Goal: Information Seeking & Learning: Learn about a topic

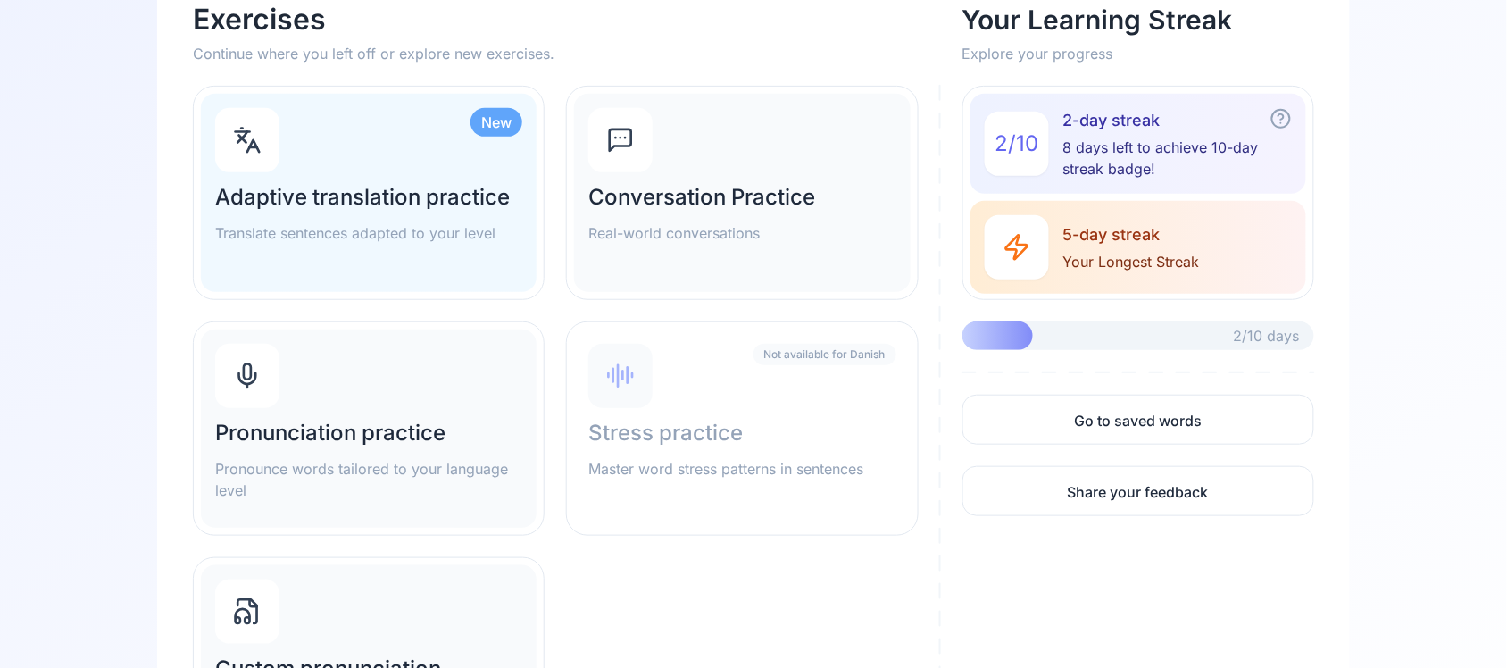
scroll to position [199, 0]
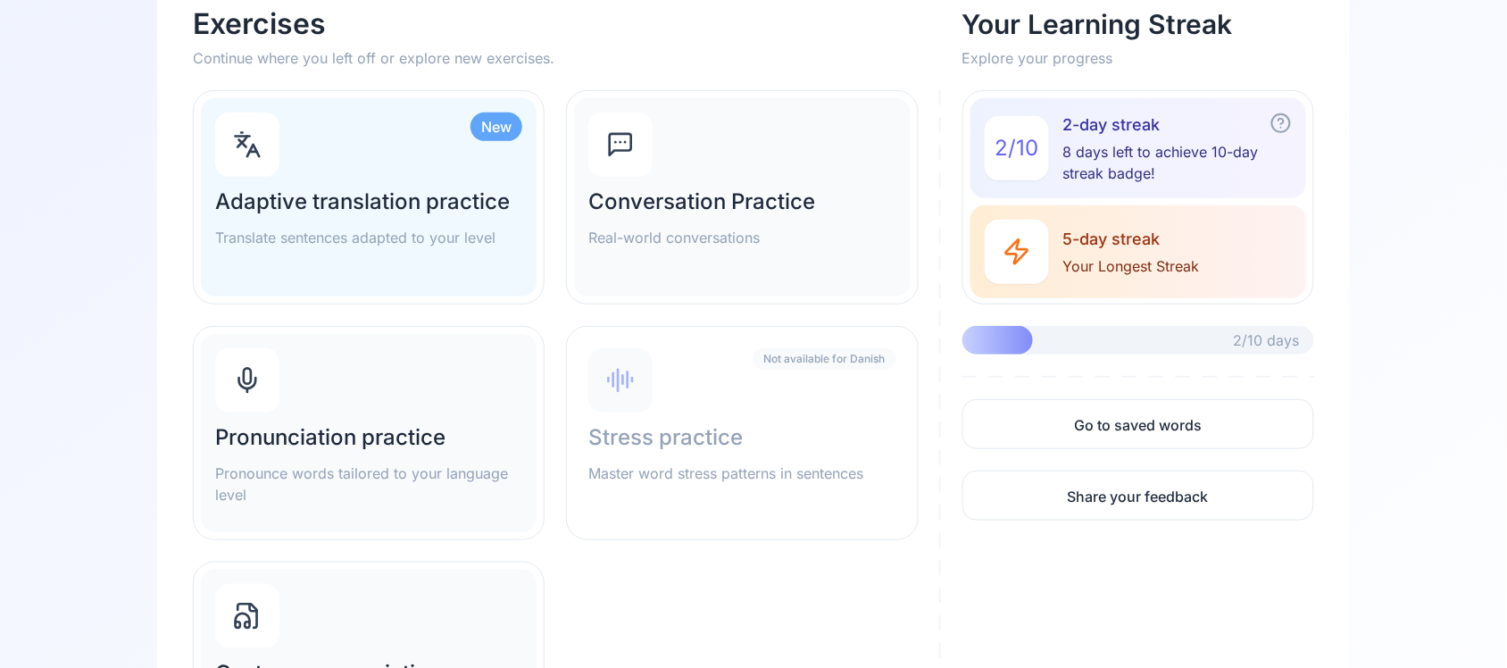
click at [421, 199] on h2 "Adaptive translation practice" at bounding box center [368, 202] width 307 height 29
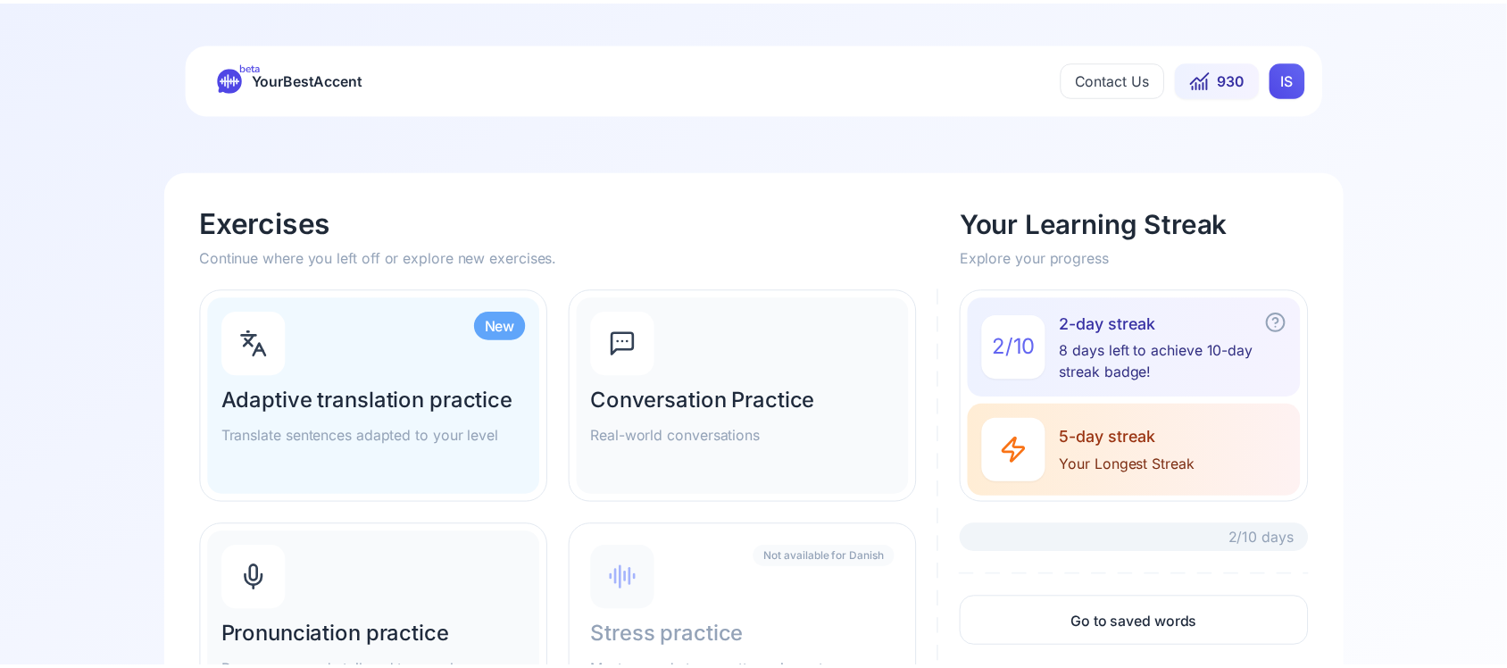
scroll to position [199, 0]
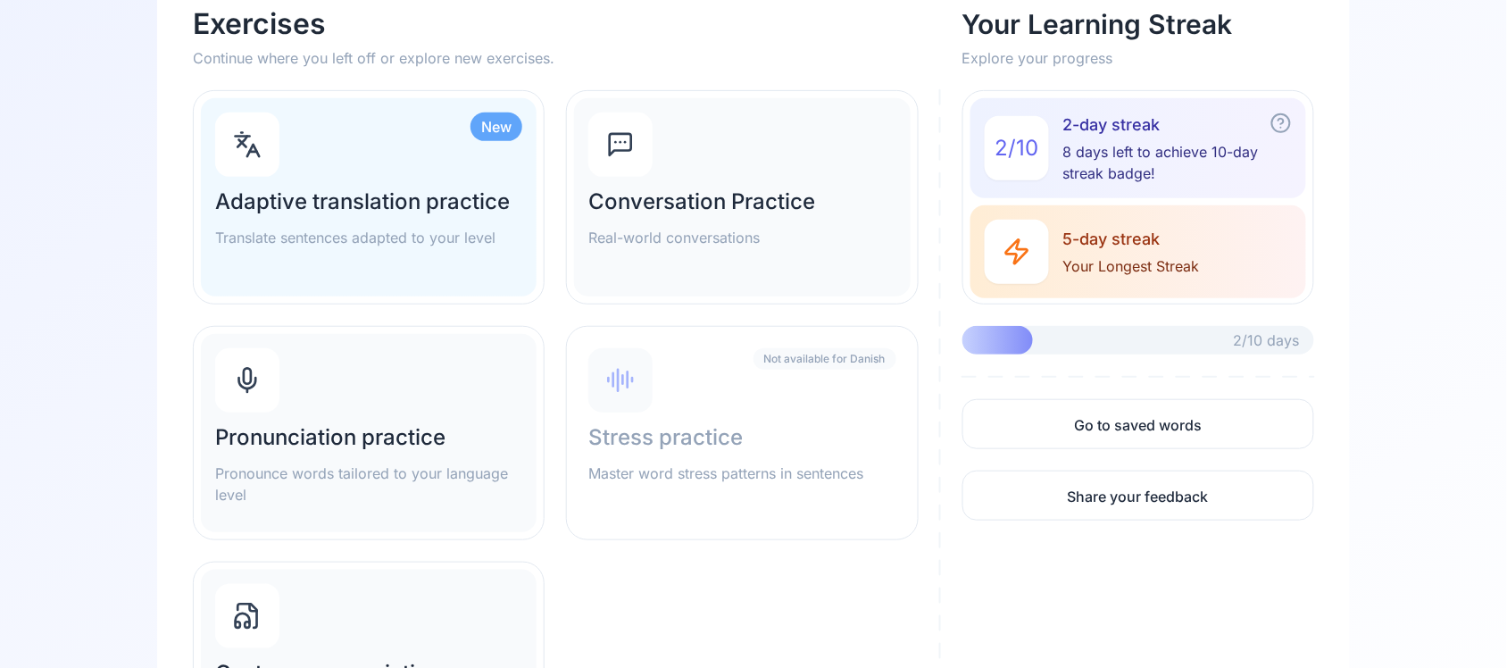
click at [353, 381] on div "Pronunciation practice Pronounce words tailored to your language level" at bounding box center [369, 433] width 336 height 198
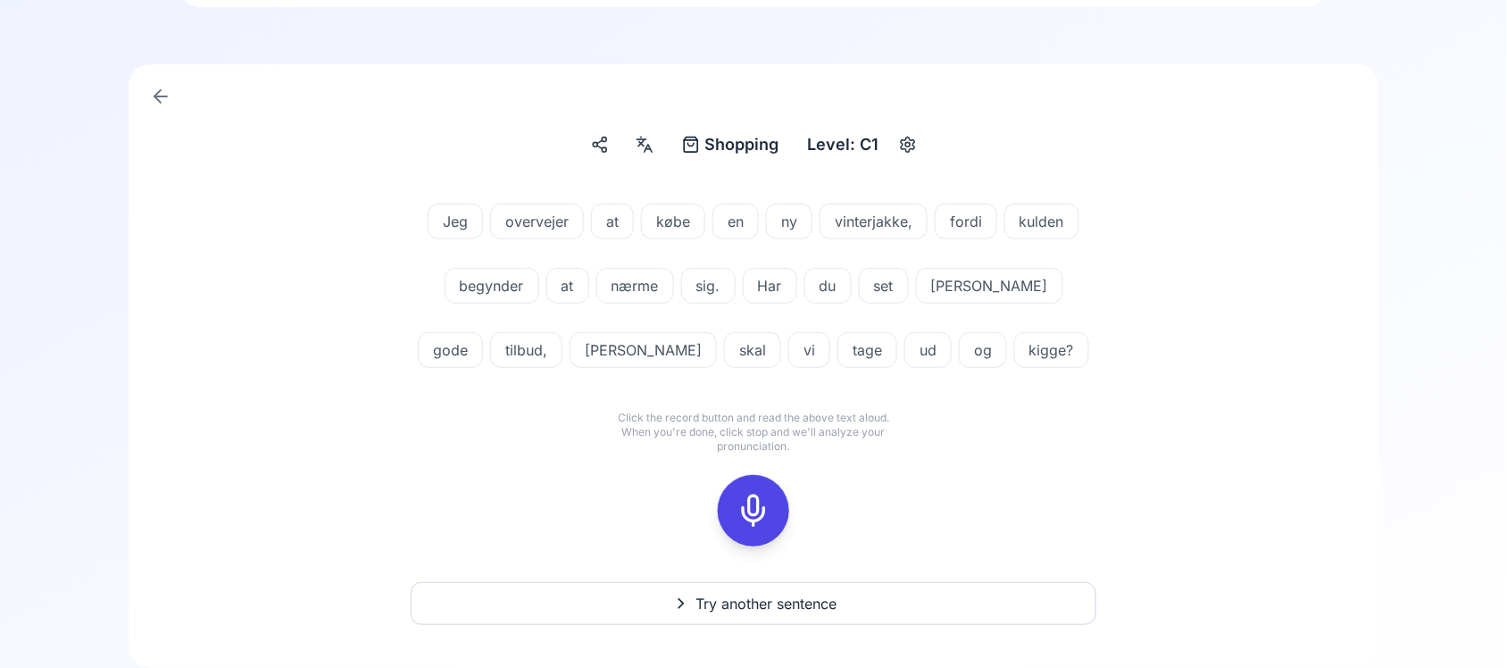
scroll to position [108, 0]
click at [765, 515] on icon at bounding box center [754, 510] width 36 height 36
click at [756, 515] on icon at bounding box center [754, 510] width 36 height 36
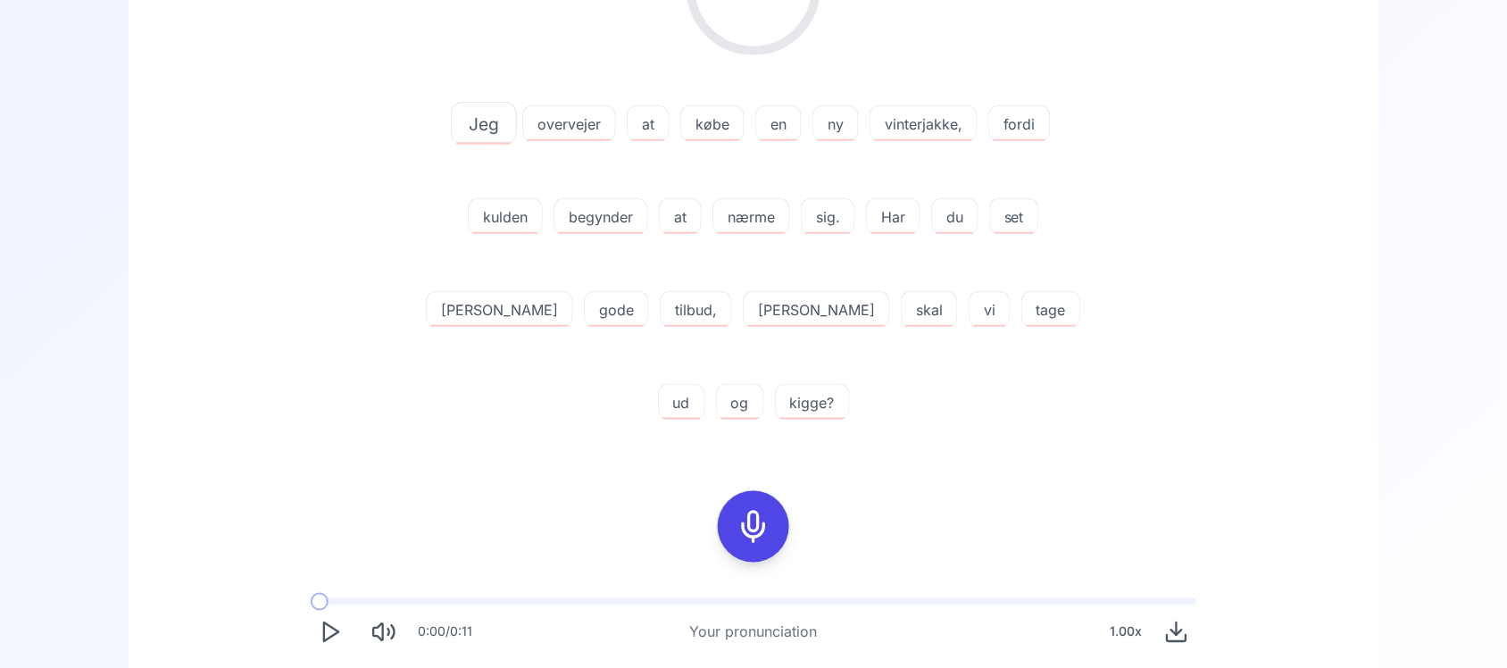
scroll to position [431, 0]
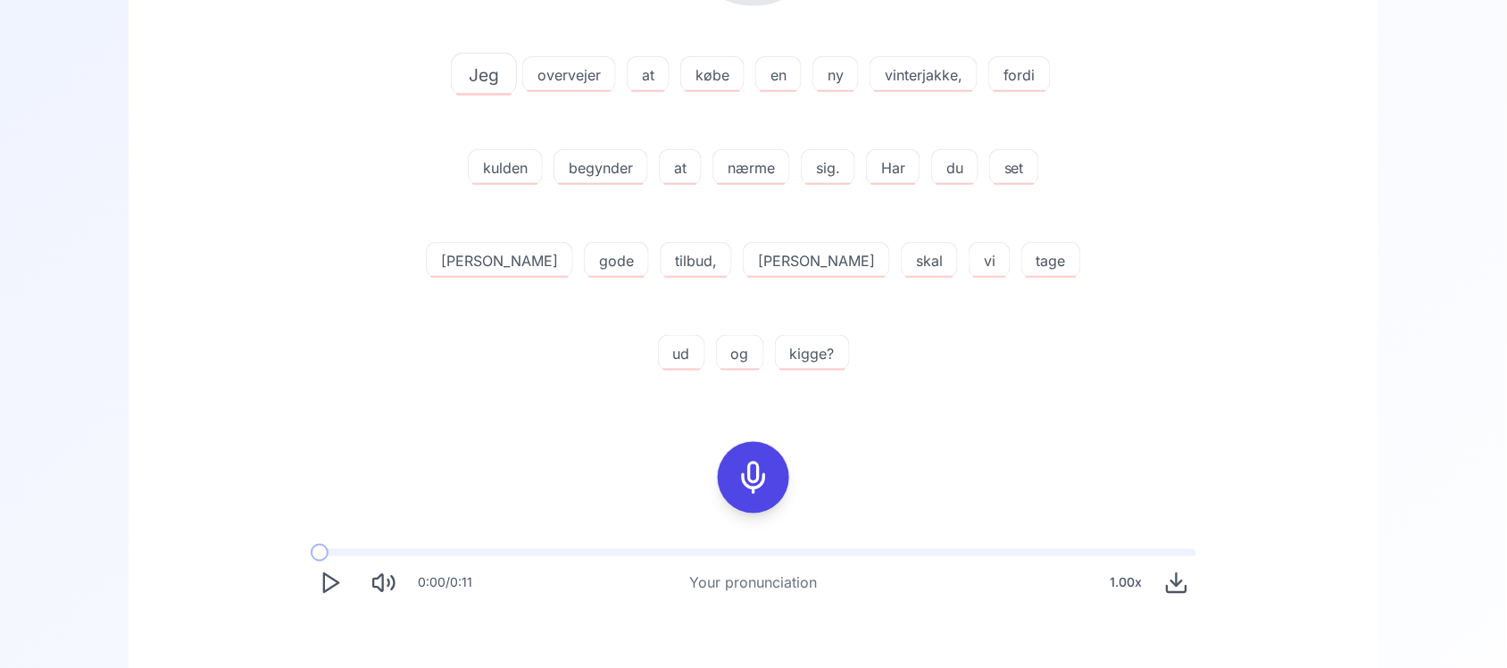
click at [763, 442] on div at bounding box center [753, 477] width 43 height 71
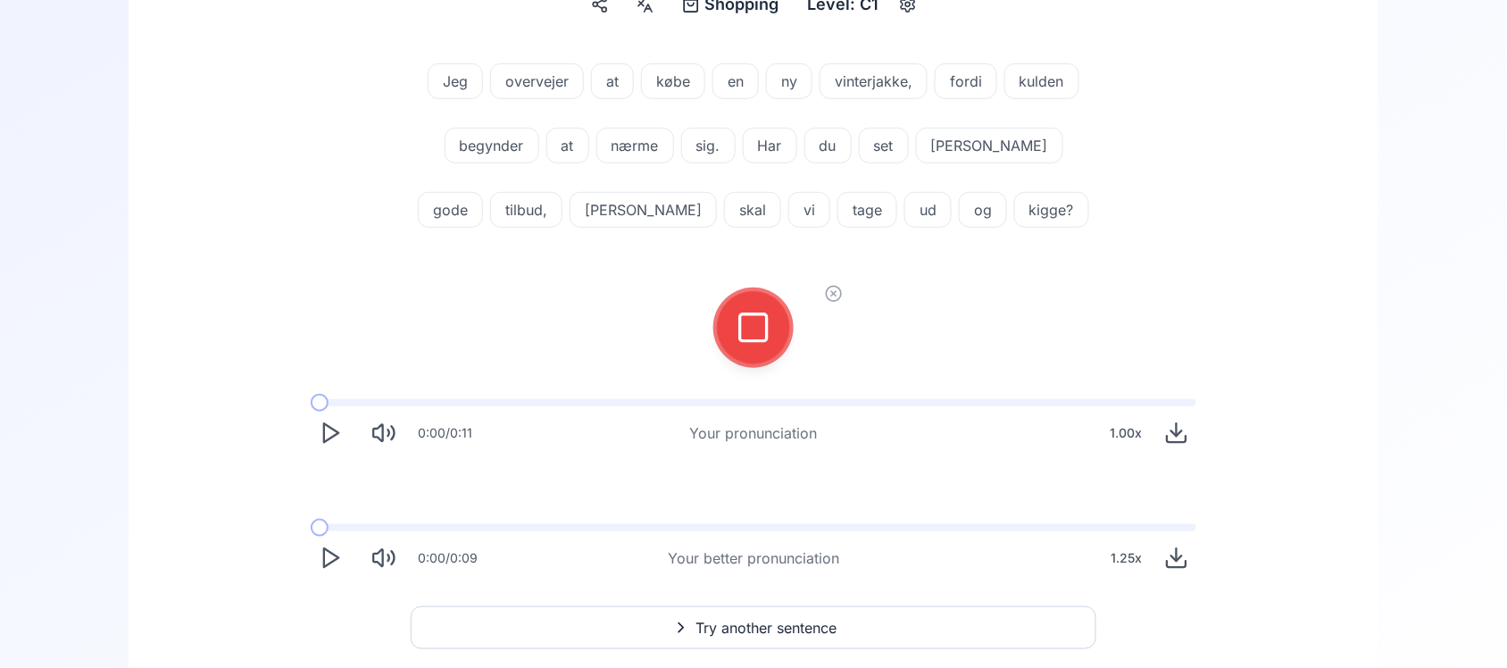
scroll to position [246, 0]
click at [757, 328] on icon at bounding box center [754, 329] width 36 height 36
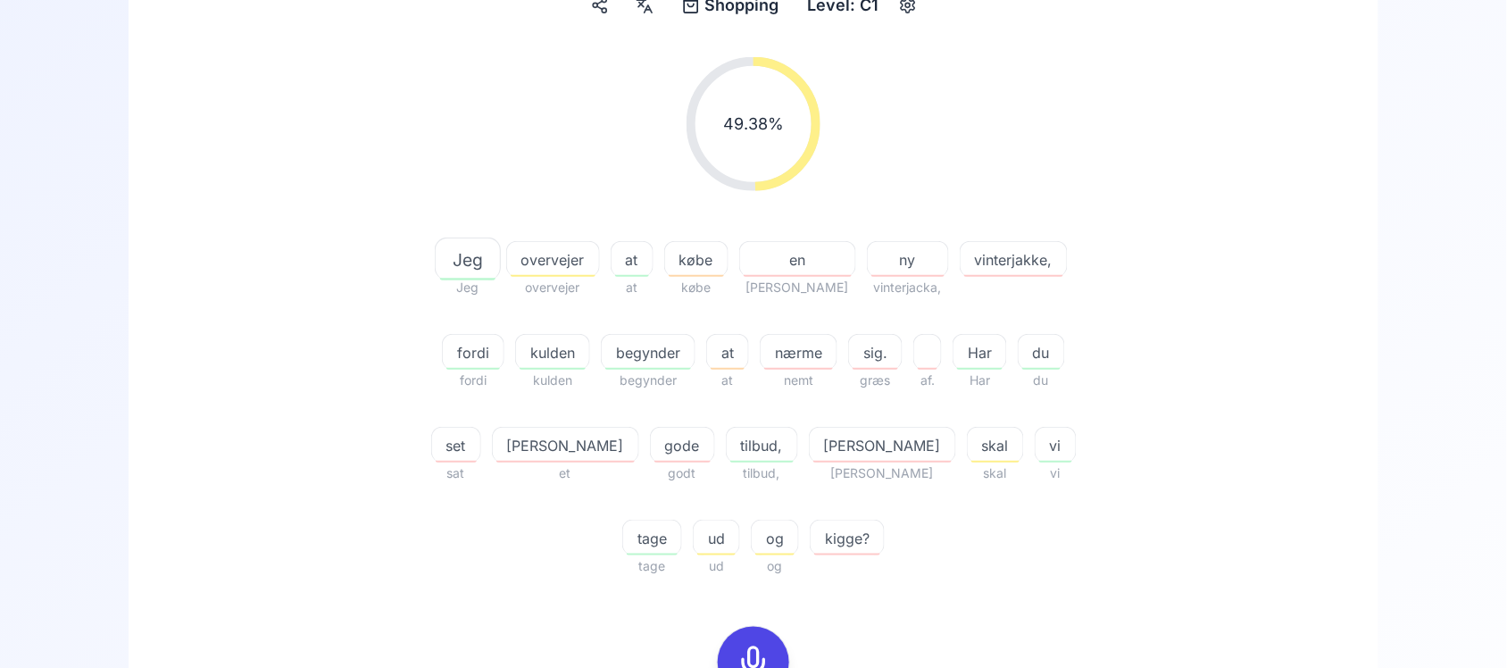
scroll to position [675, 0]
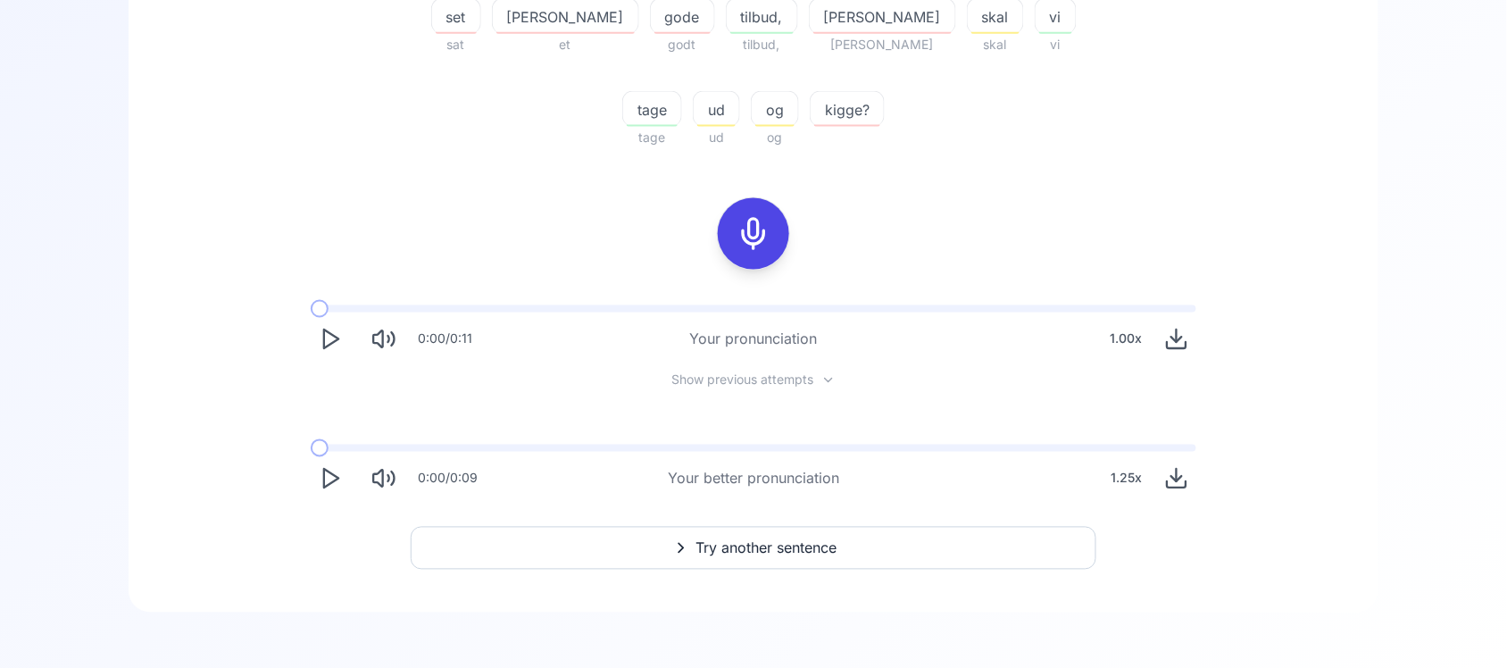
click at [329, 479] on icon "Play" at bounding box center [330, 478] width 25 height 25
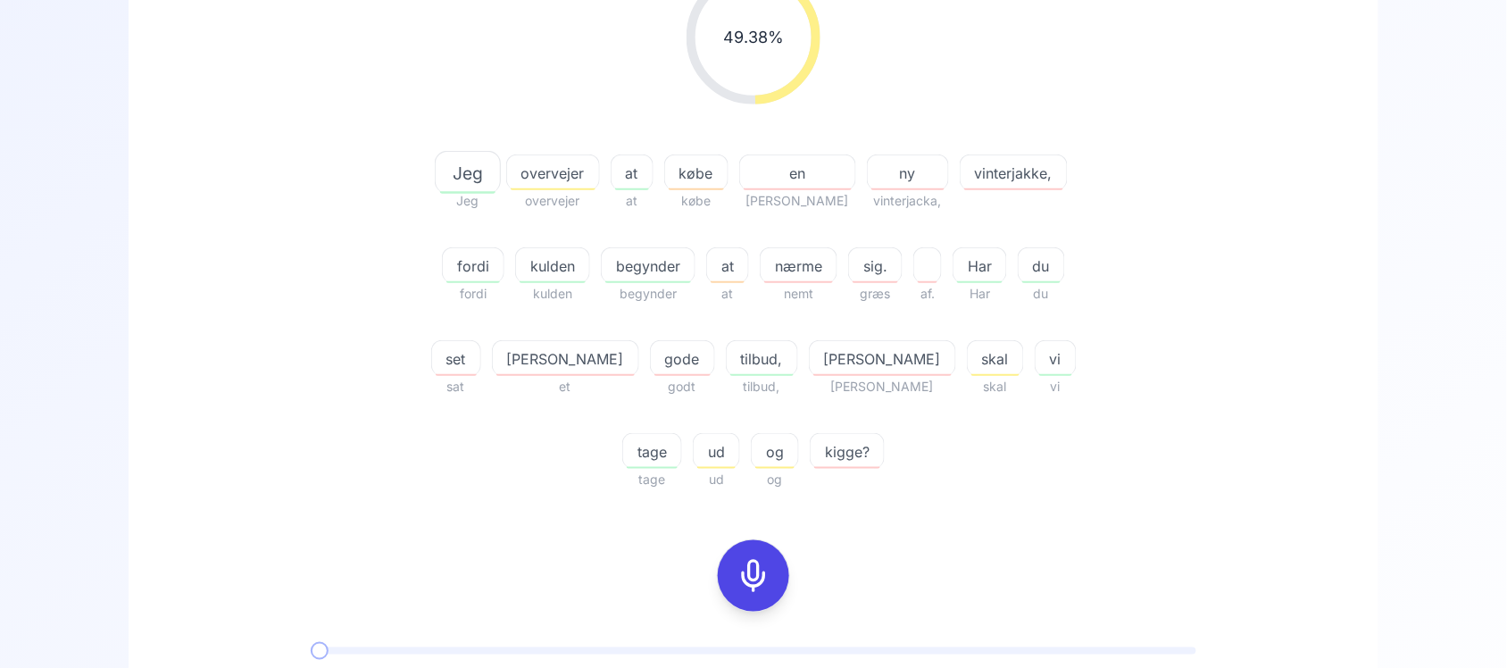
scroll to position [643, 0]
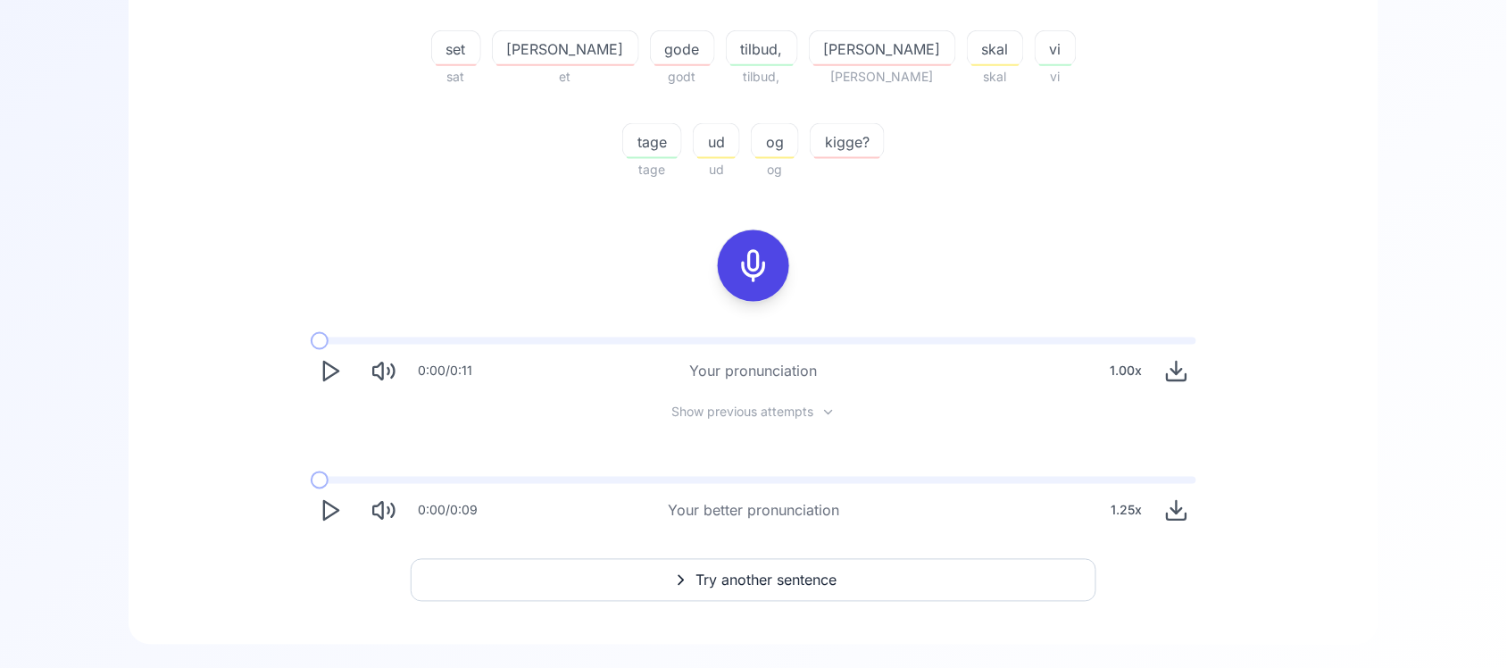
click at [329, 504] on polygon "Play" at bounding box center [331, 511] width 14 height 19
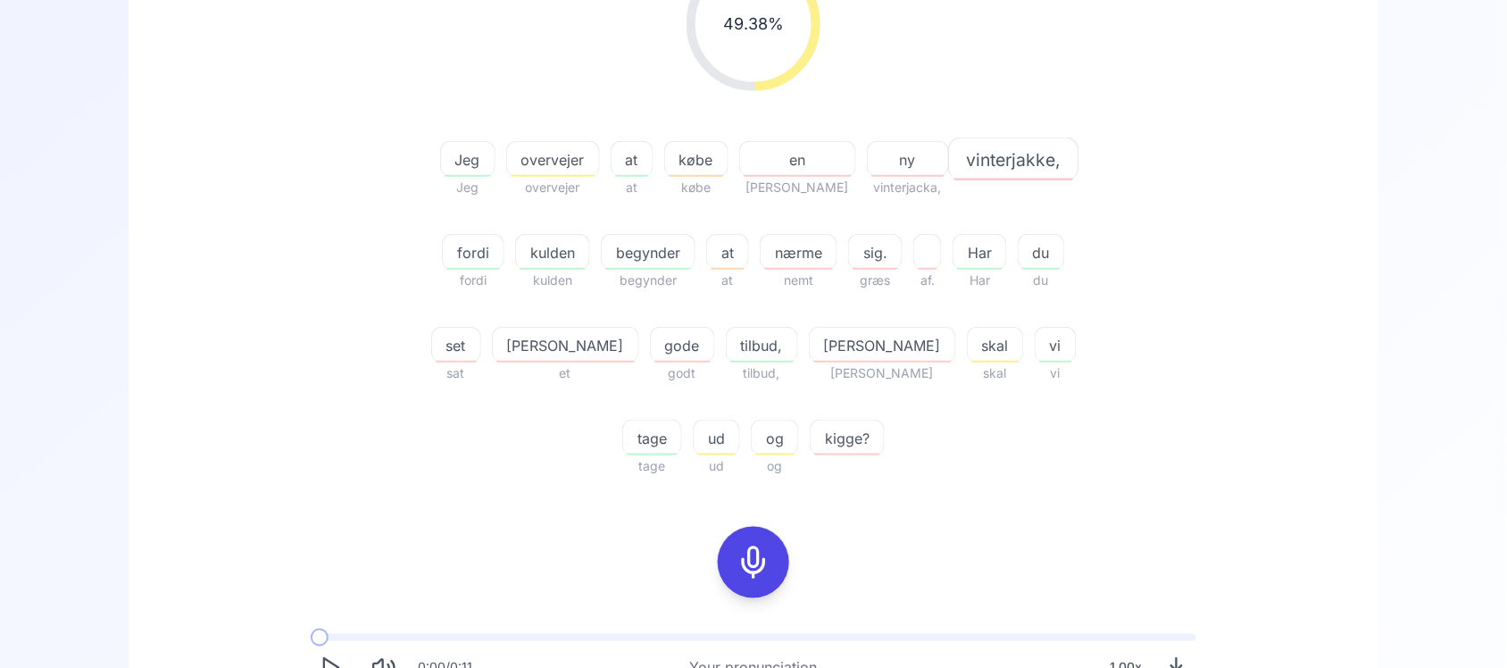
scroll to position [346, 0]
click at [738, 560] on icon at bounding box center [754, 564] width 36 height 36
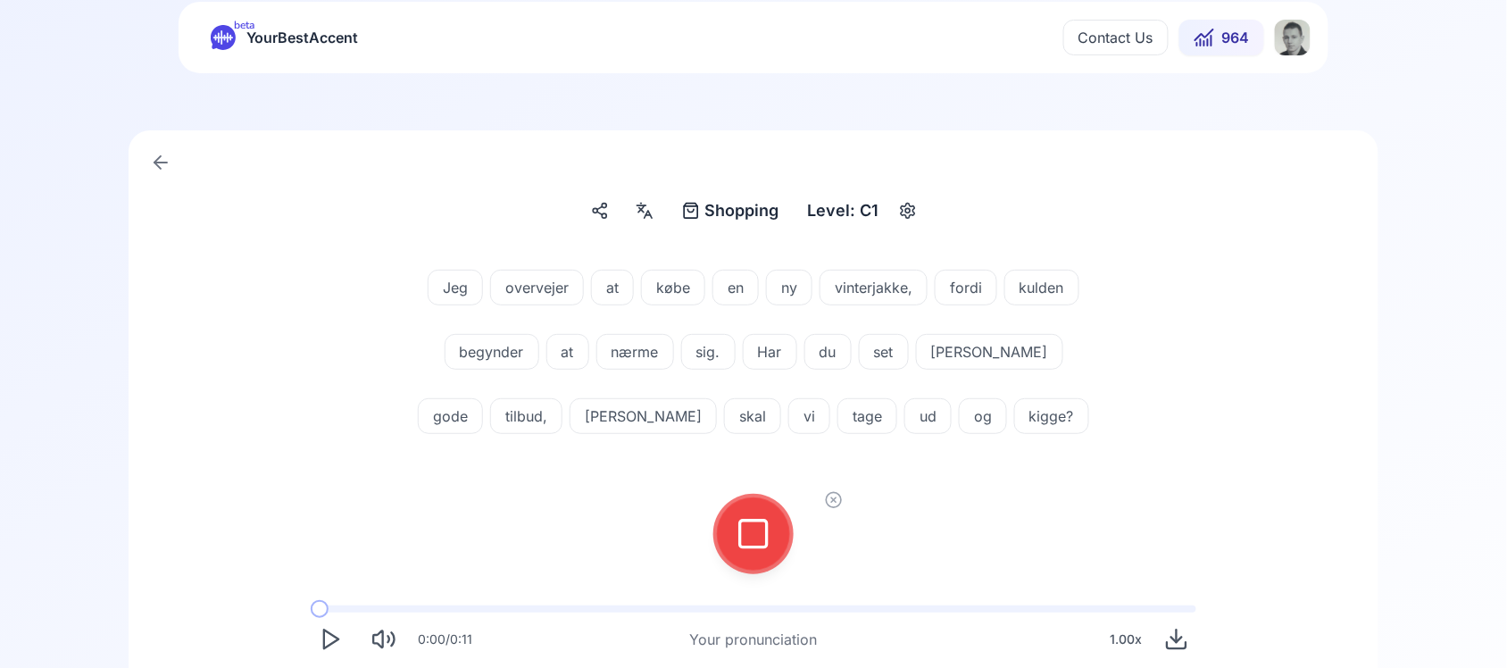
scroll to position [40, 0]
click at [738, 560] on div at bounding box center [753, 534] width 43 height 71
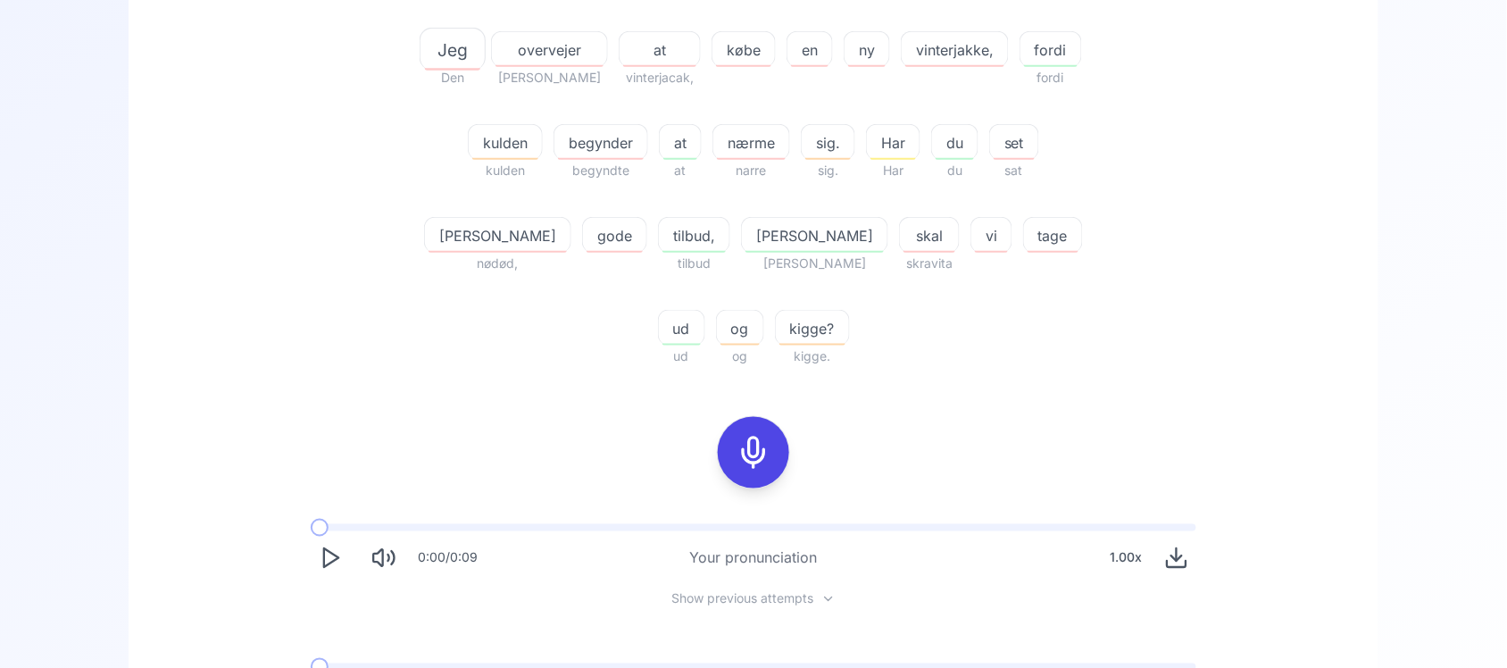
scroll to position [457, 0]
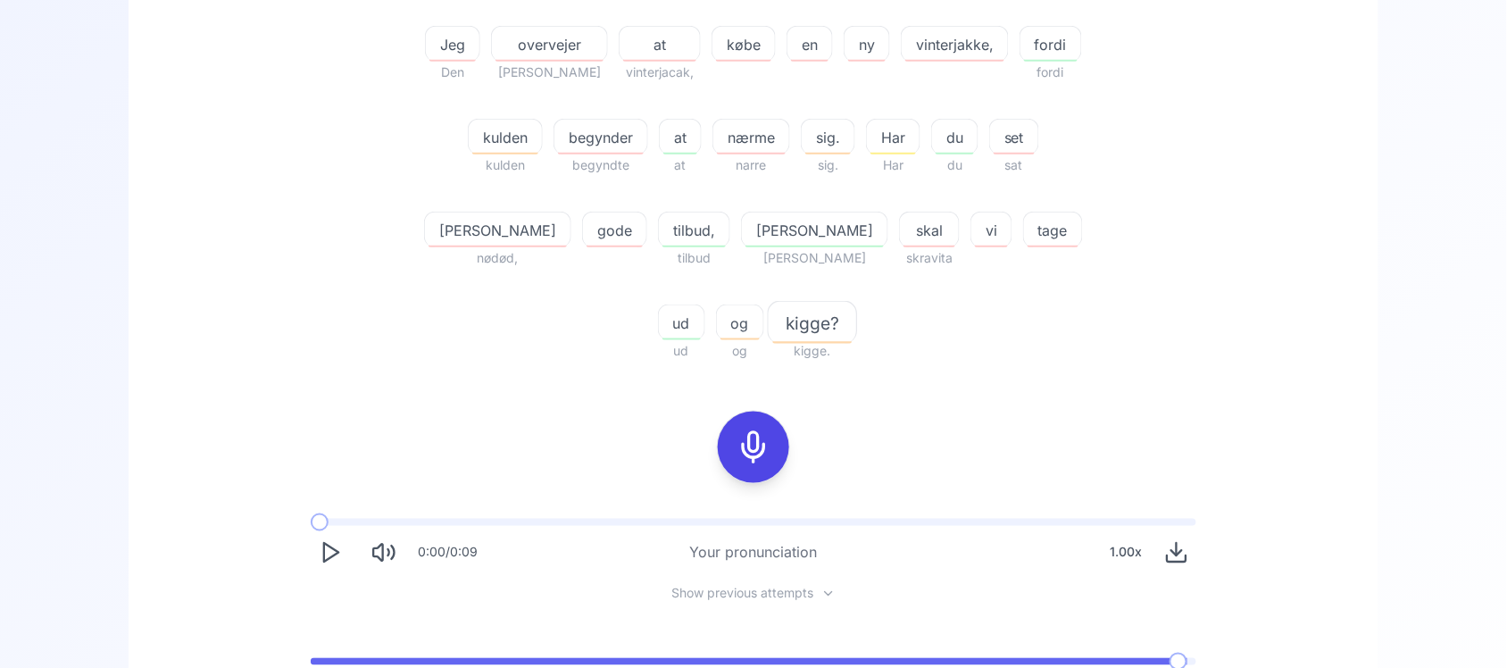
scroll to position [582, 0]
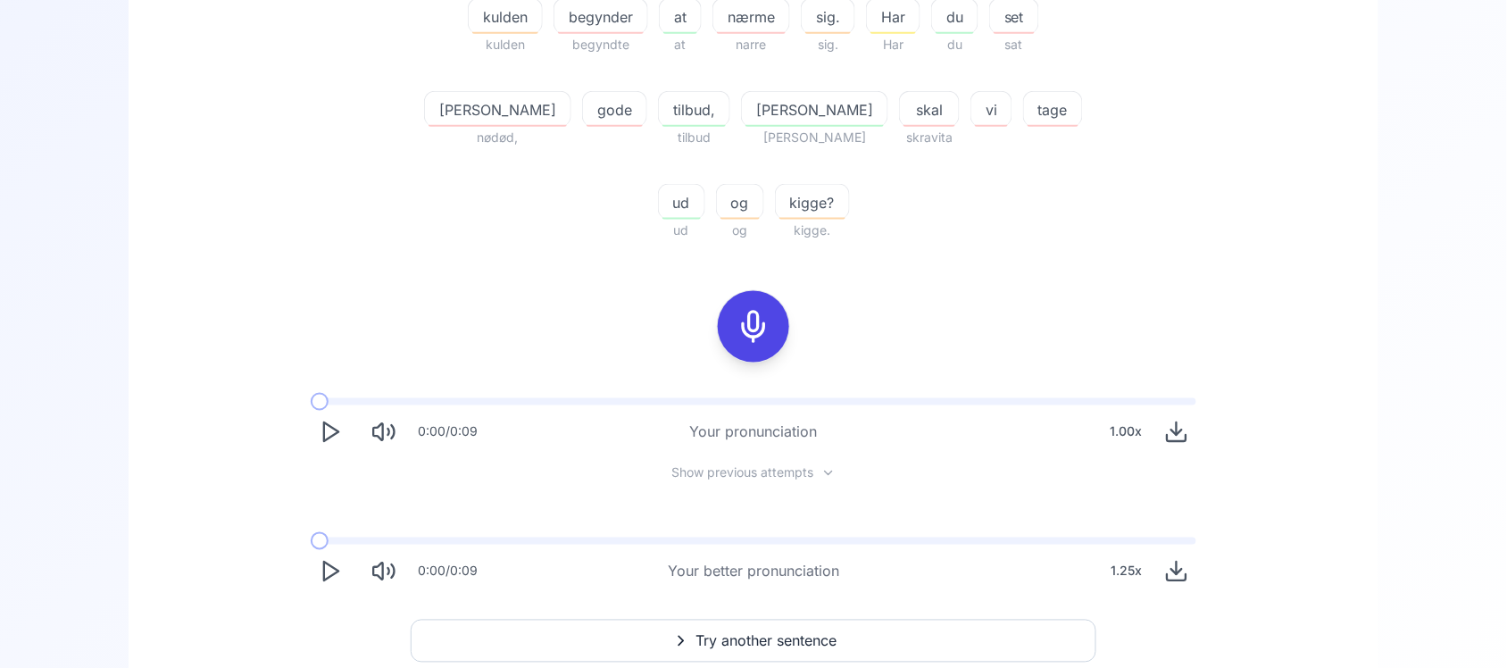
click at [324, 423] on polygon "Play" at bounding box center [331, 432] width 14 height 19
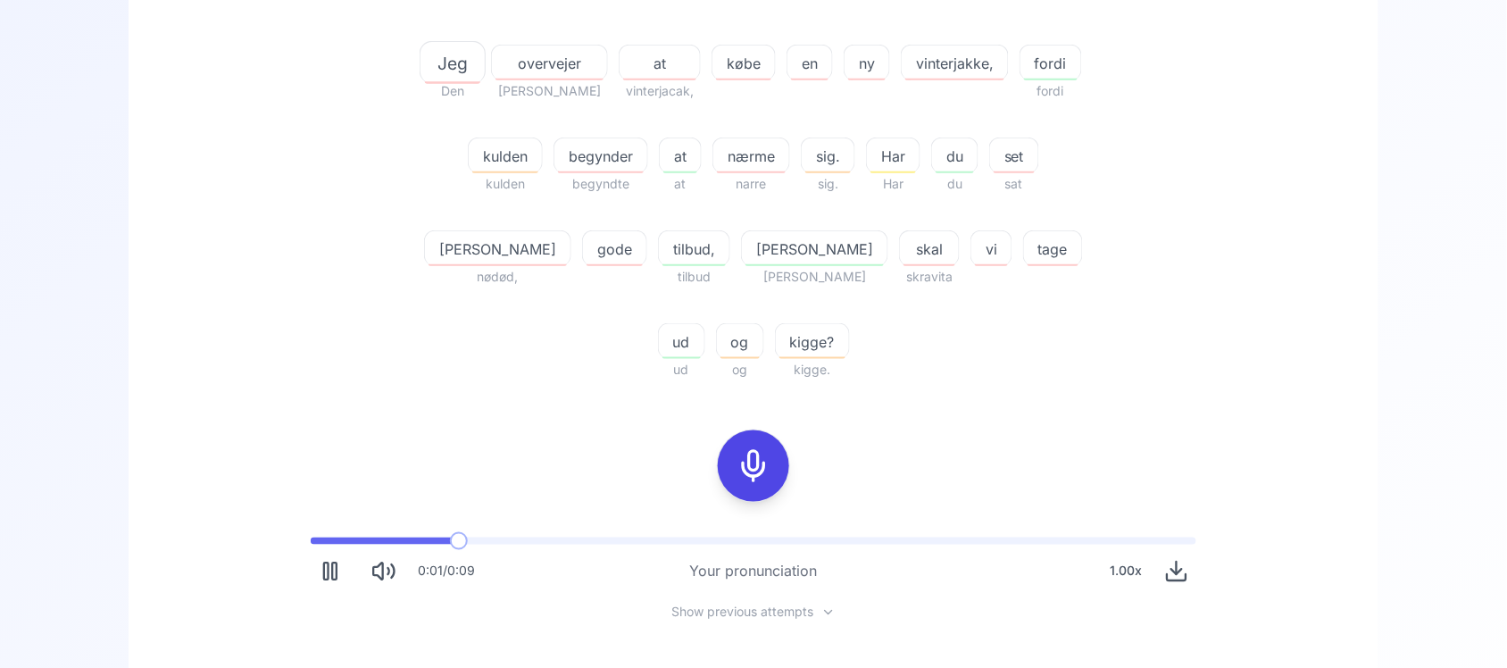
scroll to position [444, 0]
click at [764, 447] on icon at bounding box center [754, 465] width 36 height 36
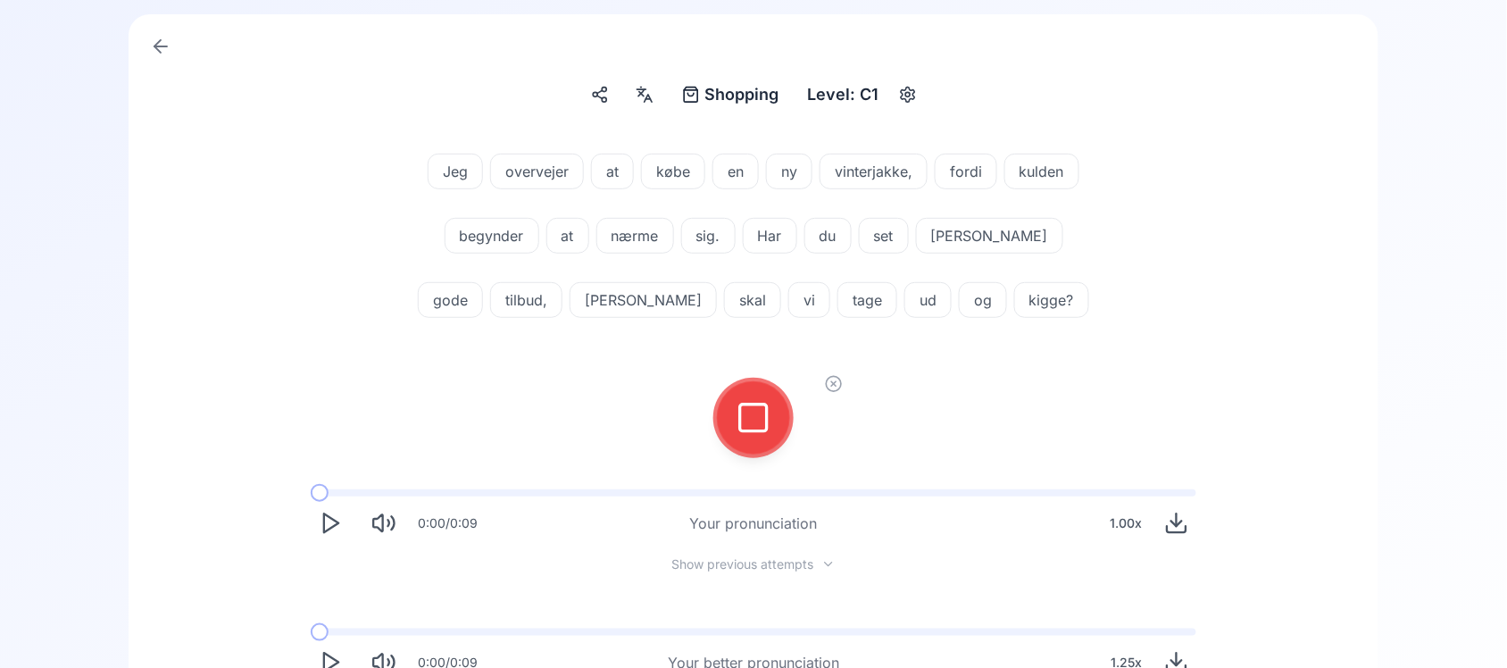
scroll to position [156, 0]
click at [713, 415] on div at bounding box center [753, 419] width 80 height 80
click at [720, 417] on button at bounding box center [753, 418] width 71 height 71
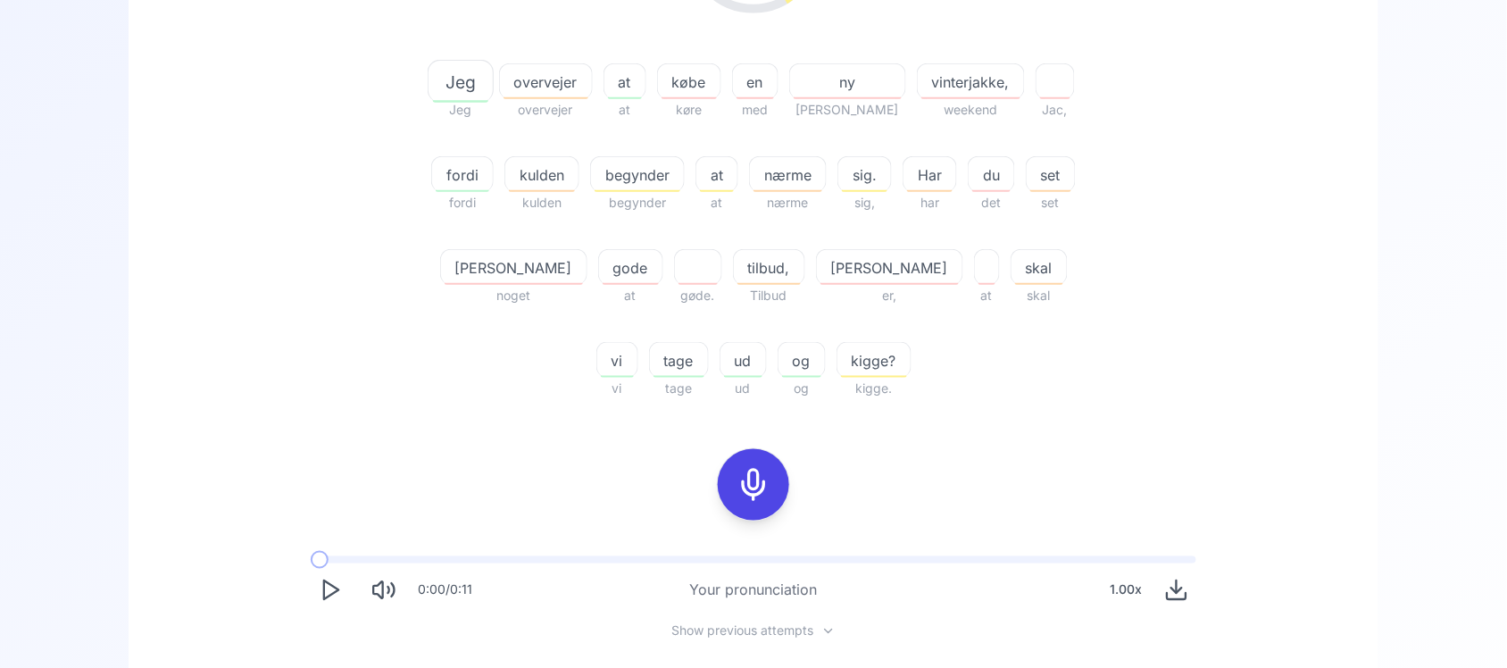
scroll to position [675, 0]
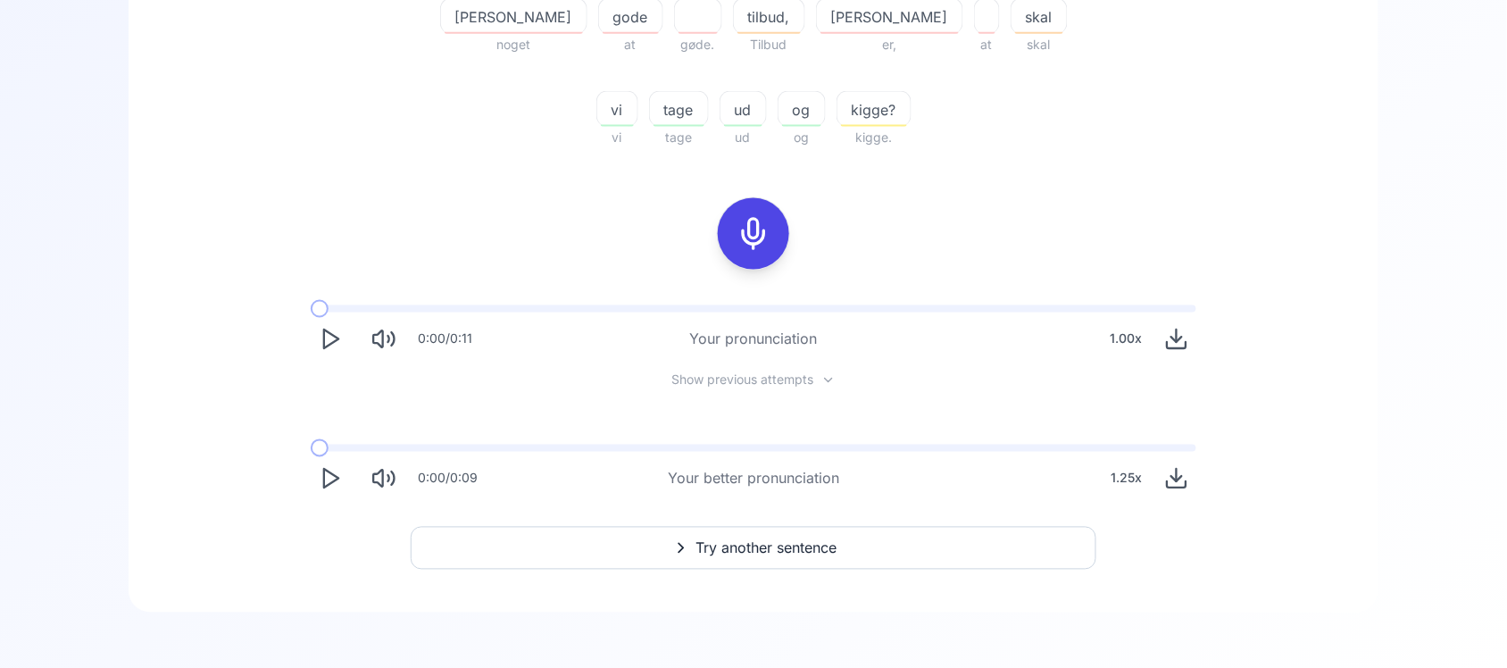
click at [327, 491] on button "Play" at bounding box center [330, 478] width 39 height 39
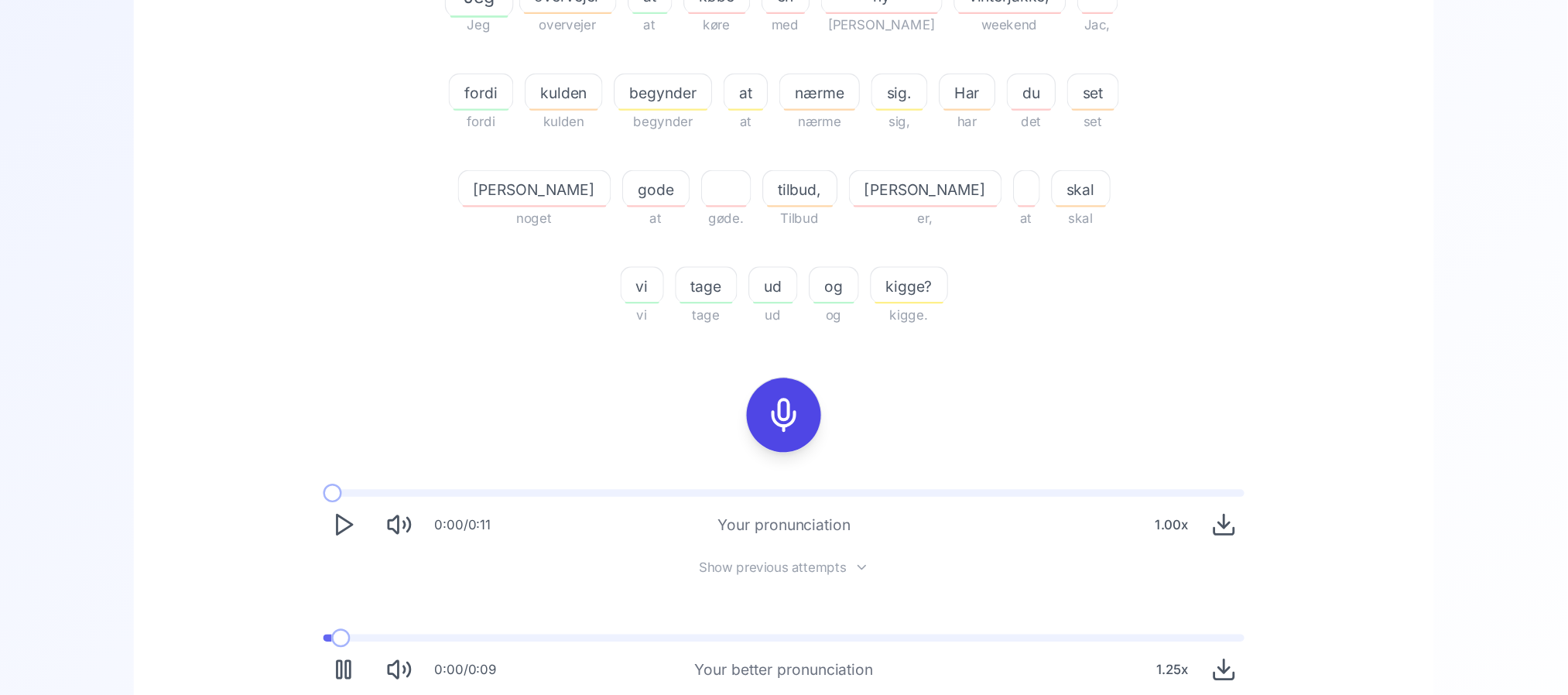
scroll to position [372, 0]
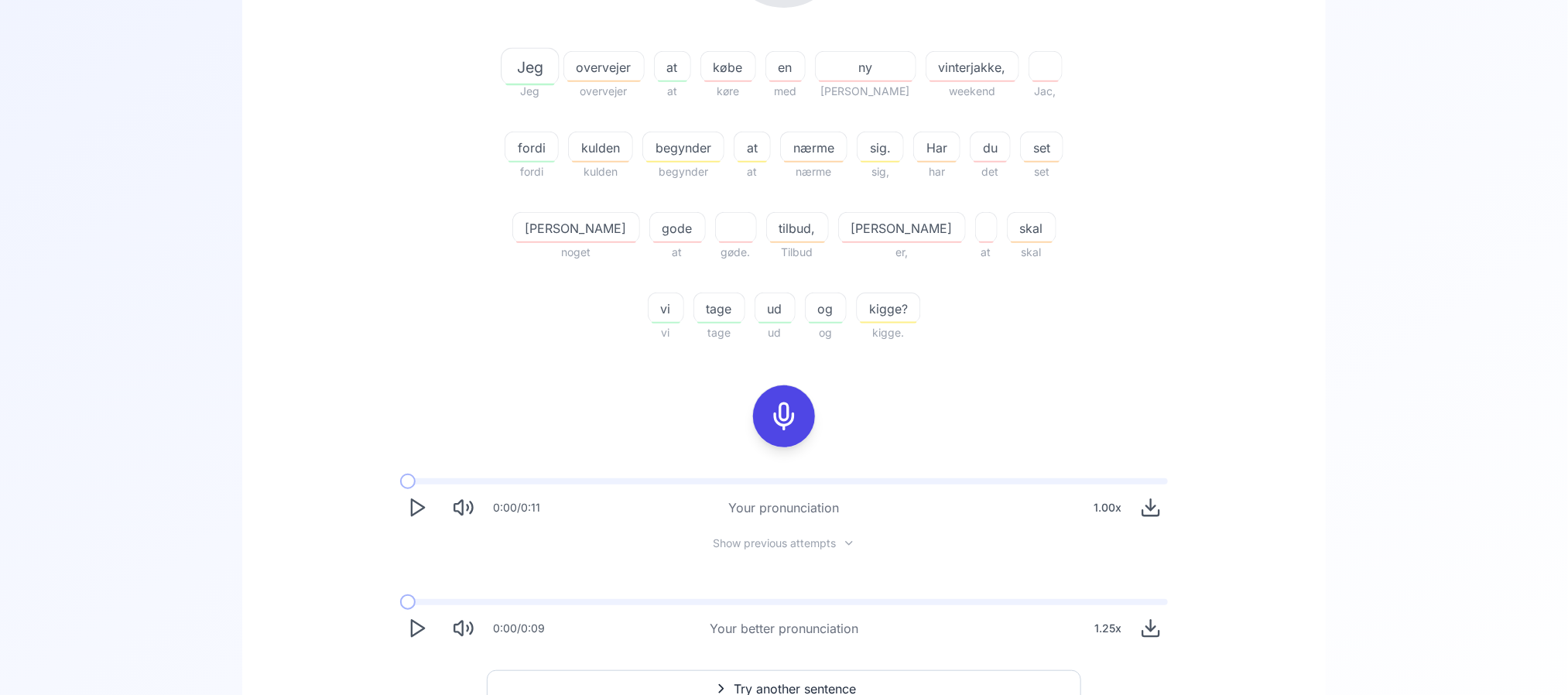
drag, startPoint x: 1213, startPoint y: 10, endPoint x: 1123, endPoint y: 365, distance: 366.2
click at [1123, 365] on div "41.38 % 41.38 % Jeg Jeg overvejer overvejer at at købe køre en med ny [PERSON_N…" at bounding box center [784, 269] width 1009 height 778
click at [785, 438] on div at bounding box center [784, 416] width 37 height 62
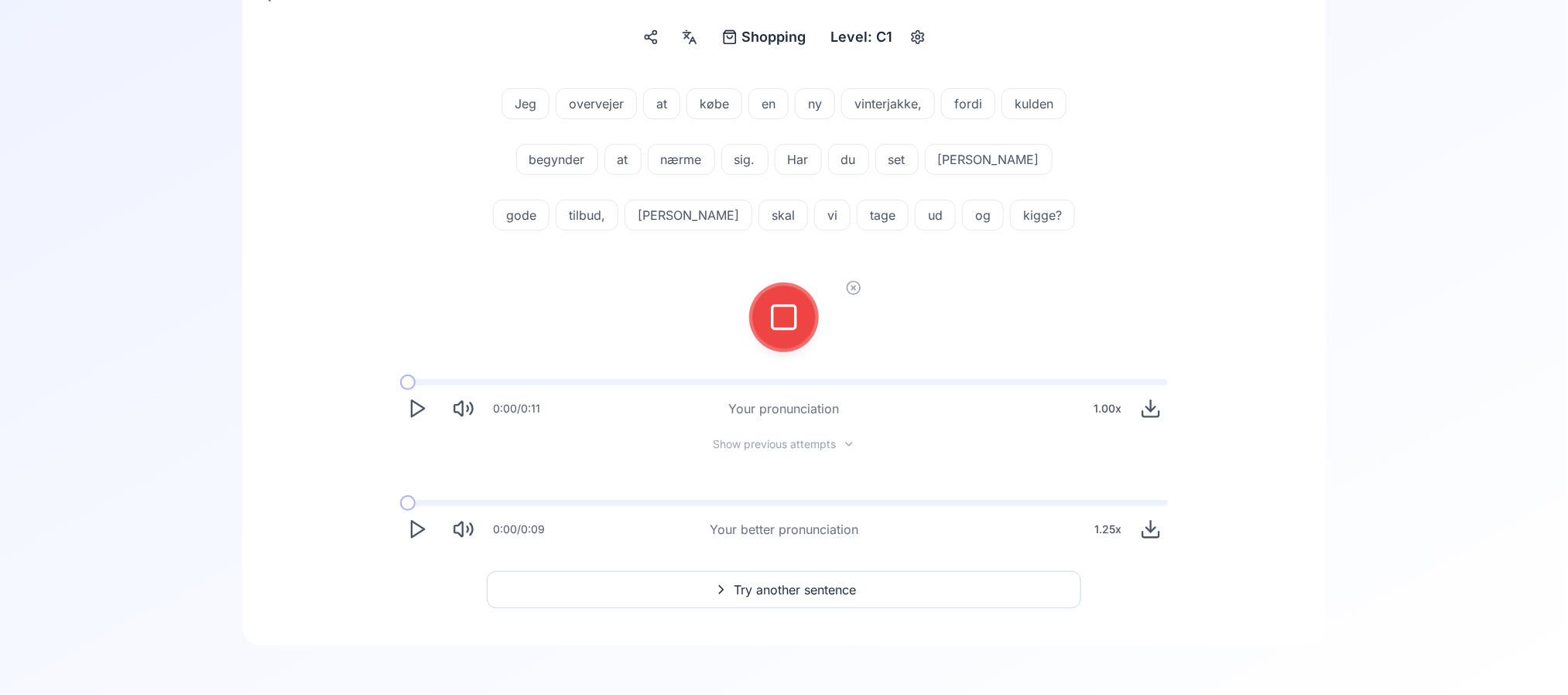
scroll to position [179, 0]
click at [785, 438] on span "Show previous attempts" at bounding box center [775, 445] width 123 height 16
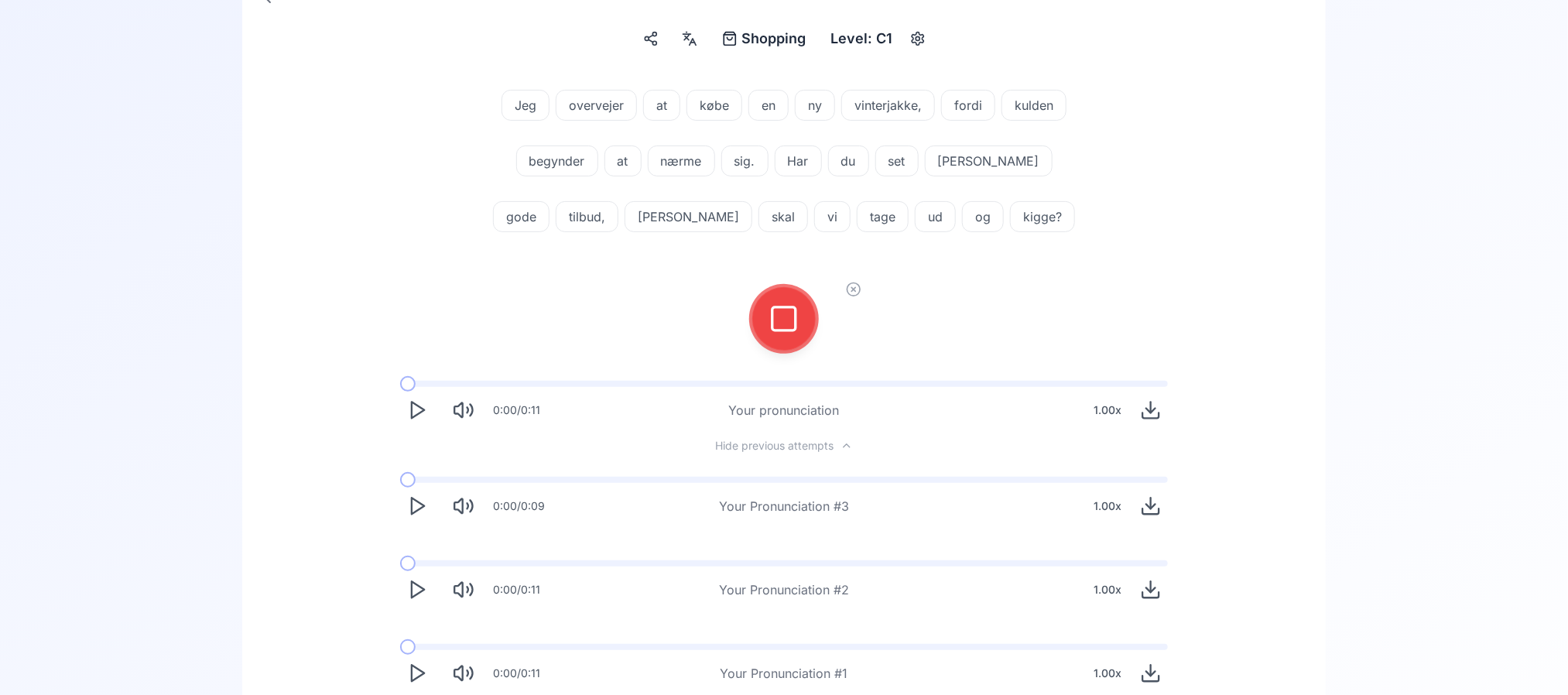
click at [704, 439] on button "Hide previous attempts" at bounding box center [784, 445] width 162 height 12
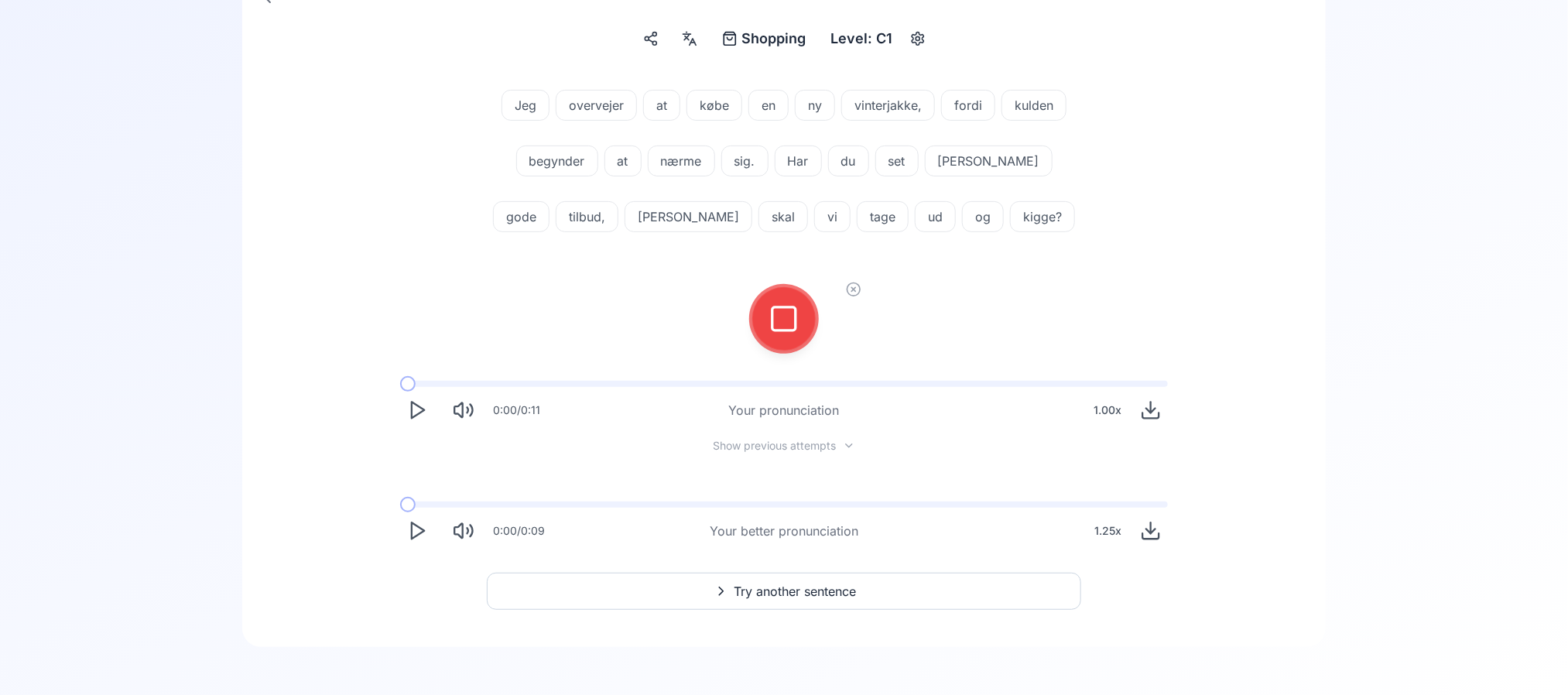
click at [784, 339] on div at bounding box center [784, 318] width 37 height 62
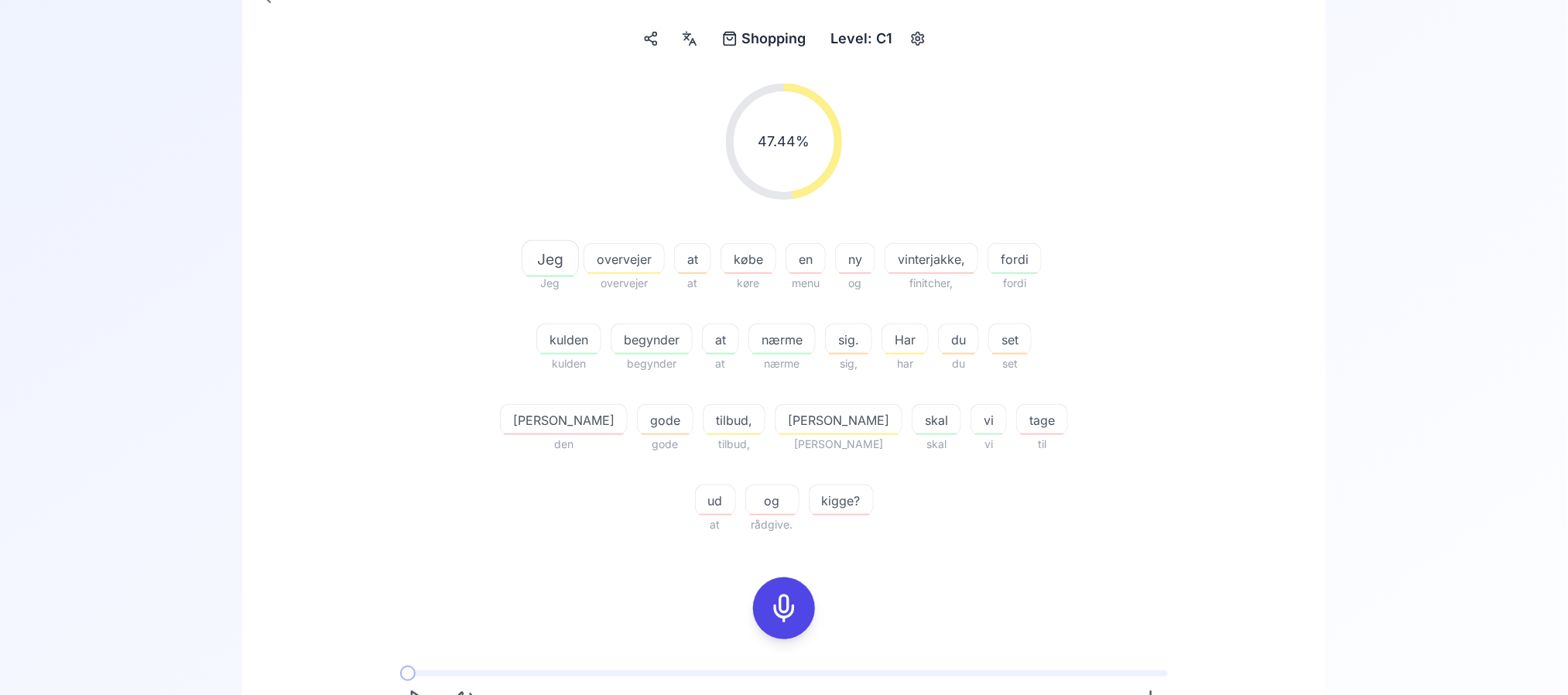
click at [921, 250] on span "vinterjakke," at bounding box center [931, 258] width 92 height 18
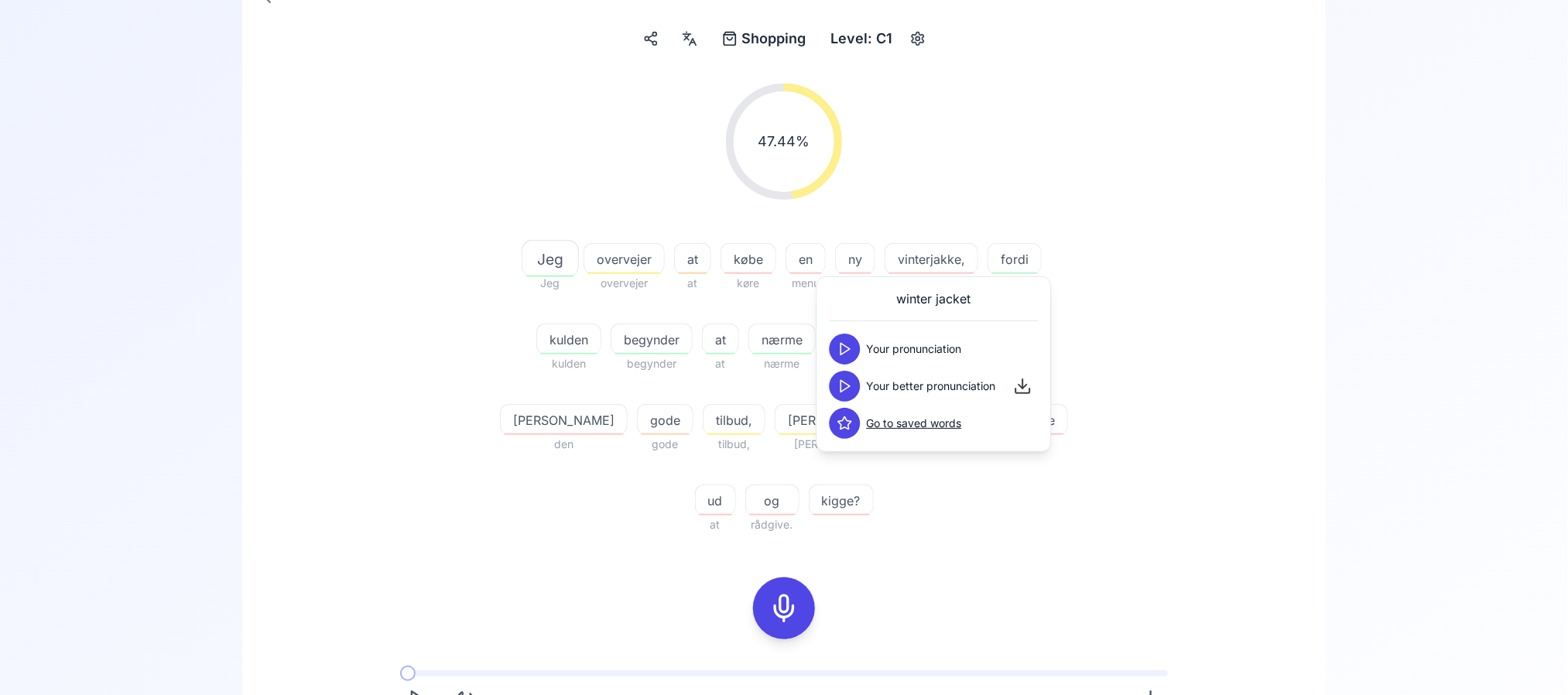
click at [849, 353] on icon at bounding box center [845, 349] width 16 height 16
click at [843, 371] on button at bounding box center [845, 386] width 31 height 31
click at [1250, 203] on div "47.44 % 47.44 % Jeg Jeg overvejer overvejer at at købe køre en menu ny og vinte…" at bounding box center [784, 460] width 1009 height 778
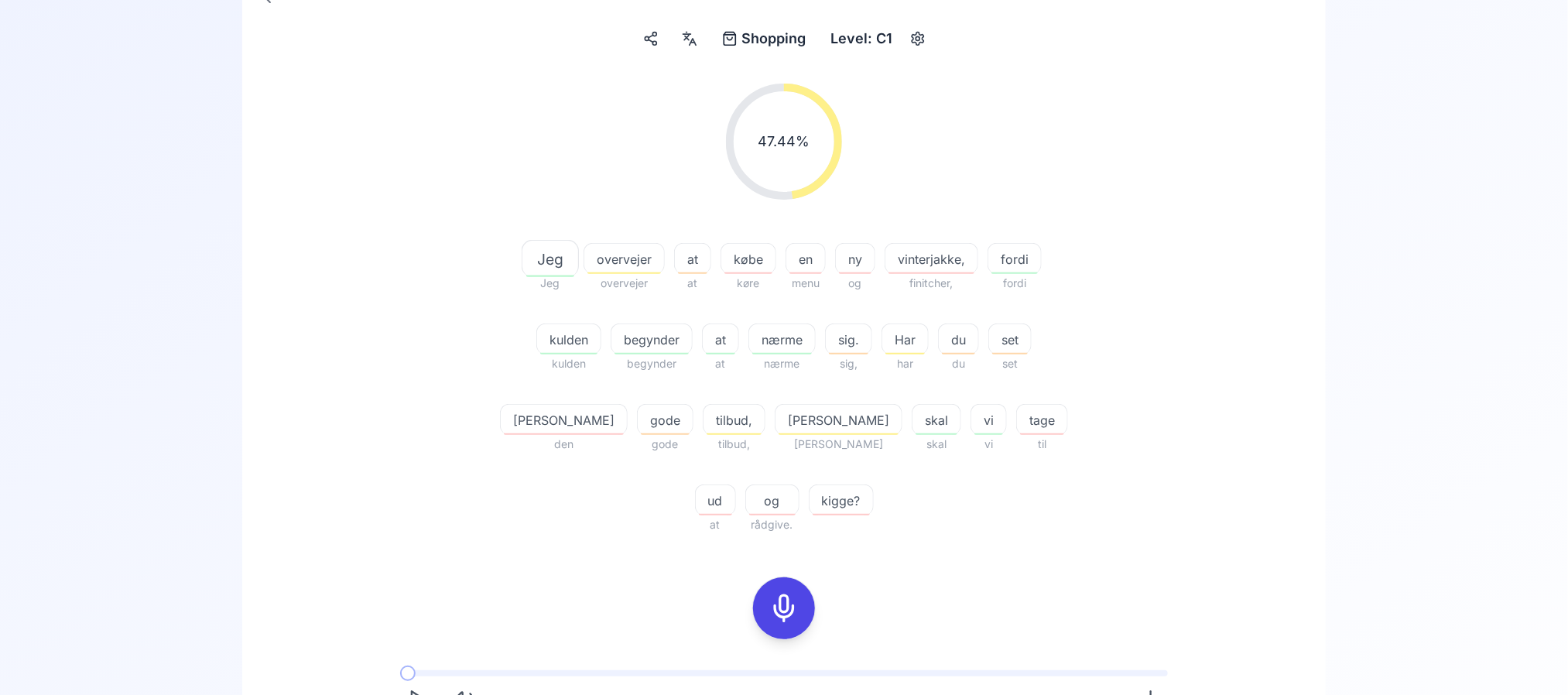
click at [809, 577] on button at bounding box center [784, 607] width 62 height 62
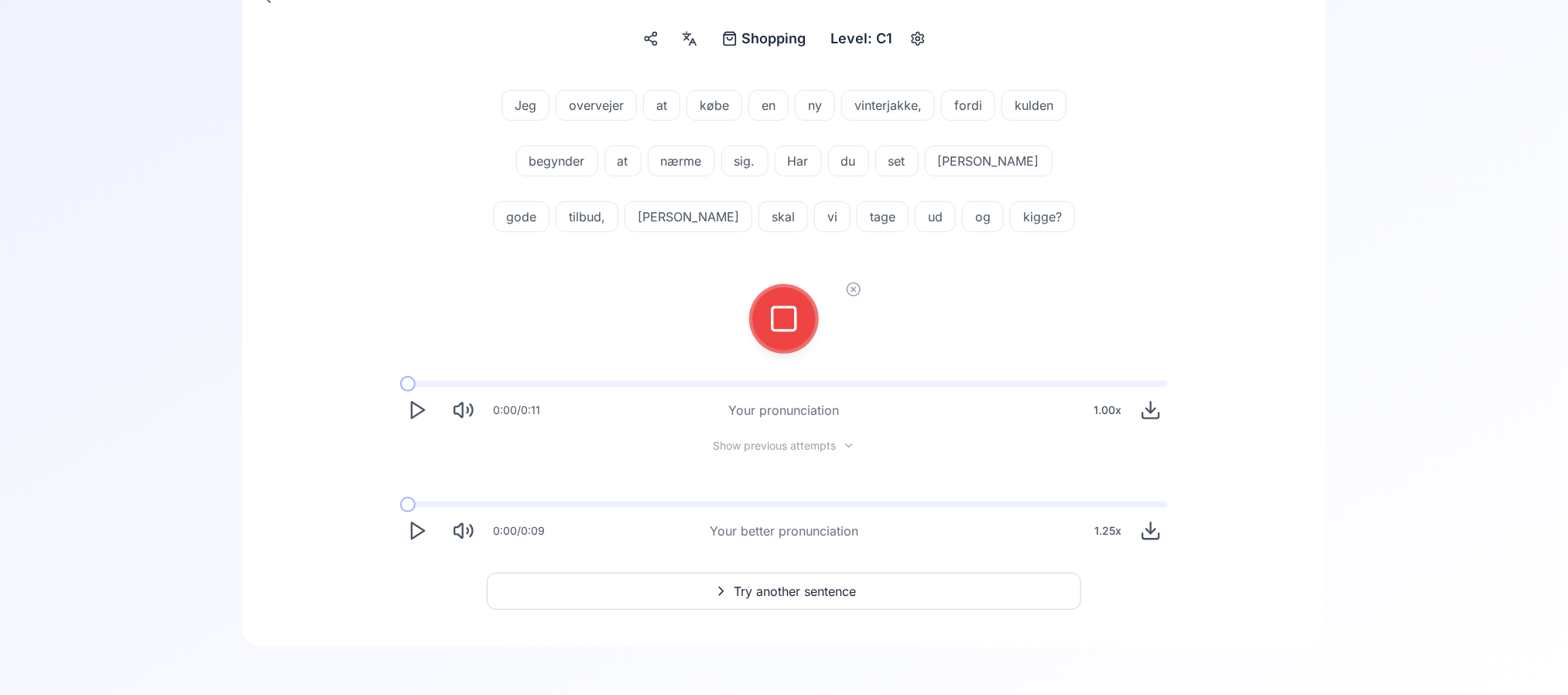
click at [808, 305] on button at bounding box center [784, 318] width 62 height 62
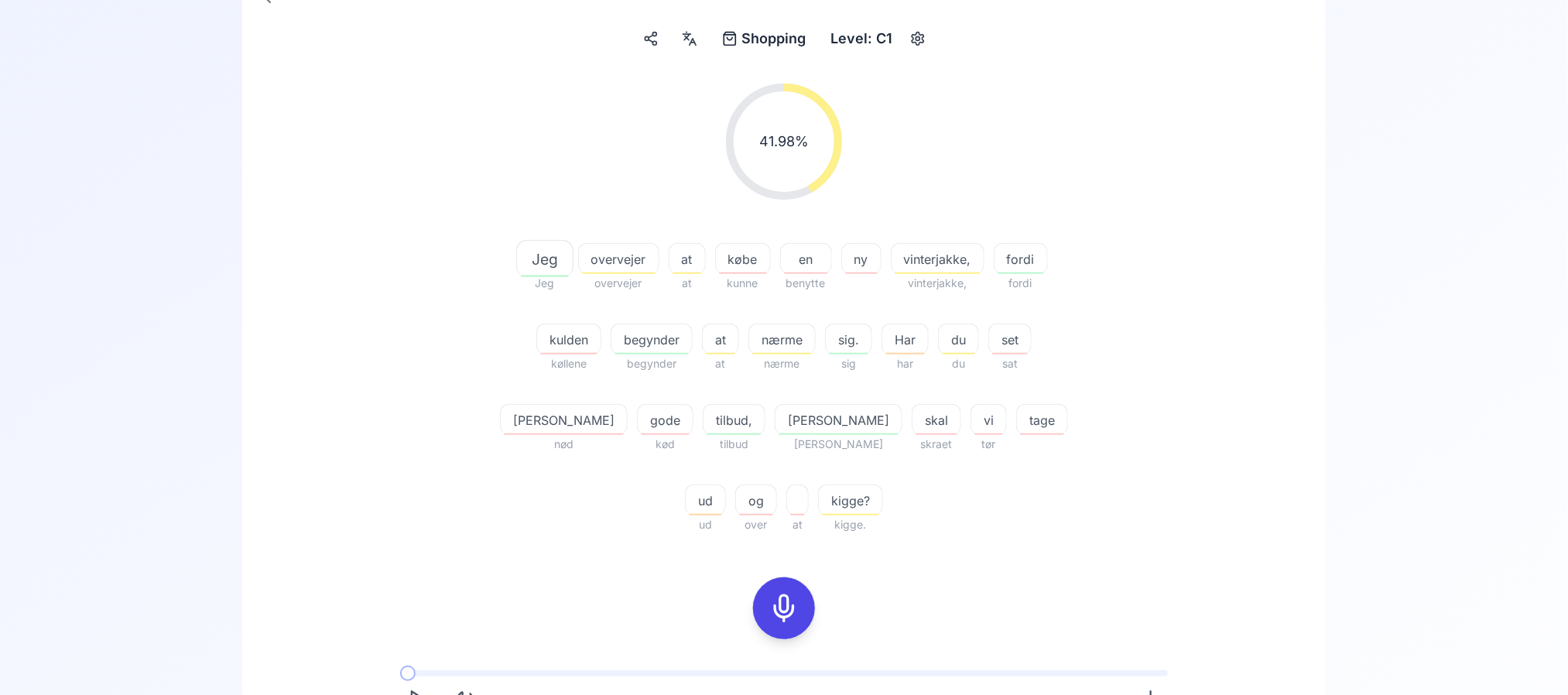
click at [791, 577] on div at bounding box center [784, 607] width 37 height 62
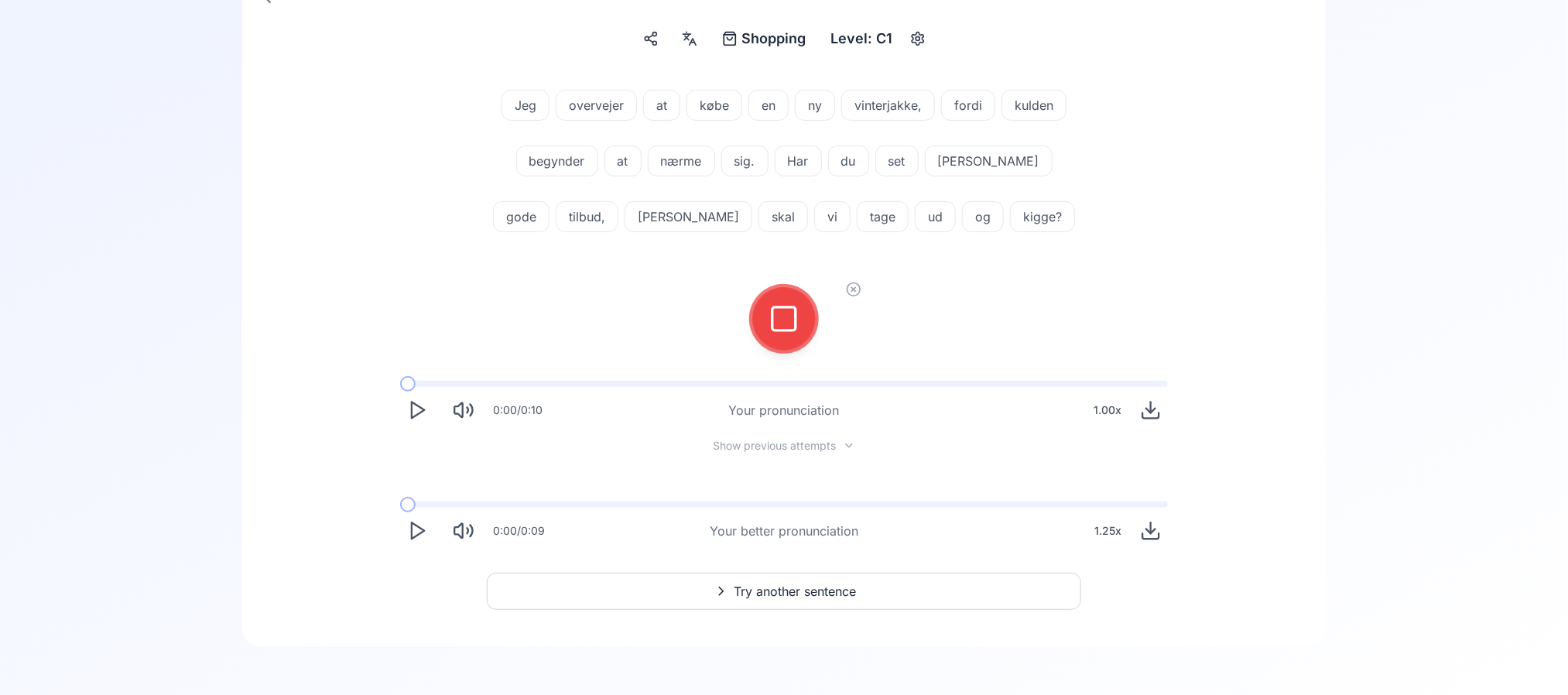
click at [785, 304] on icon at bounding box center [784, 319] width 31 height 31
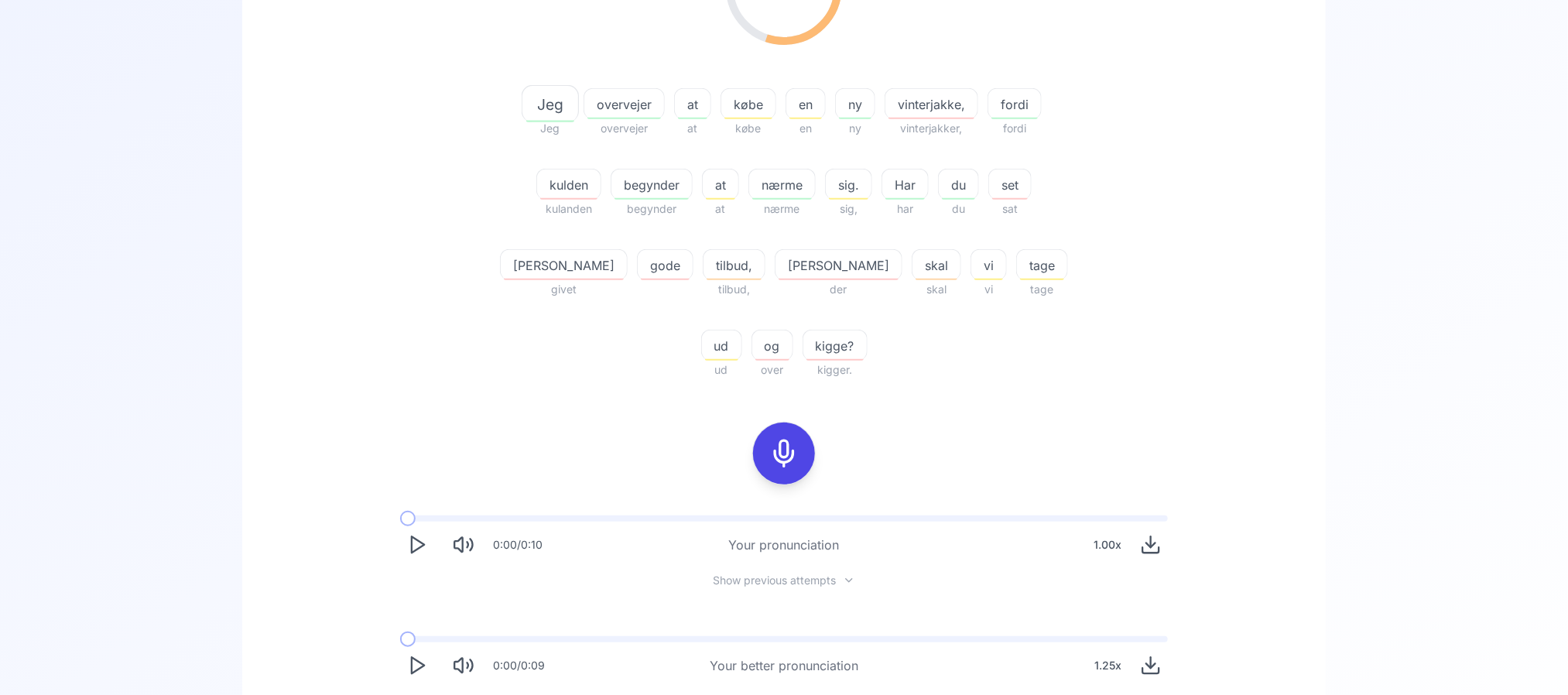
scroll to position [381, 0]
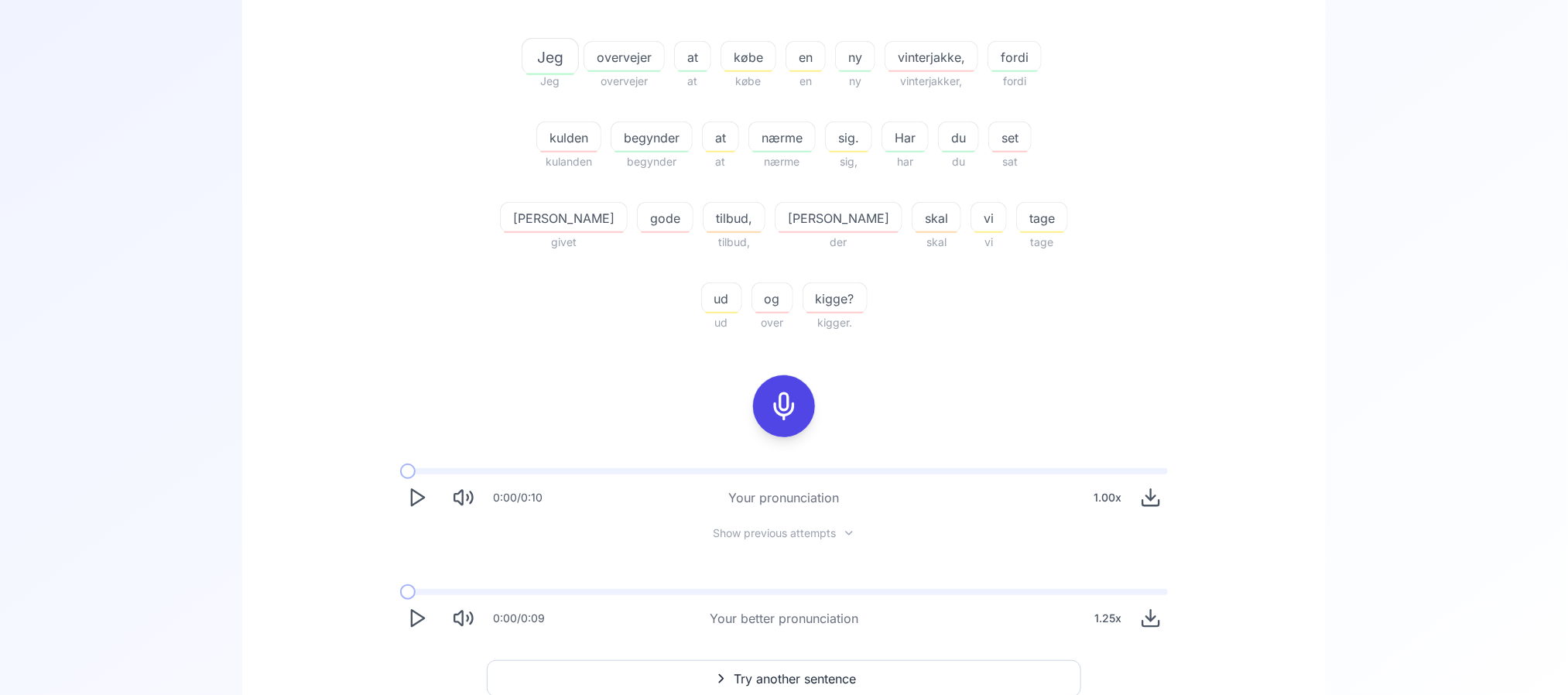
click at [638, 210] on span "gode" at bounding box center [665, 218] width 55 height 18
click at [459, 315] on icon at bounding box center [456, 309] width 16 height 16
click at [316, 281] on div "55.13 % 55.13 % Jeg Jeg overvejer overvejer at at købe købe en en ny ny vinterj…" at bounding box center [784, 258] width 1009 height 778
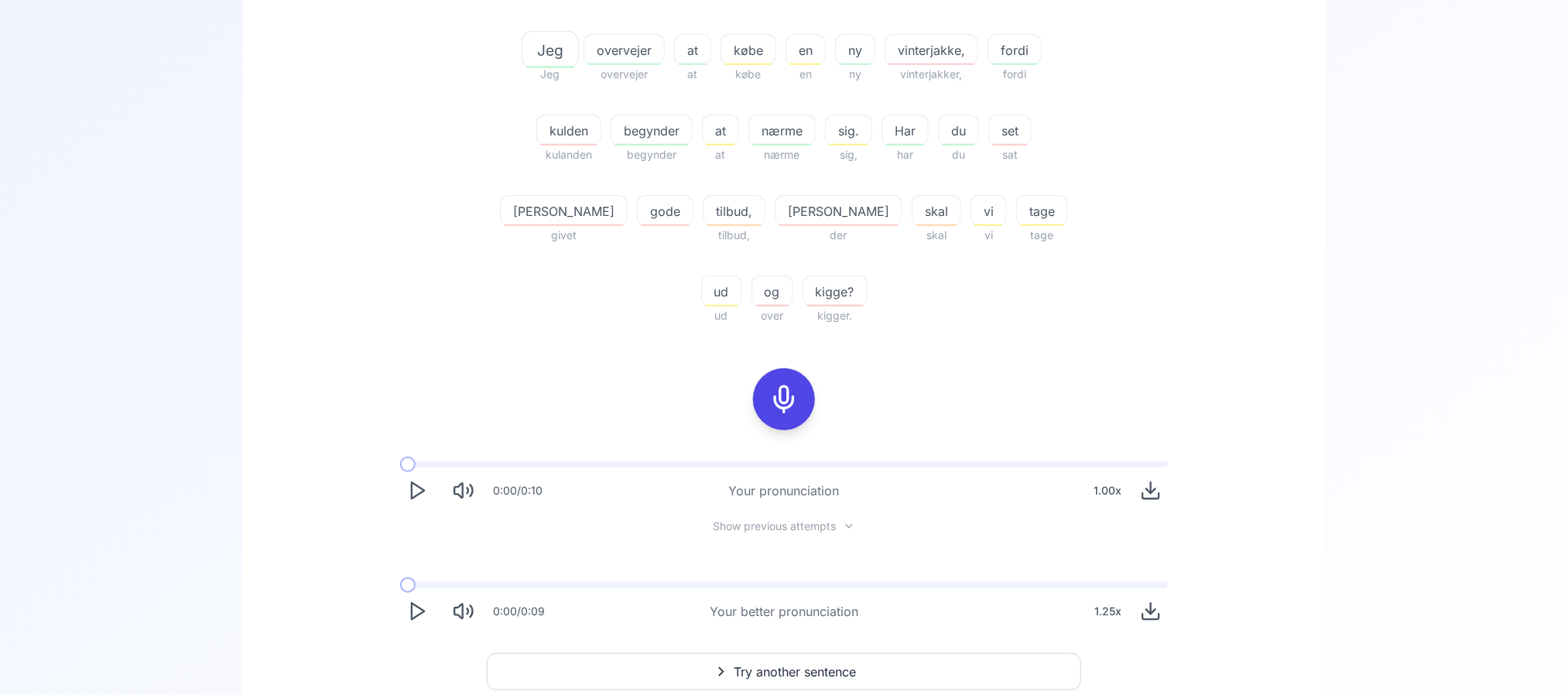
click at [407, 569] on div "0:00 / 0:09 Your better pronunciation 1.25 x" at bounding box center [784, 605] width 792 height 71
click at [409, 578] on icon "Play" at bounding box center [417, 611] width 22 height 22
click at [809, 368] on button at bounding box center [784, 399] width 62 height 62
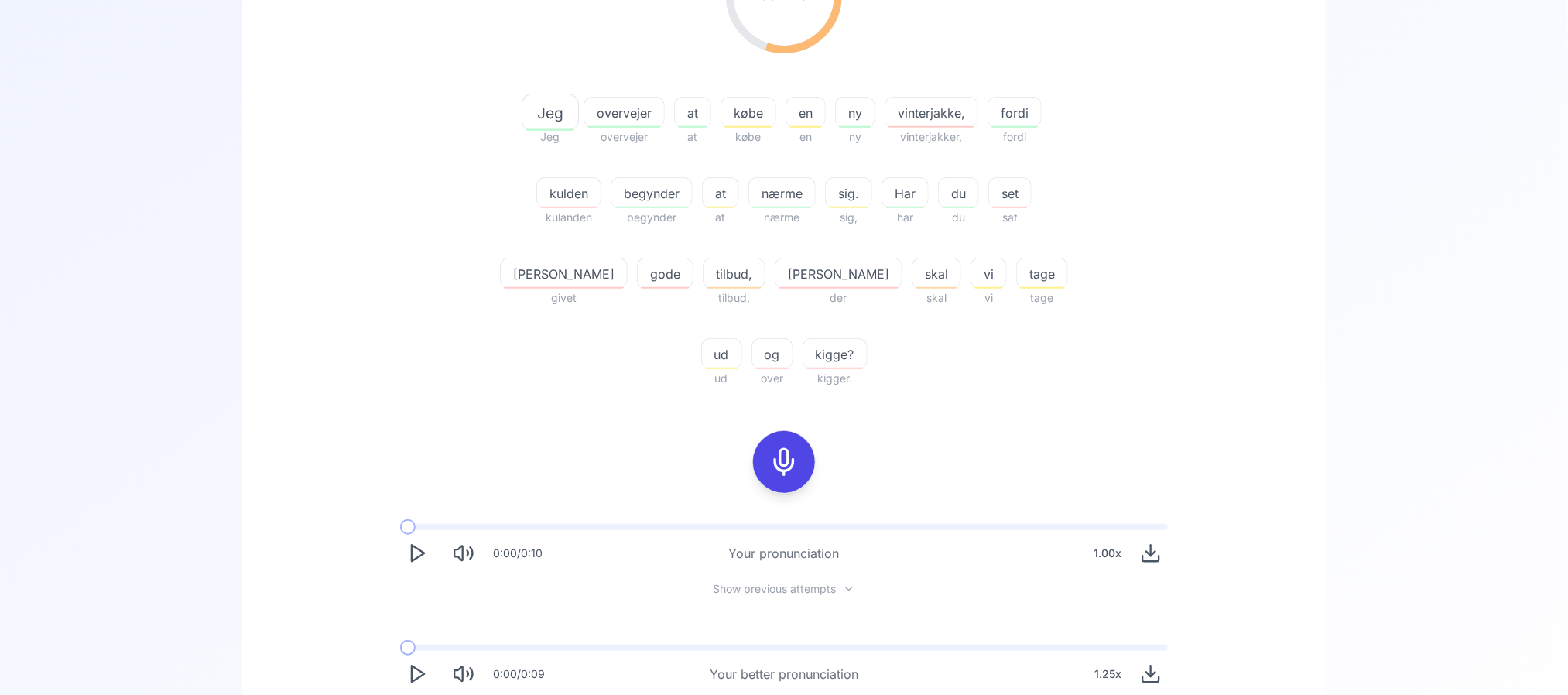
scroll to position [179, 0]
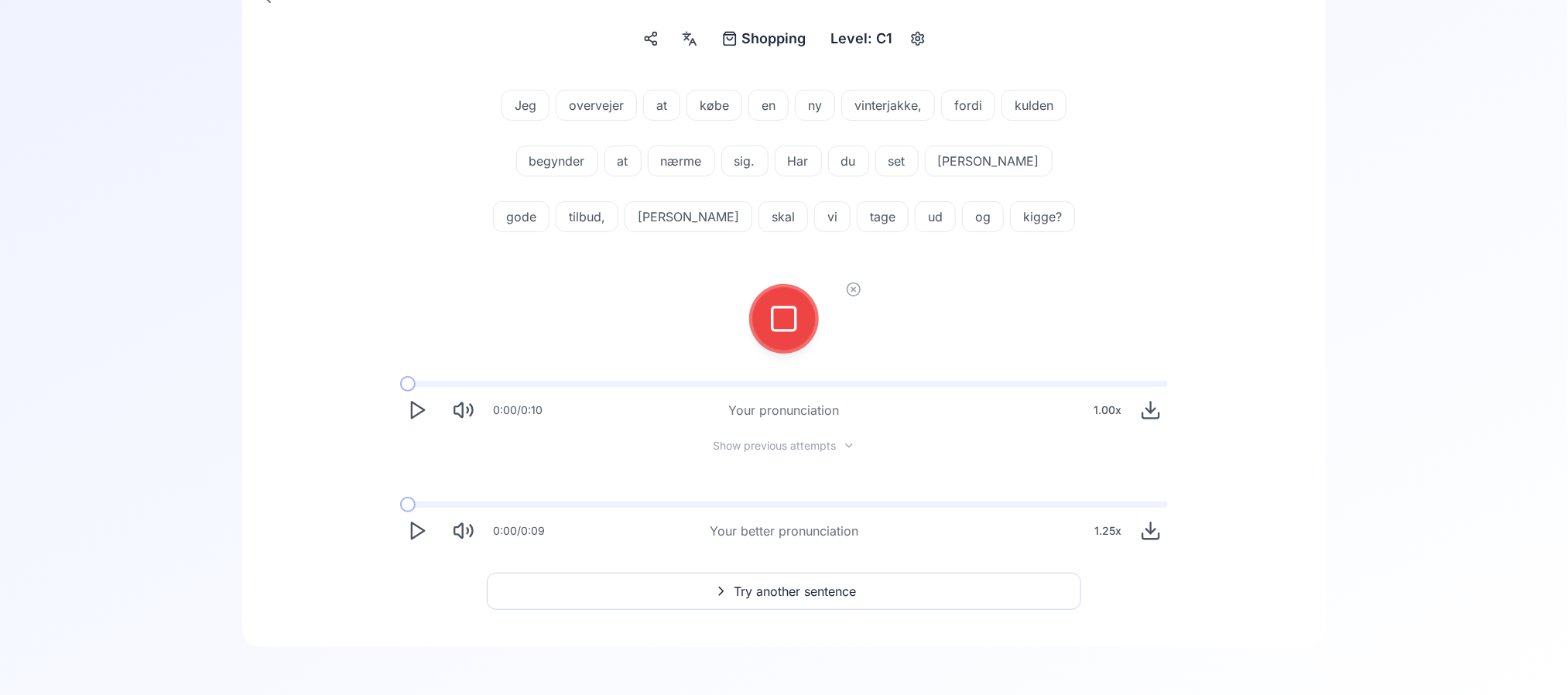
click at [809, 318] on button at bounding box center [784, 318] width 62 height 62
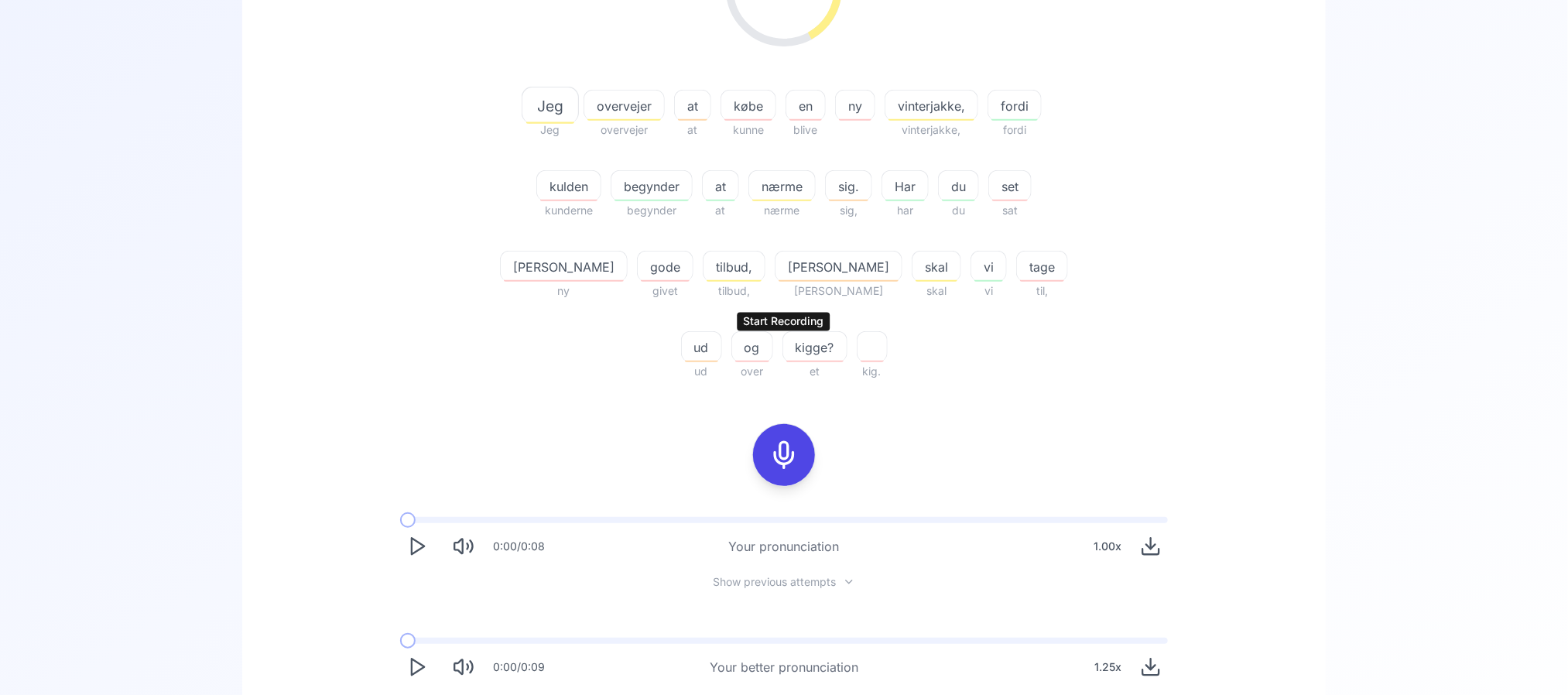
click at [537, 185] on span "kulden" at bounding box center [569, 185] width 63 height 18
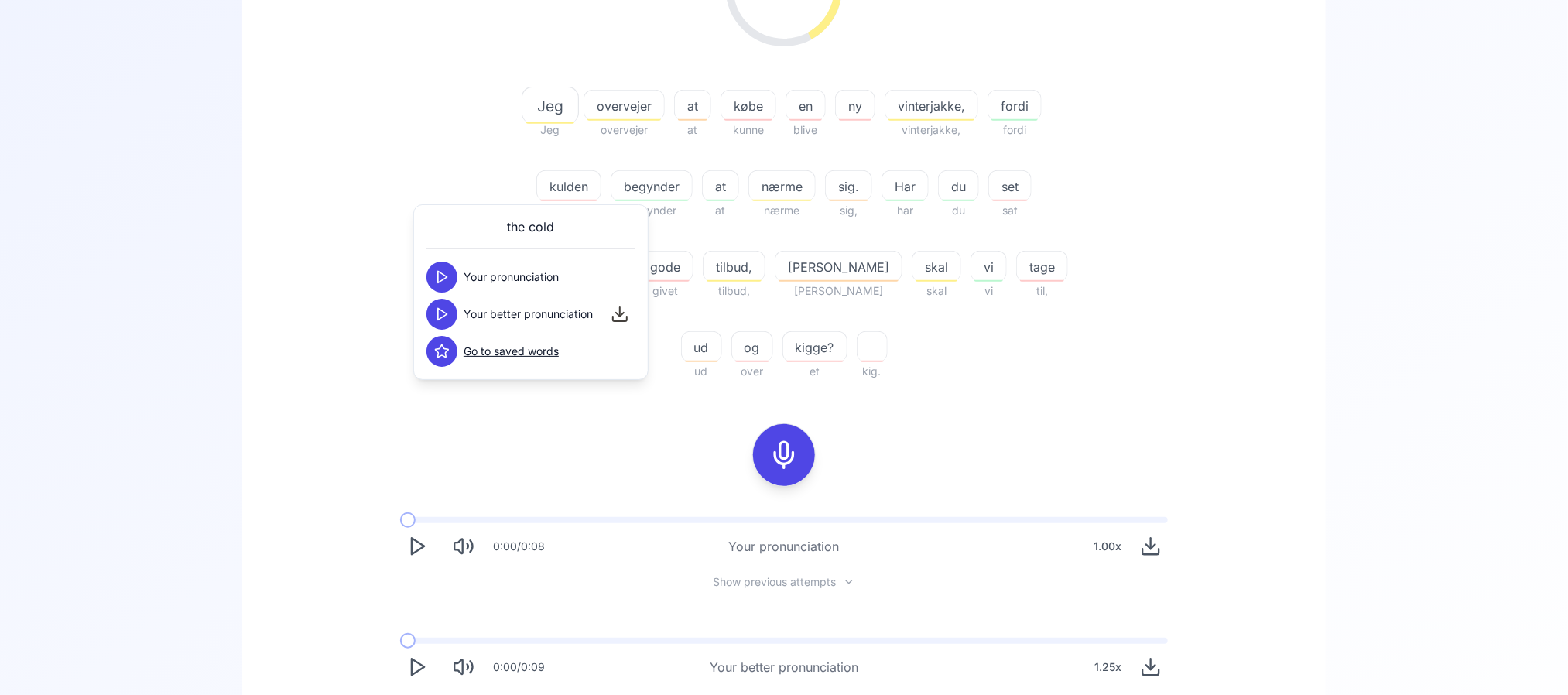
click at [445, 309] on icon at bounding box center [442, 315] width 16 height 16
click at [439, 358] on icon at bounding box center [442, 351] width 16 height 16
click at [322, 335] on div "41.98 % 41.98 % Jeg Jeg overvejer overvejer at at købe kunne en blive ny vinter…" at bounding box center [784, 307] width 1009 height 778
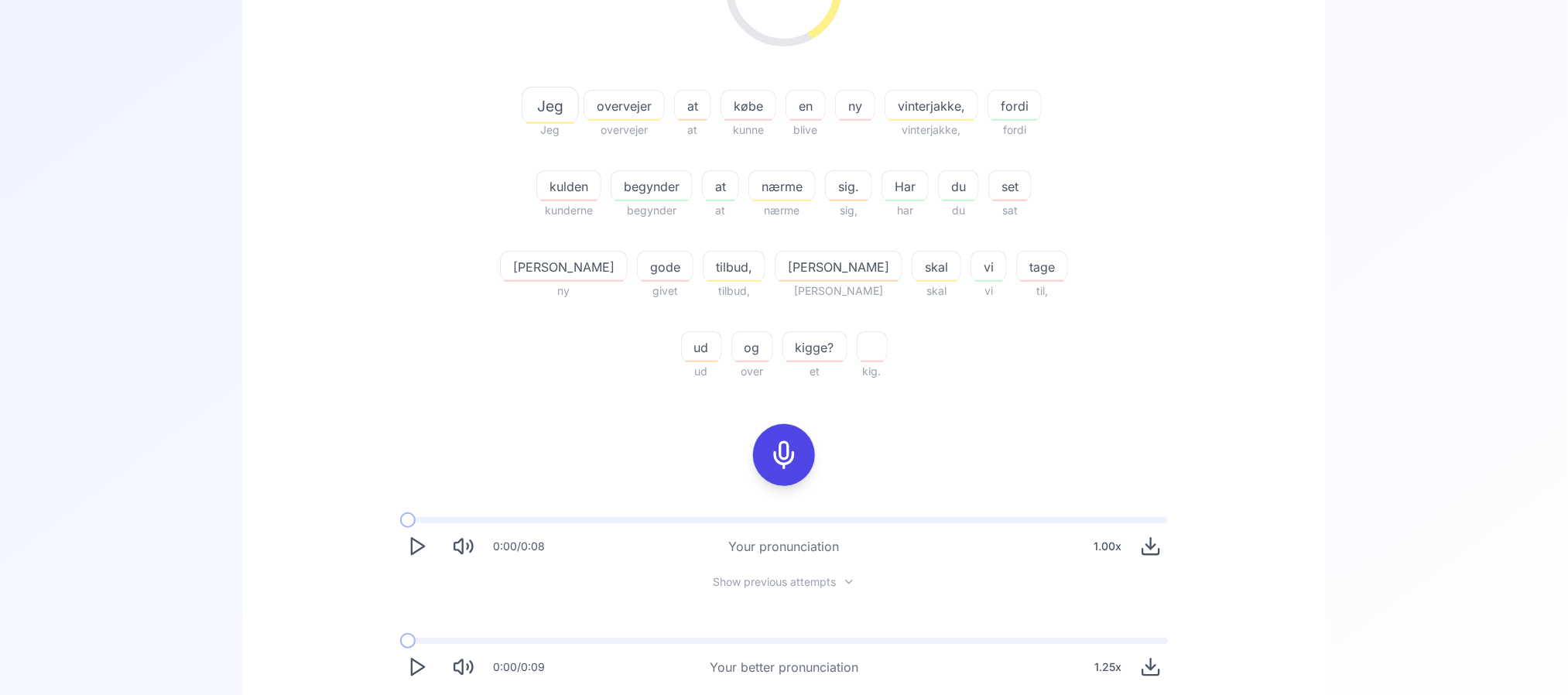
click at [778, 439] on icon at bounding box center [784, 455] width 31 height 31
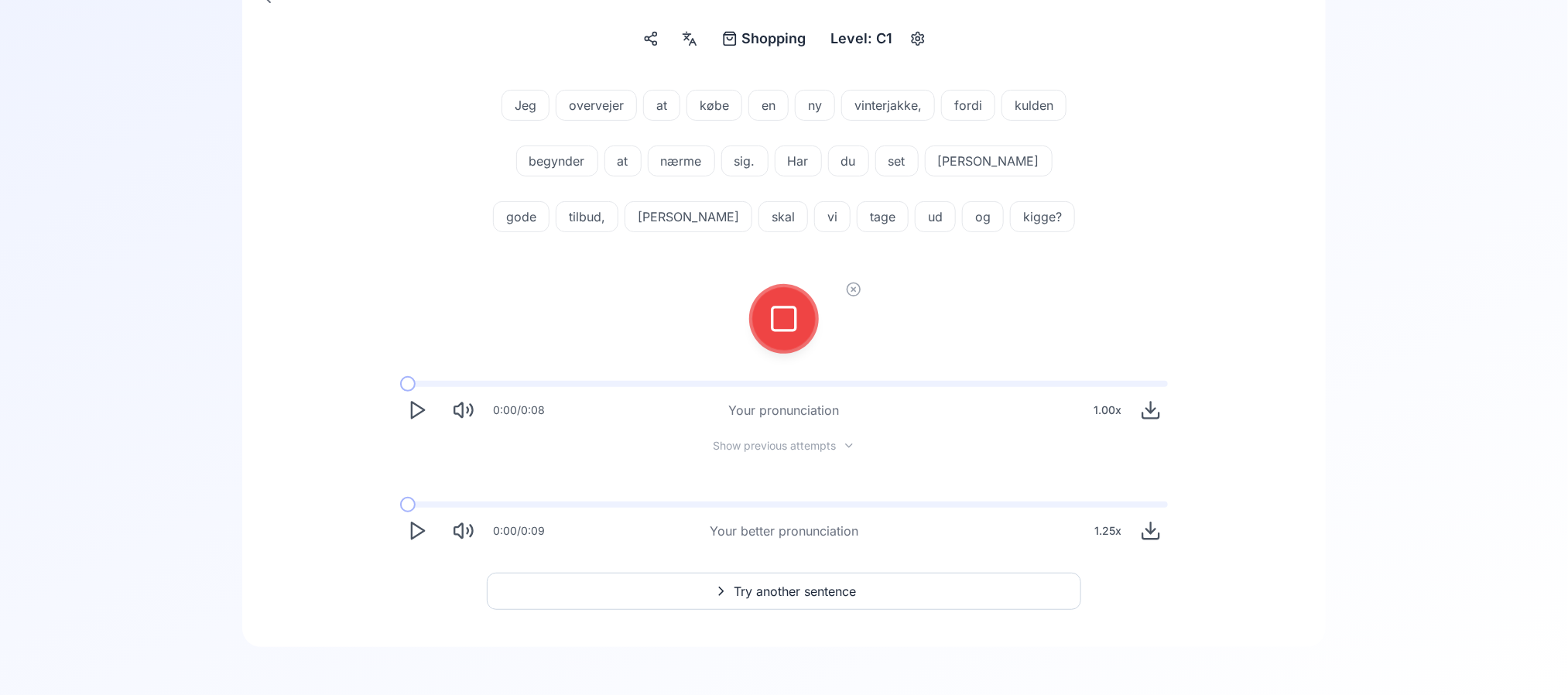
click at [791, 318] on icon at bounding box center [784, 319] width 31 height 31
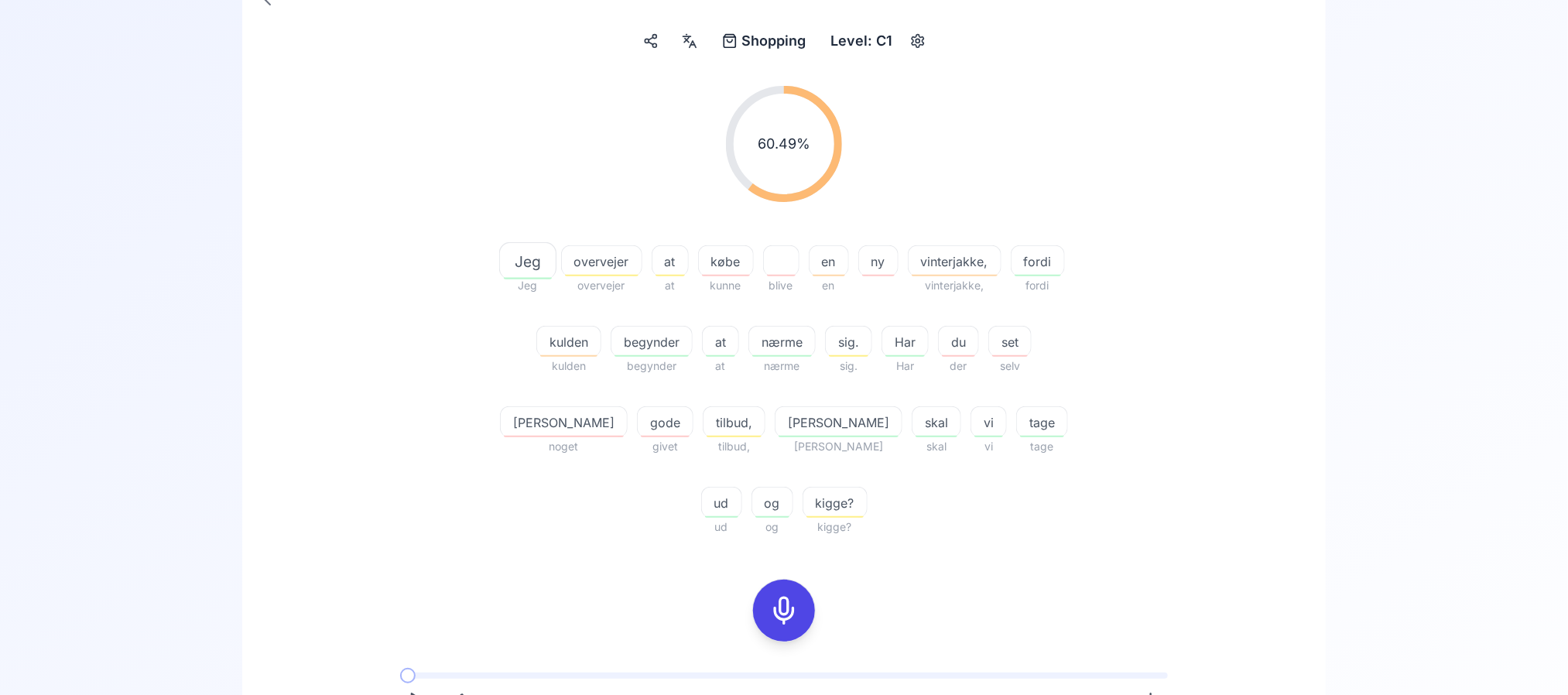
scroll to position [388, 0]
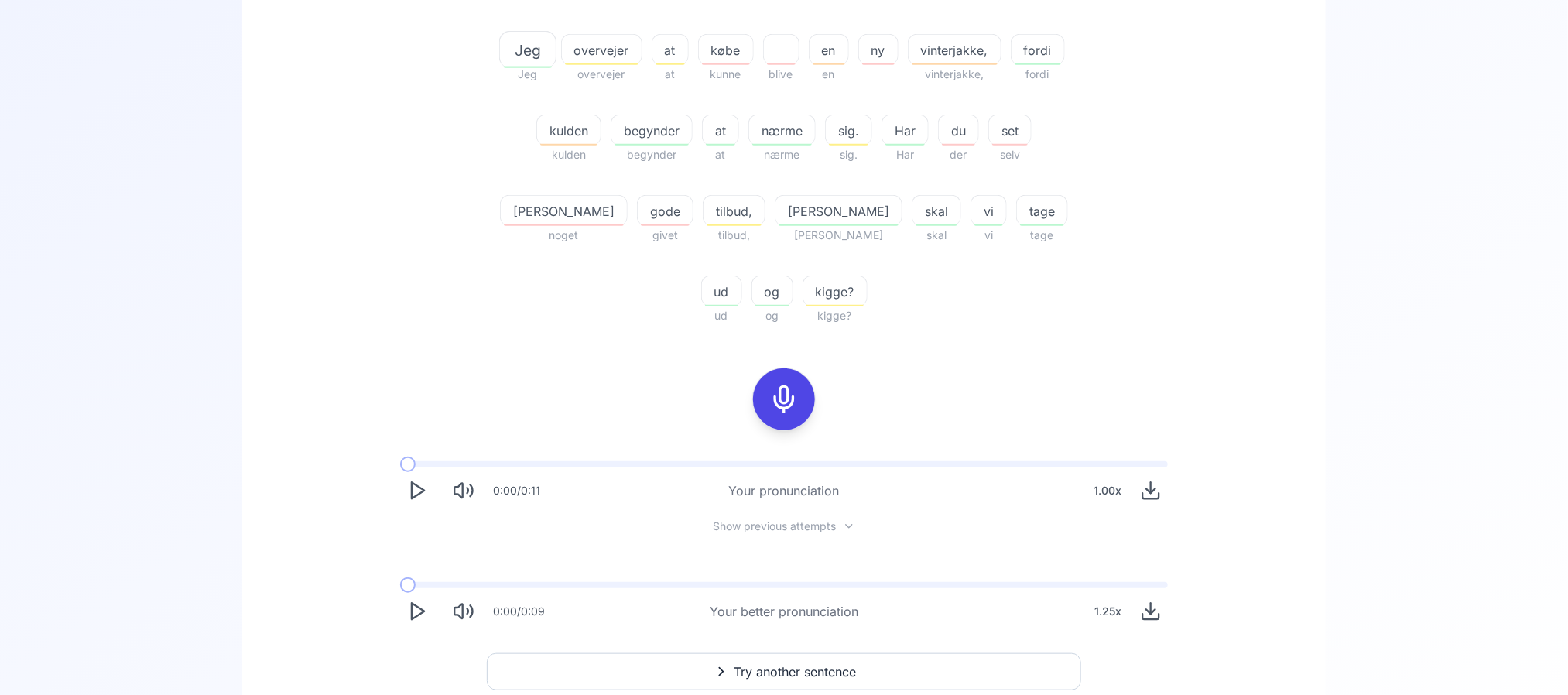
click at [425, 578] on icon "Play" at bounding box center [417, 611] width 22 height 22
click at [638, 214] on span "gode" at bounding box center [665, 211] width 55 height 18
click at [463, 341] on icon at bounding box center [456, 339] width 16 height 16
click at [322, 270] on div "60.49 % 60.49 % Jeg Jeg overvejer overvejer at at købe kunne blive en en ny vin…" at bounding box center [784, 251] width 1009 height 778
click at [415, 578] on icon "Play" at bounding box center [417, 611] width 22 height 22
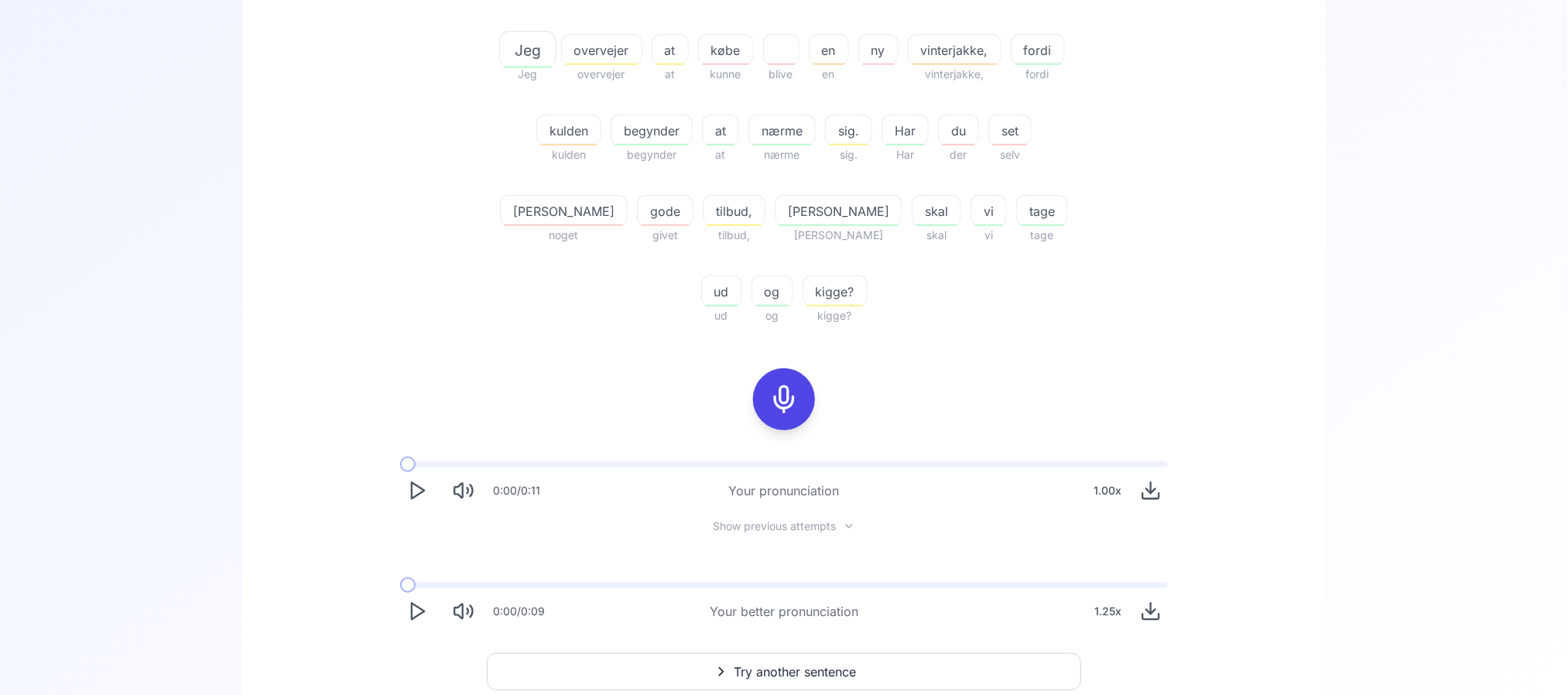
click at [809, 578] on button "Try another sentence" at bounding box center [784, 672] width 595 height 37
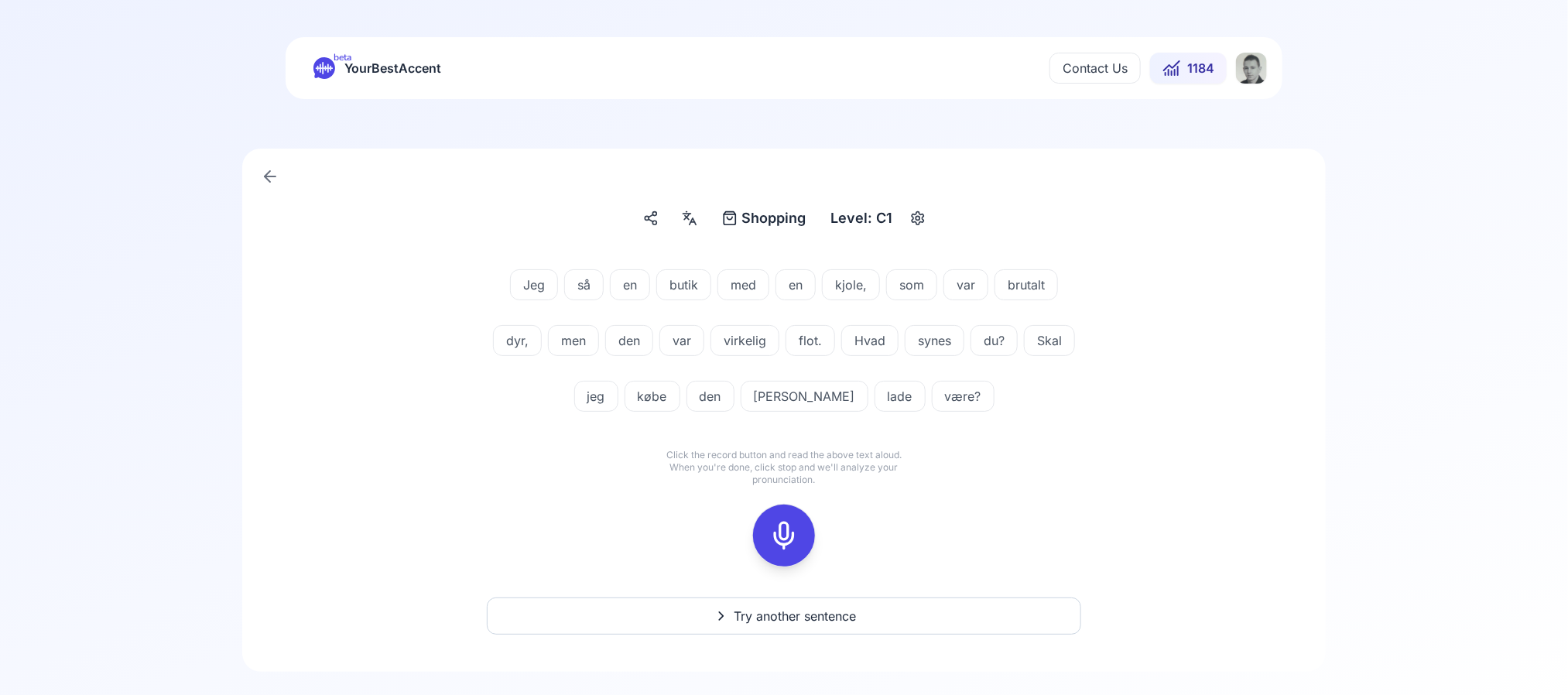
scroll to position [25, 0]
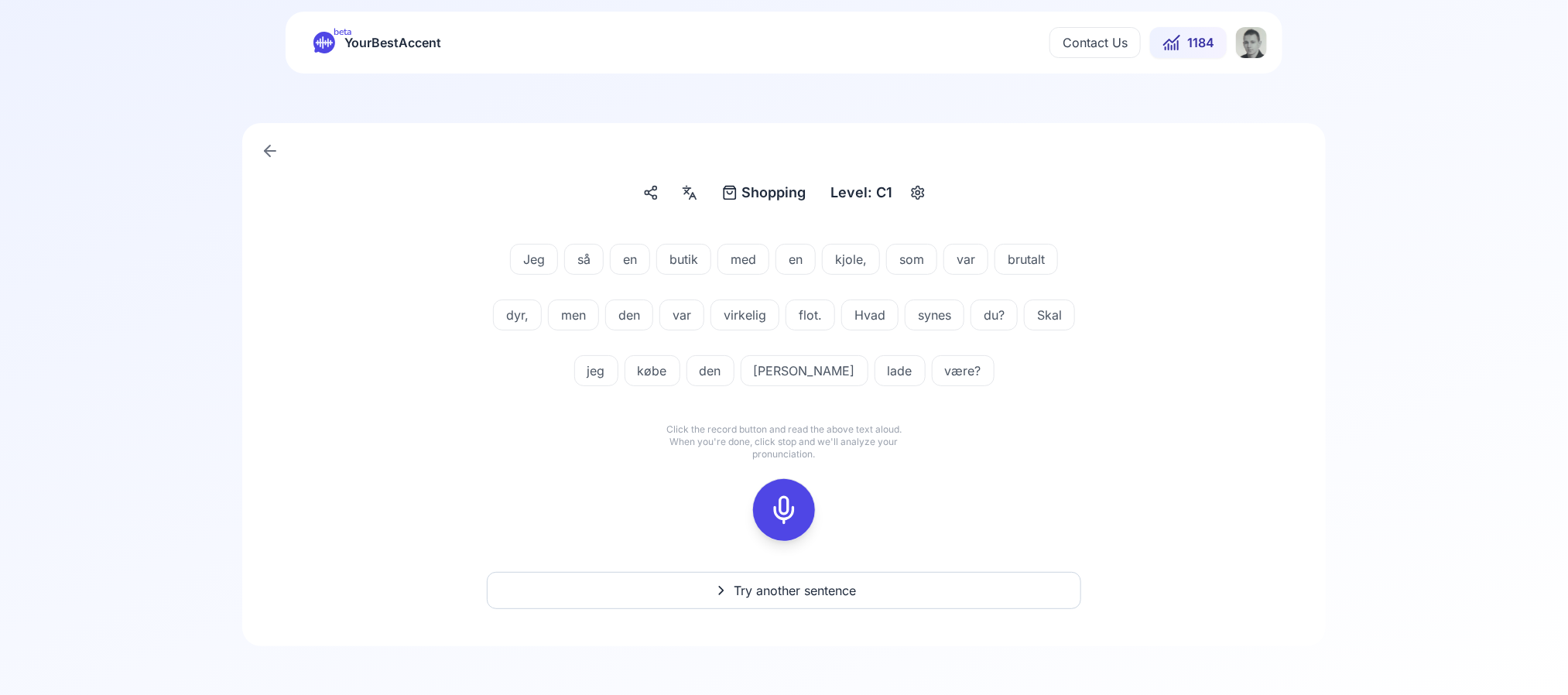
click at [1026, 264] on span "brutalt" at bounding box center [1025, 258] width 62 height 18
click at [1239, 158] on div "Shopping Shopping Level: C1 Jeg så en butik med en kjole, som var brutalt dyr, …" at bounding box center [784, 385] width 1083 height 523
click at [1182, 343] on div "Jeg så en butik med en kjole, som var brutalt dyr, men den var virkelig flot. H…" at bounding box center [784, 318] width 892 height 185
click at [806, 578] on span "Try another sentence" at bounding box center [794, 590] width 122 height 18
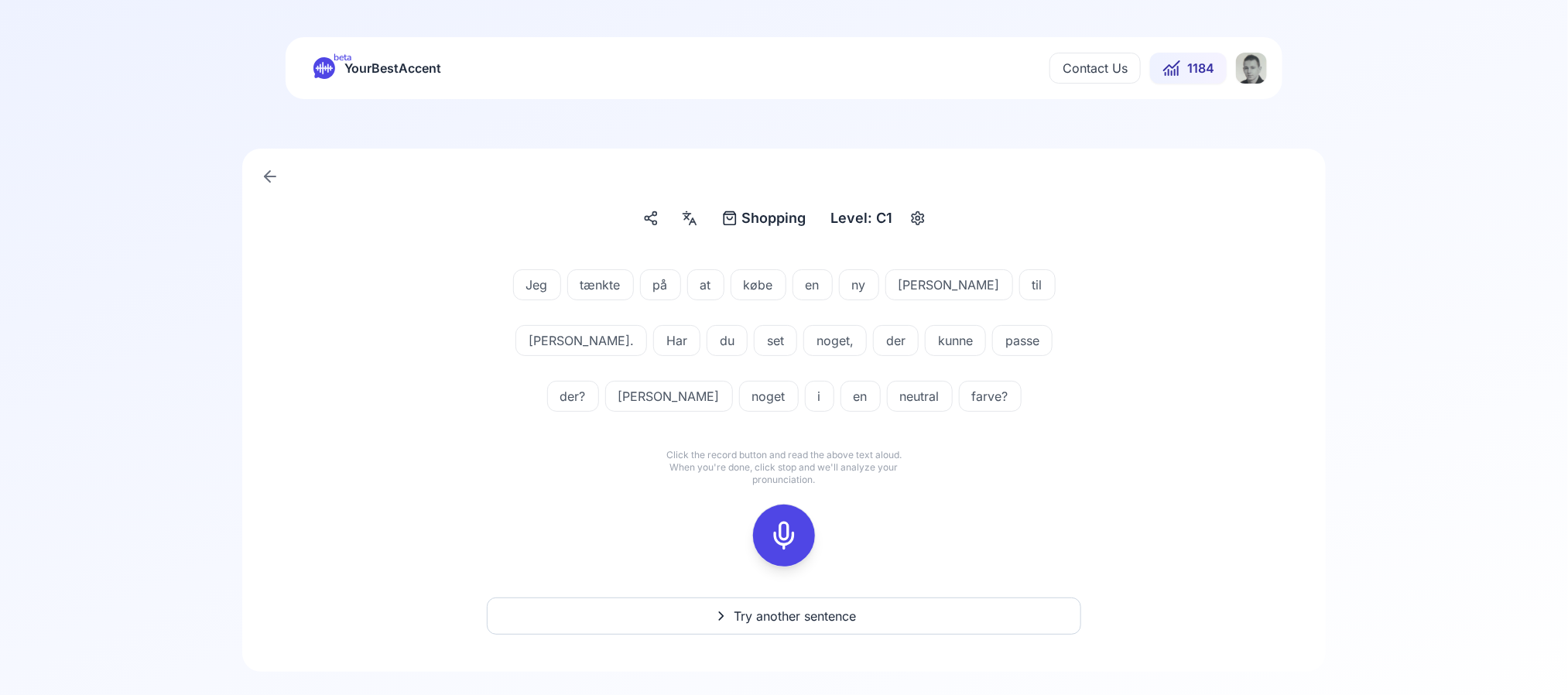
click at [795, 520] on icon at bounding box center [784, 536] width 31 height 31
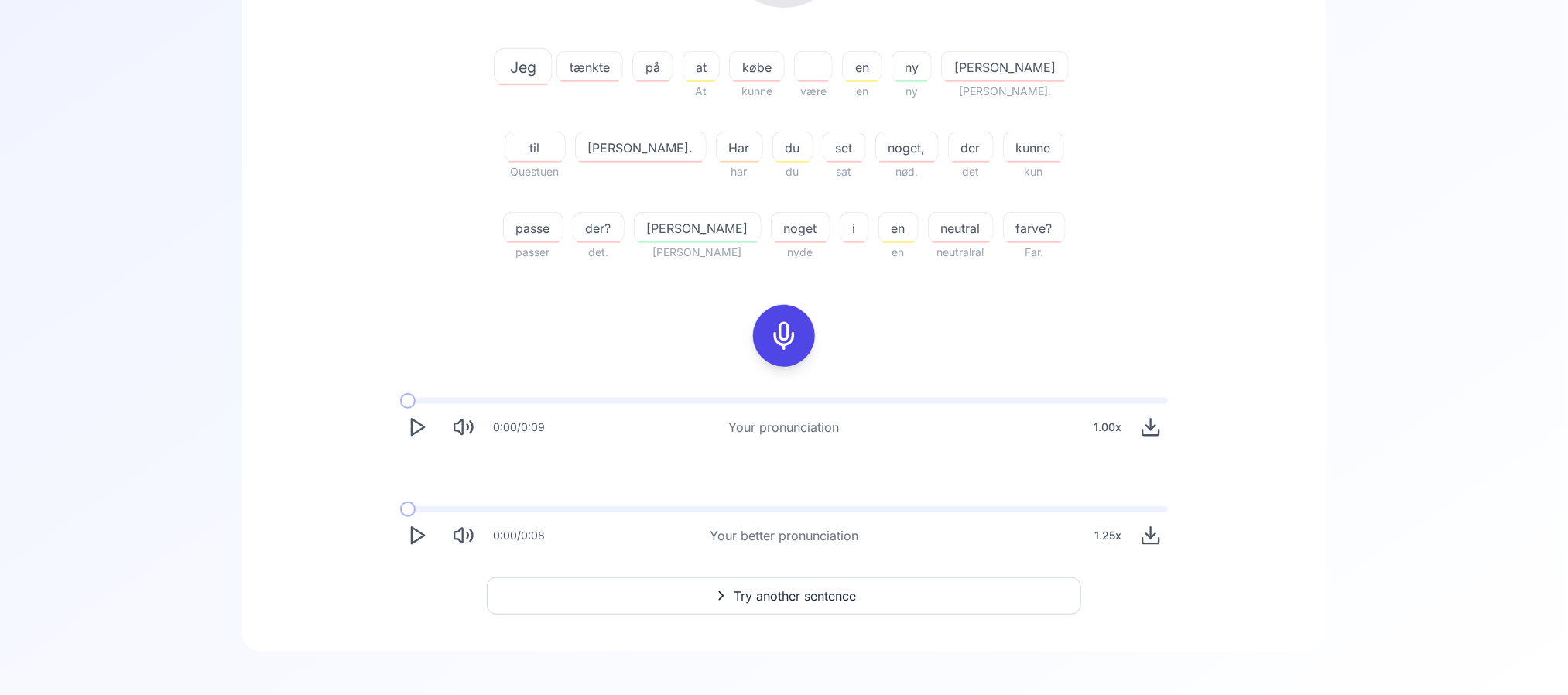
scroll to position [372, 0]
click at [425, 538] on icon "Play" at bounding box center [417, 534] width 22 height 22
click at [437, 344] on div "20.00 % 20.00 % Jeg tænkte på at At købe kunne være en en ny ny [PERSON_NAME] […" at bounding box center [784, 221] width 1009 height 685
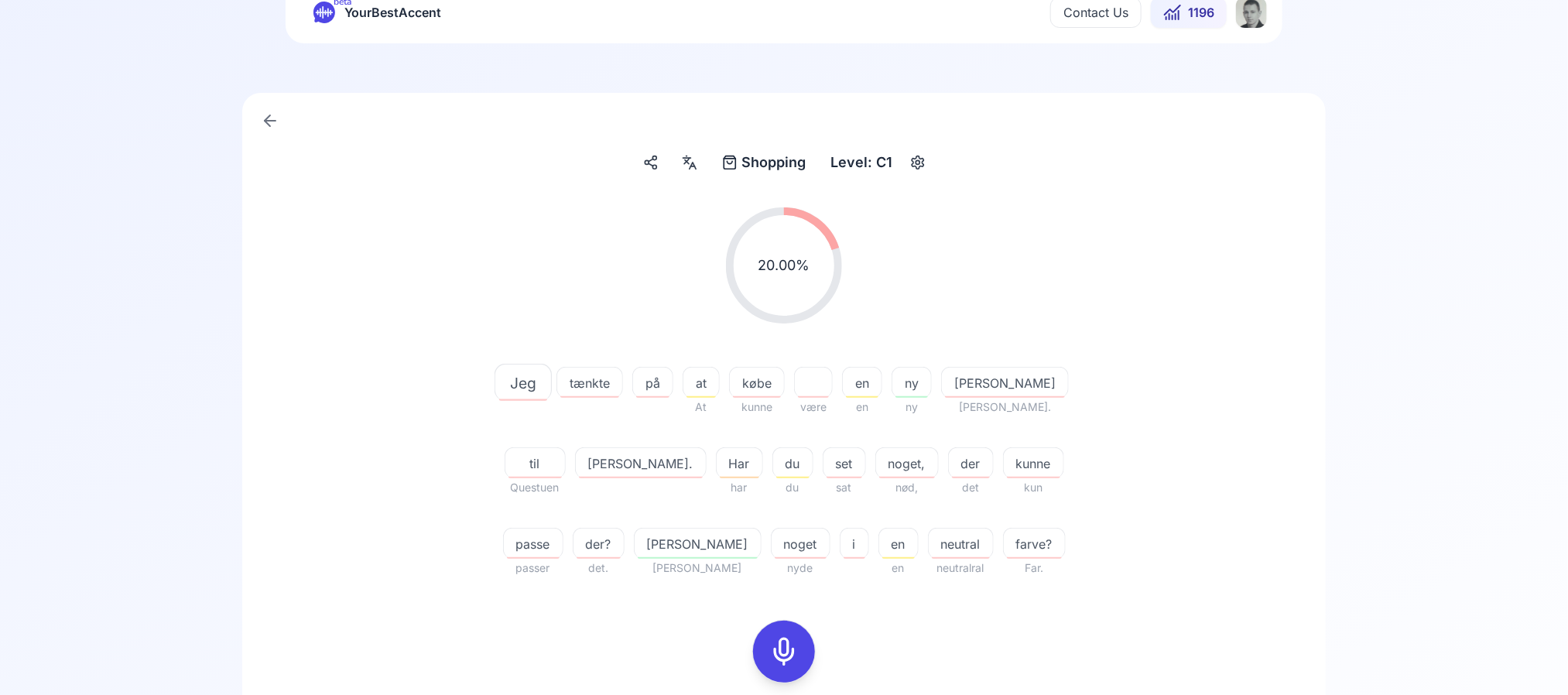
scroll to position [49, 0]
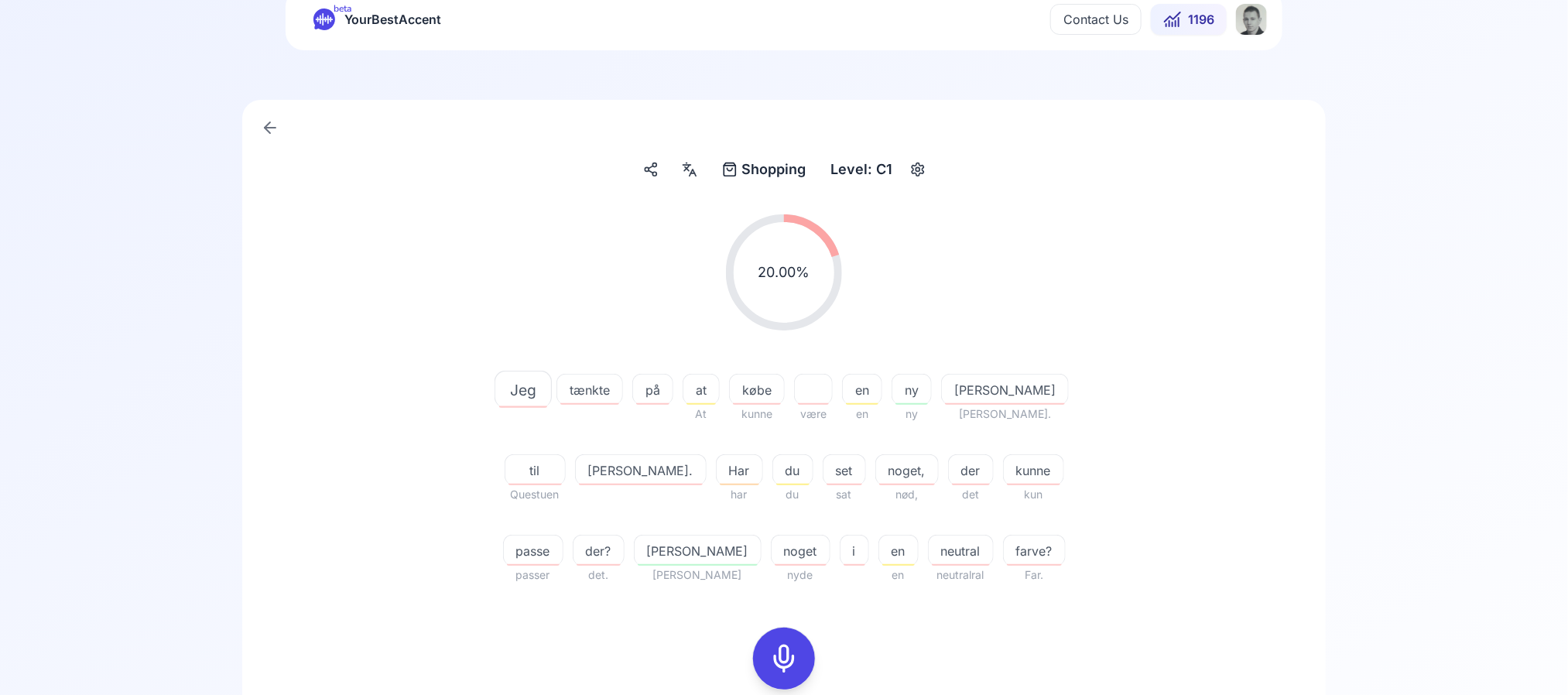
click at [771, 544] on span "noget" at bounding box center [800, 550] width 58 height 18
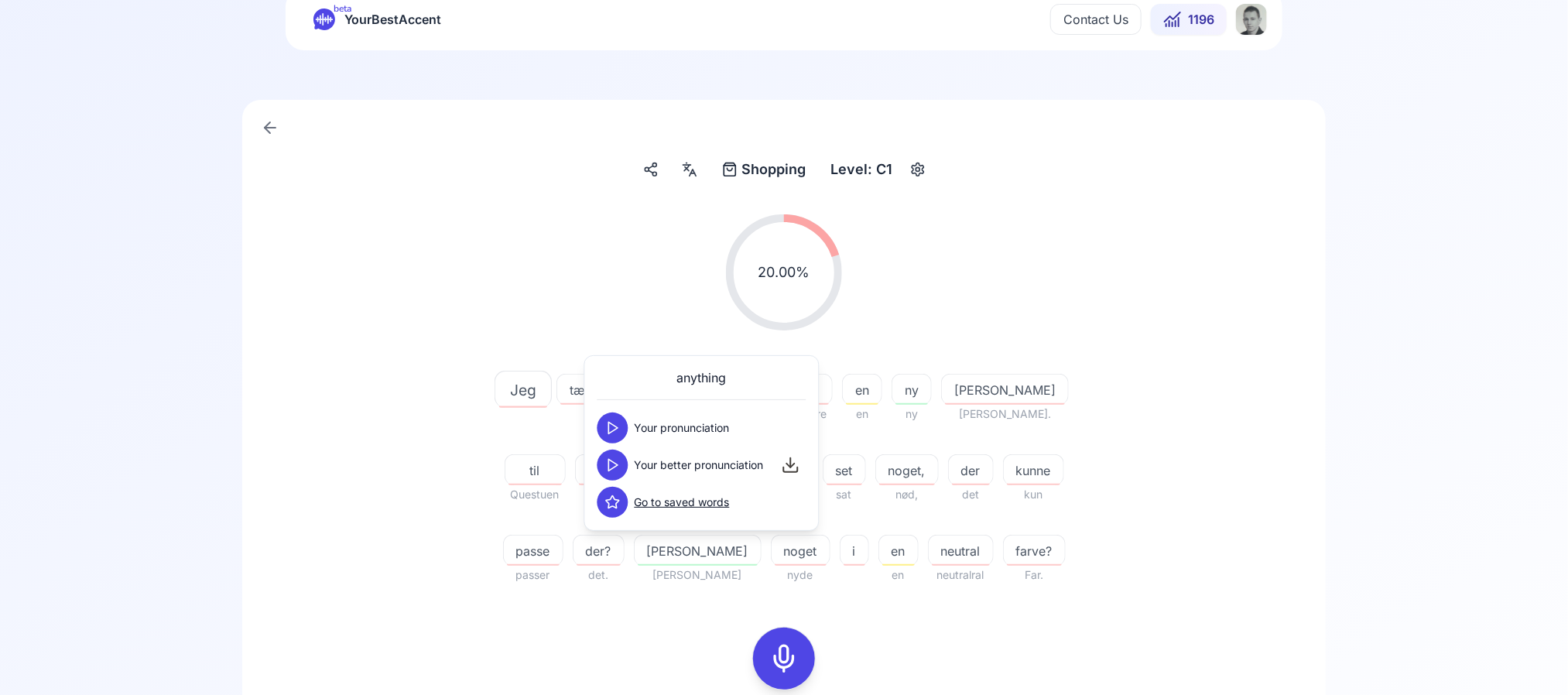
click at [618, 452] on button at bounding box center [613, 465] width 31 height 31
click at [372, 448] on div "20.00 % 20.00 % Jeg tænkte på at At købe kunne være en en ny ny [PERSON_NAME] […" at bounding box center [784, 399] width 892 height 394
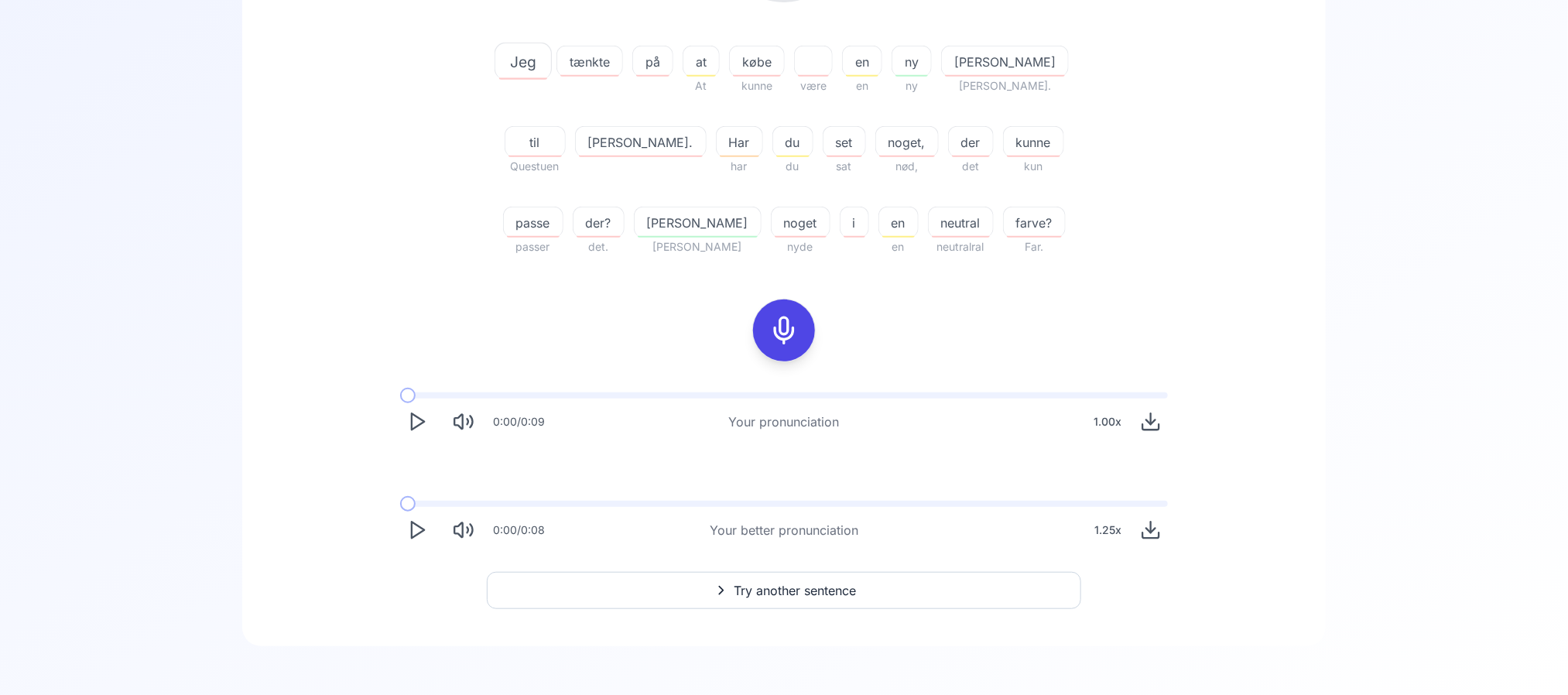
scroll to position [0, 0]
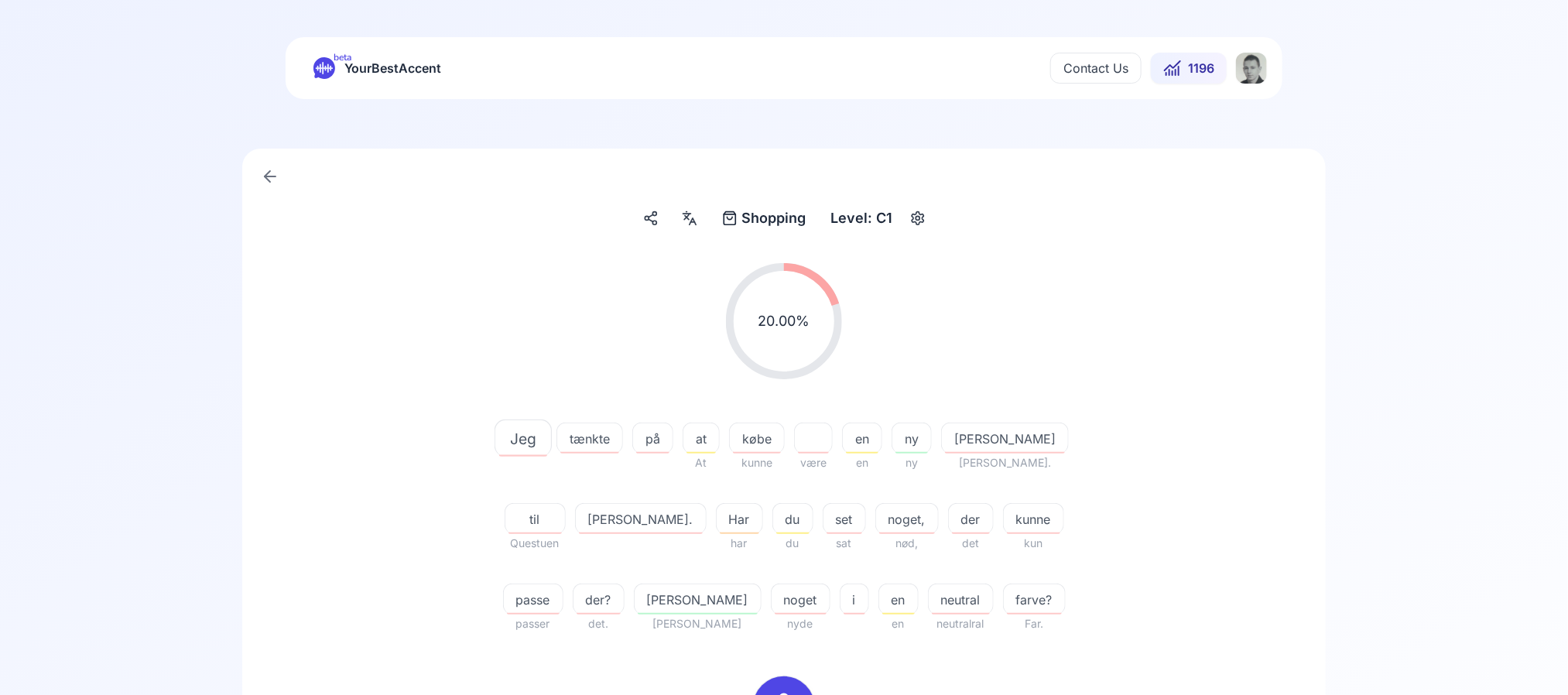
click at [914, 212] on icon "button" at bounding box center [917, 218] width 11 height 13
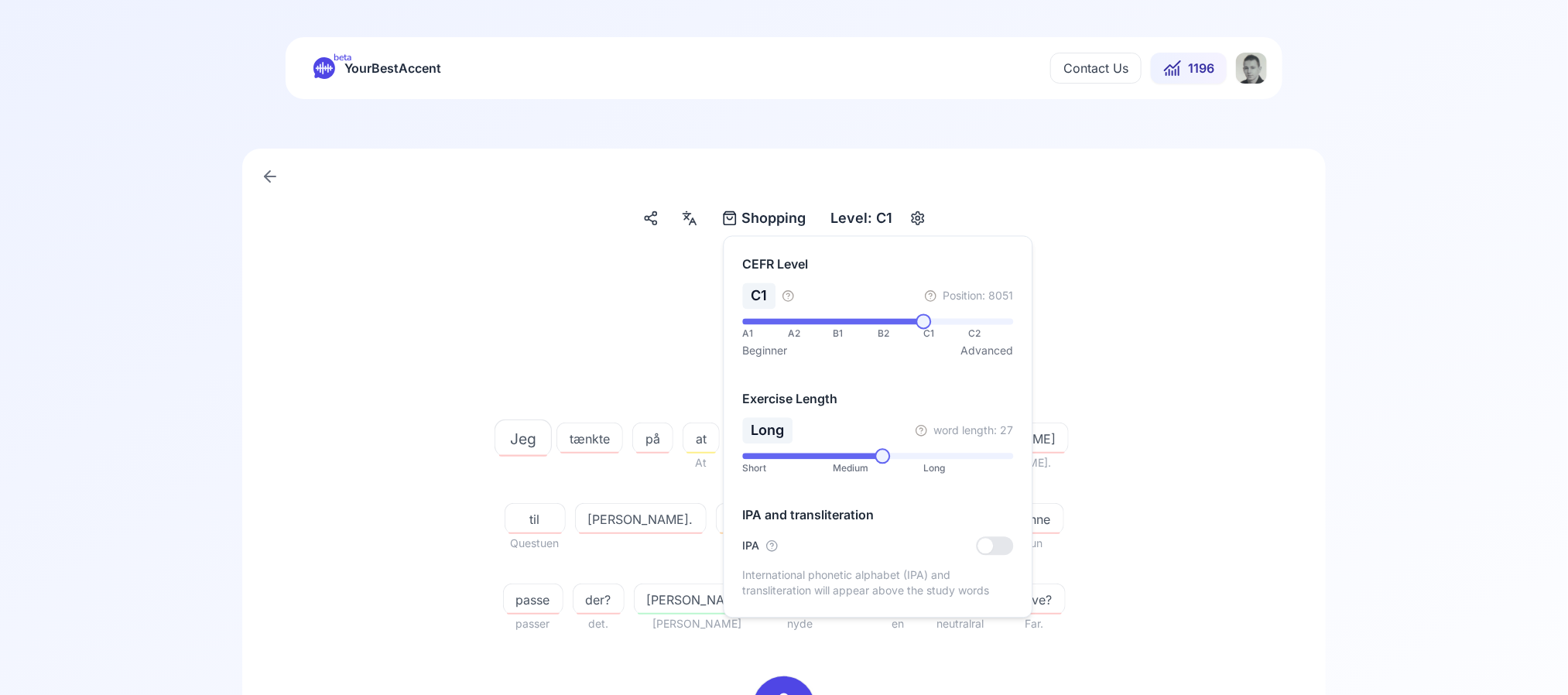
click at [896, 462] on div "Short Medium Long" at bounding box center [878, 464] width 271 height 22
click at [896, 459] on span at bounding box center [878, 456] width 271 height 6
click at [917, 459] on span at bounding box center [878, 456] width 271 height 6
click at [936, 458] on span at bounding box center [878, 456] width 271 height 6
click at [922, 458] on span at bounding box center [930, 457] width 16 height 16
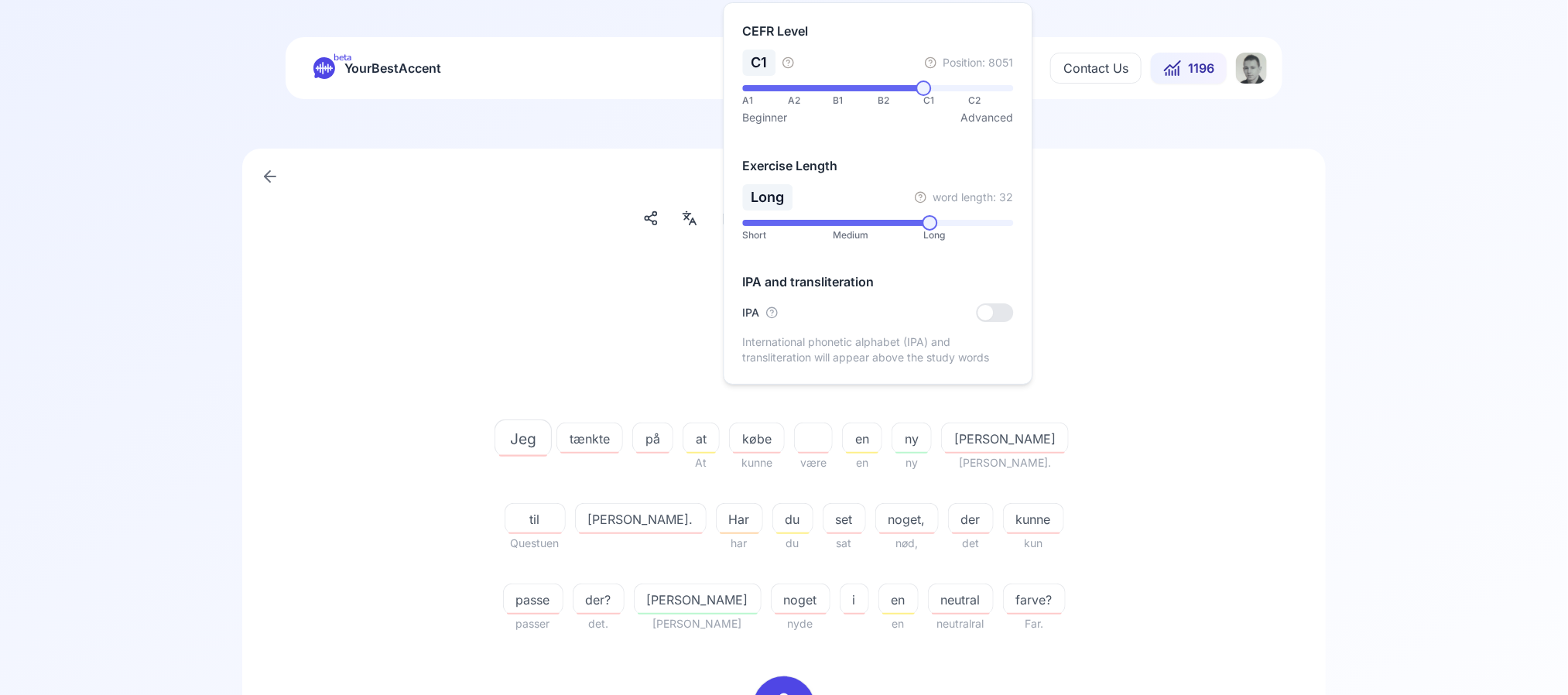
scroll to position [377, 0]
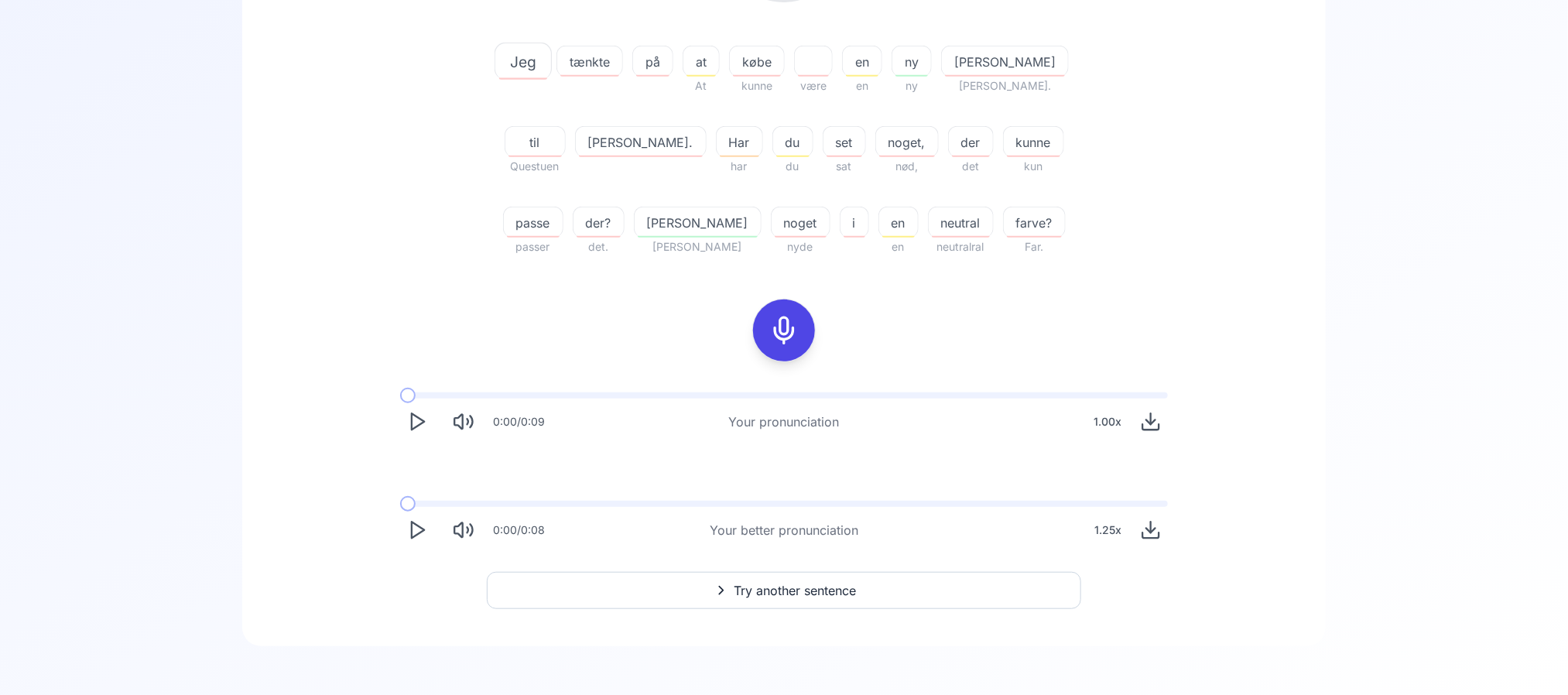
click at [1225, 276] on div "20.00 % 20.00 % Jeg tænkte på at At købe kunne være en en ny ny [PERSON_NAME] […" at bounding box center [784, 216] width 1009 height 685
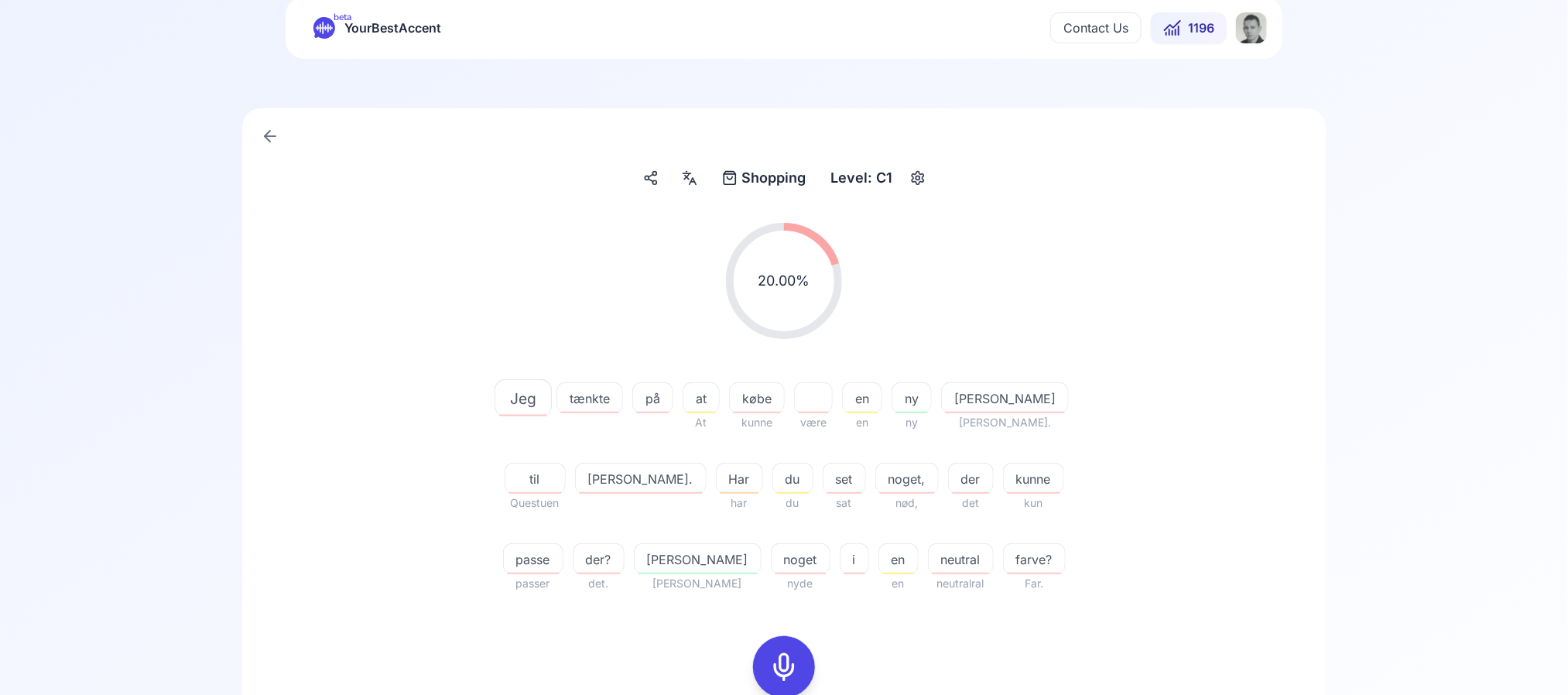
scroll to position [40, 0]
click at [927, 175] on div "button" at bounding box center [918, 179] width 25 height 25
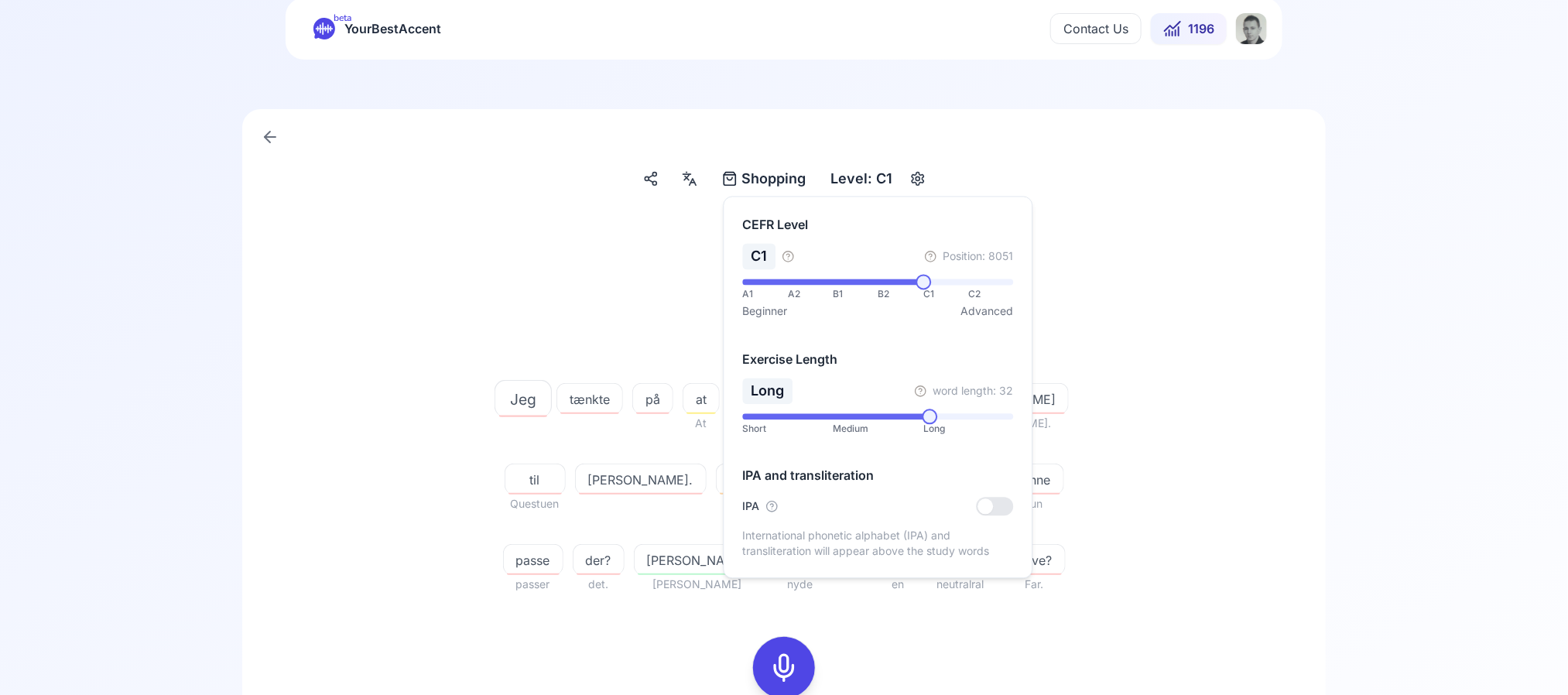
click at [1168, 231] on div "20.00 % 20.00 %" at bounding box center [784, 282] width 892 height 141
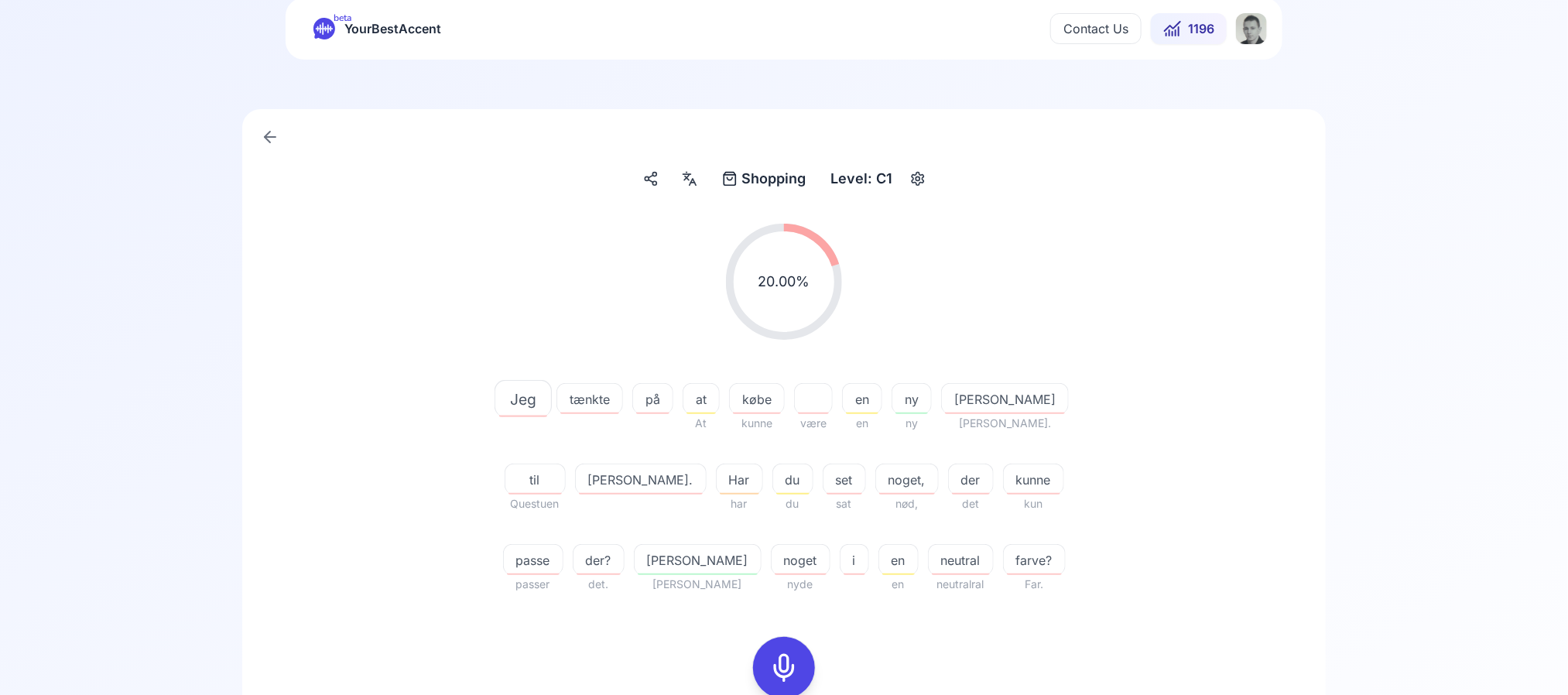
click at [781, 168] on span "Shopping" at bounding box center [774, 179] width 64 height 22
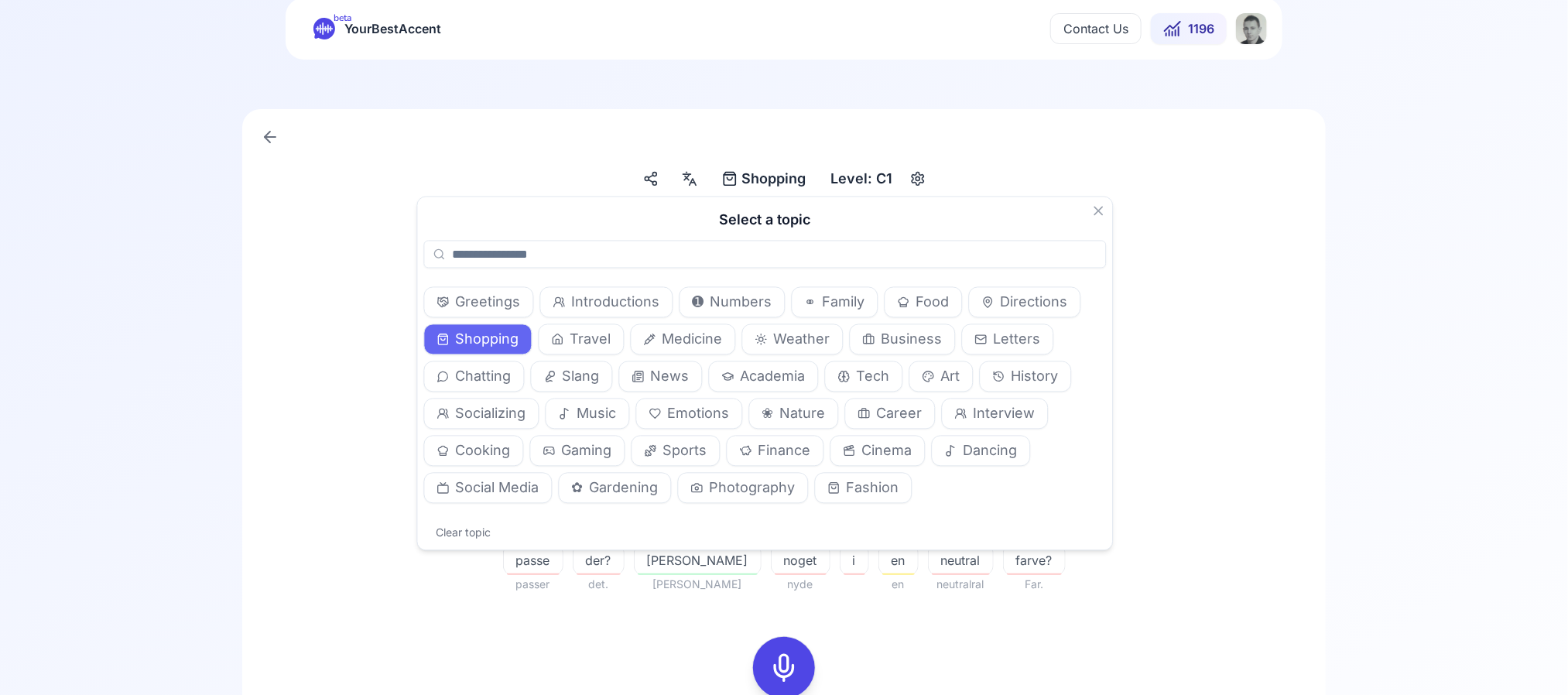
click at [610, 251] on input "text" at bounding box center [765, 255] width 683 height 28
click at [495, 412] on span "Socializing" at bounding box center [491, 413] width 70 height 22
click at [917, 339] on span "Business" at bounding box center [912, 339] width 62 height 22
click at [479, 380] on span "Chatting" at bounding box center [484, 376] width 55 height 22
click at [1307, 553] on div "Chatting Chatting Level: C1 20.00 % 20.00 % Jeg tænkte på at At købe kunne være…" at bounding box center [784, 546] width 1083 height 874
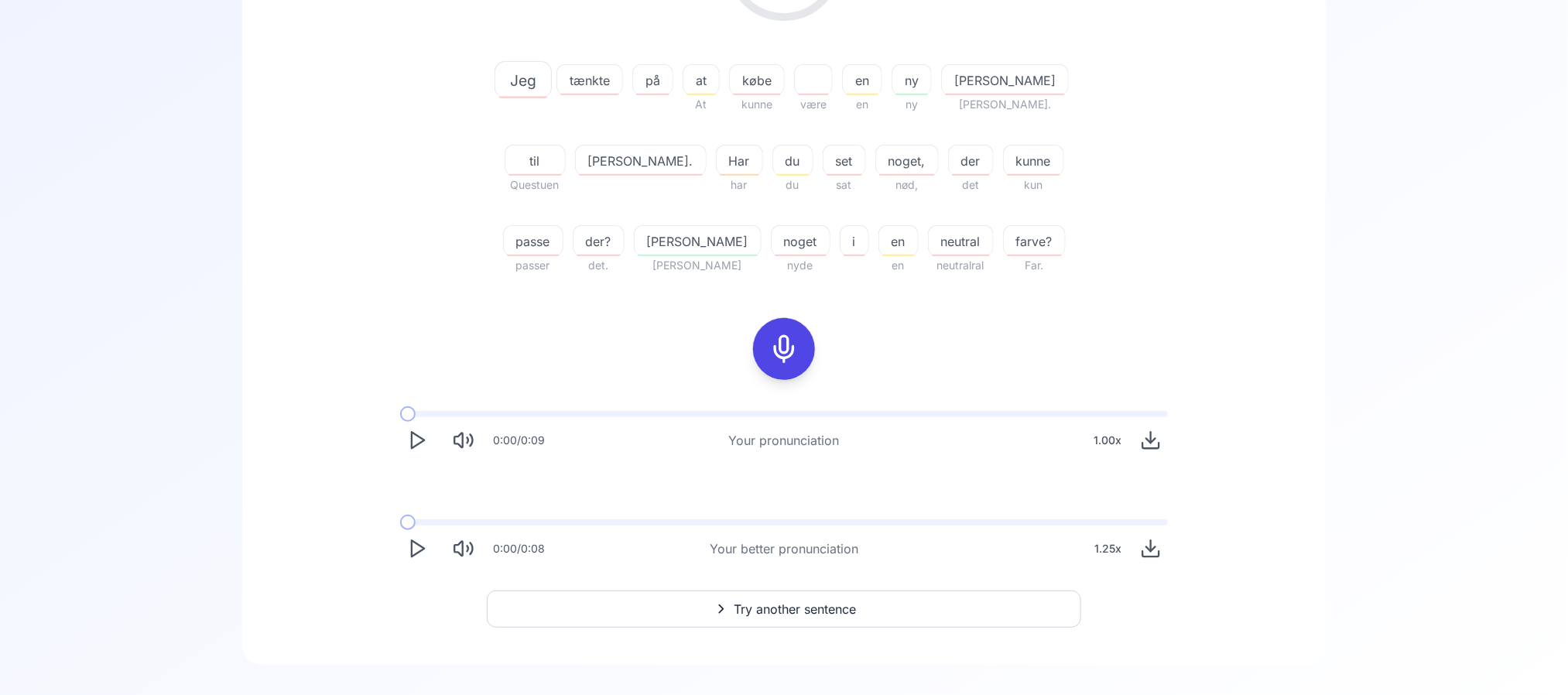
scroll to position [360, 0]
click at [653, 578] on button "Try another sentence" at bounding box center [784, 607] width 595 height 37
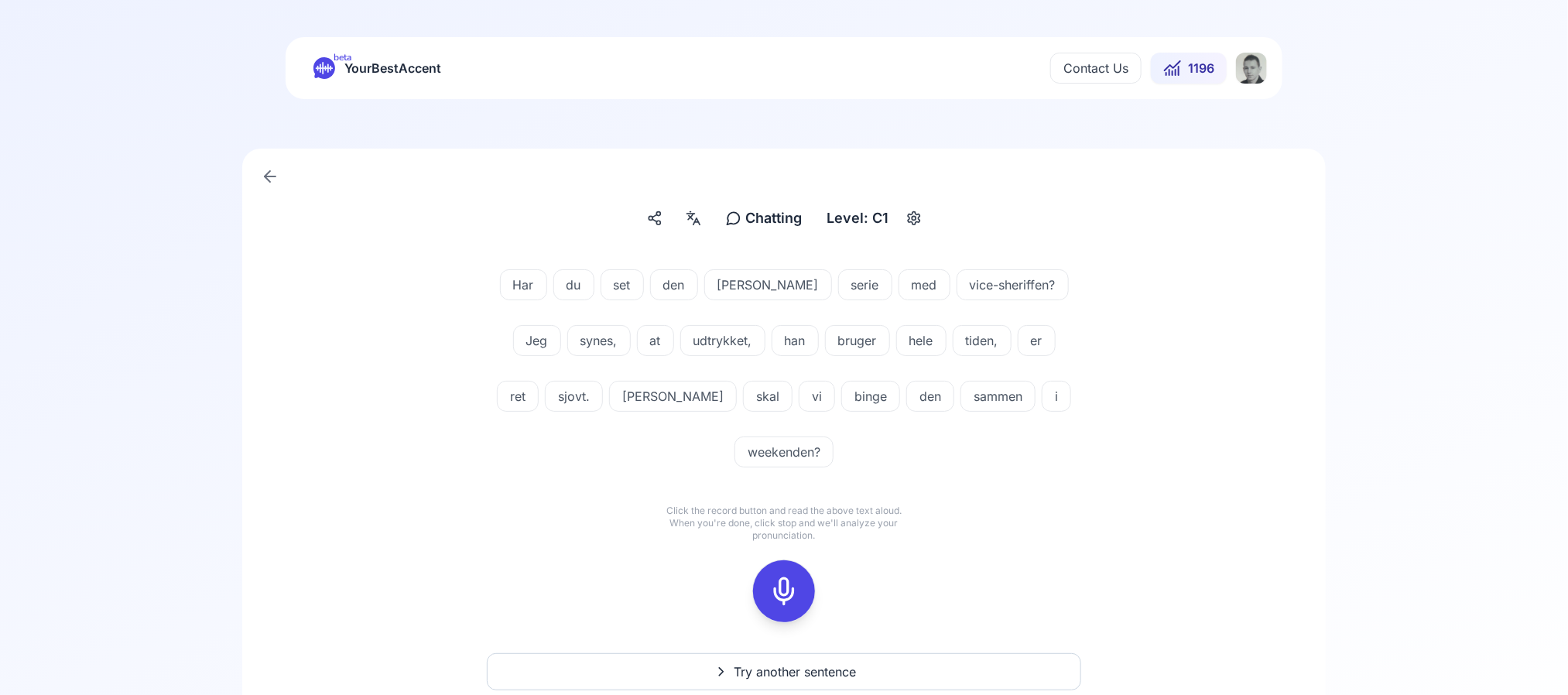
click at [842, 380] on div "binge" at bounding box center [871, 396] width 59 height 31
click at [681, 346] on span "udtrykket," at bounding box center [723, 340] width 83 height 18
click at [404, 464] on div "Har du set den [PERSON_NAME] serie med vice-sheriffen? Jeg synes, at udtrykket,…" at bounding box center [784, 445] width 1009 height 390
click at [791, 575] on icon at bounding box center [784, 591] width 31 height 31
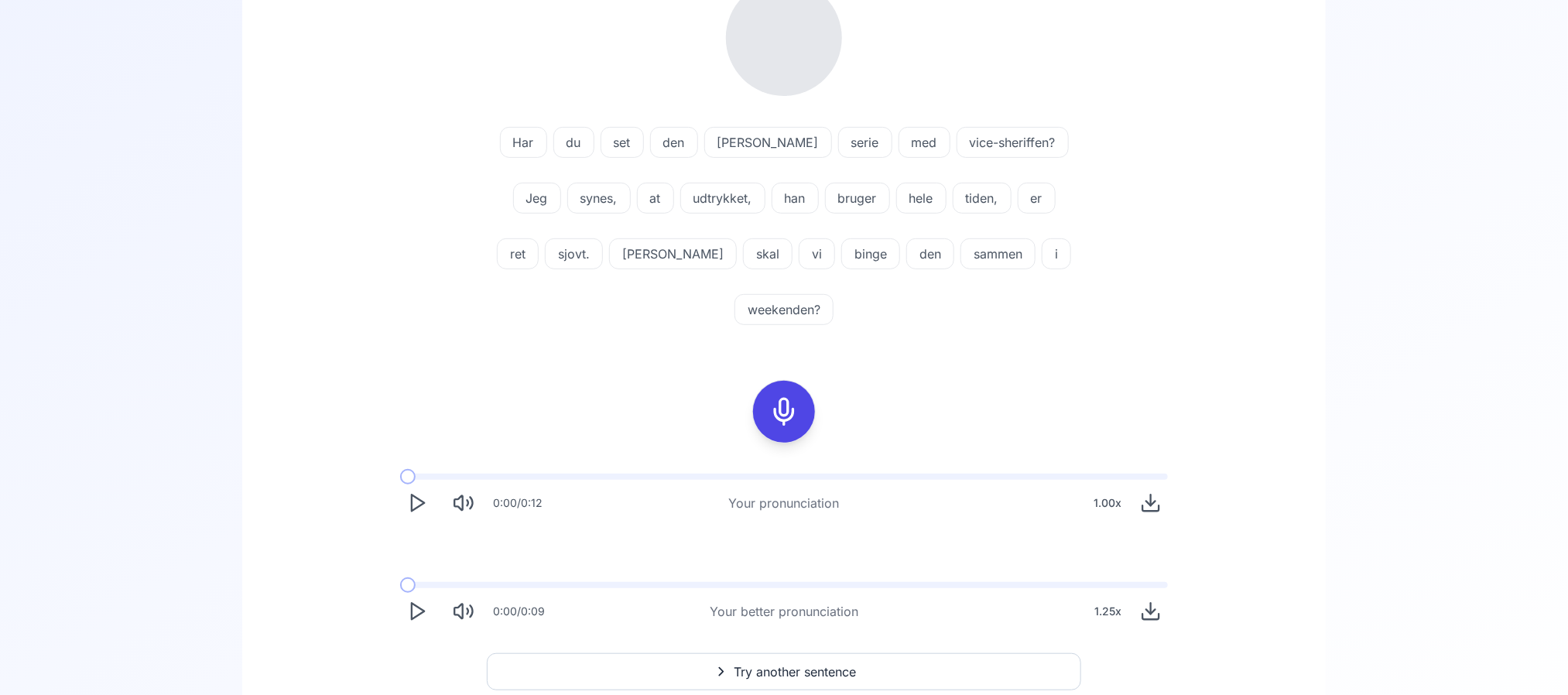
scroll to position [284, 0]
click at [842, 240] on div "binge" at bounding box center [871, 253] width 59 height 31
click at [969, 332] on div "Har du set den [PERSON_NAME] serie med vice-sheriffen? Jeg synes, at udtrykket,…" at bounding box center [784, 303] width 1009 height 673
click at [842, 244] on span "binge" at bounding box center [870, 252] width 57 height 18
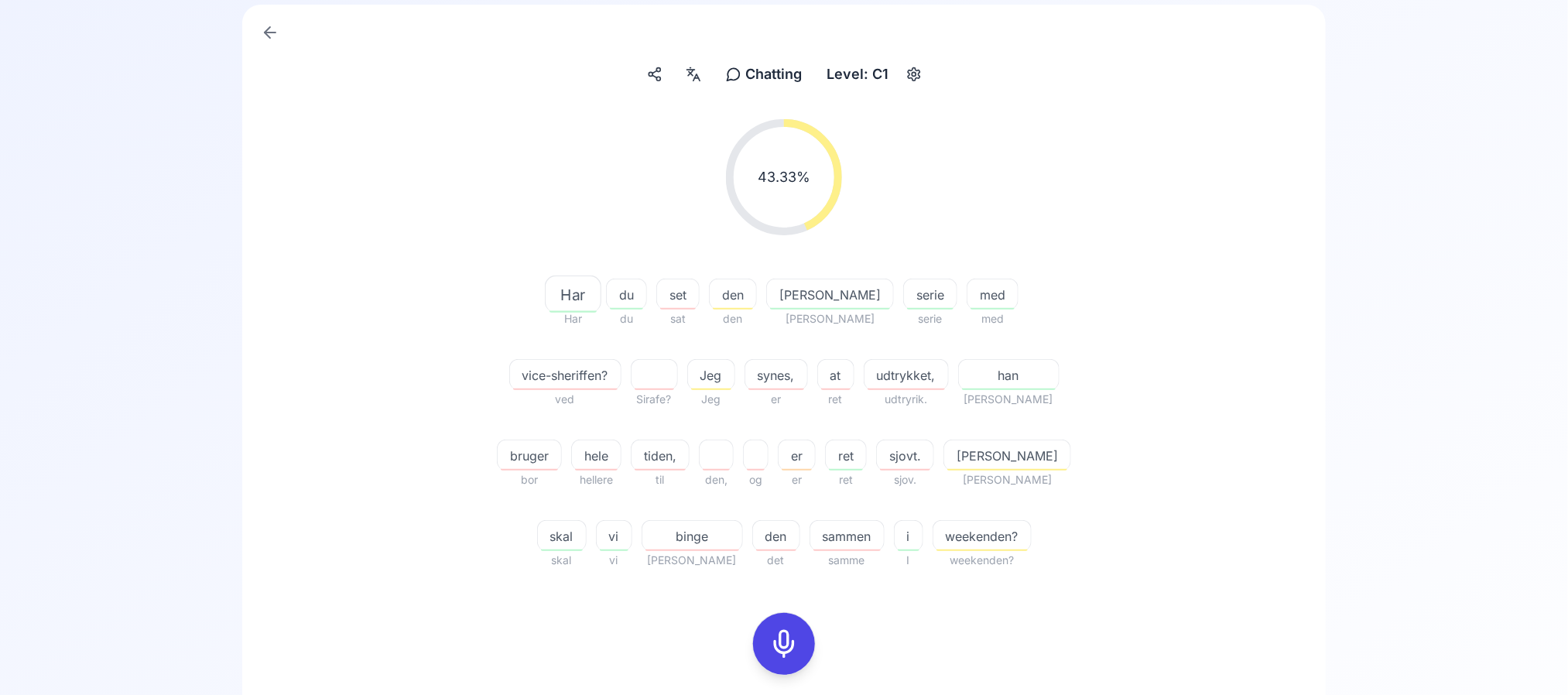
click at [1194, 289] on div "43.33 % 43.33 % Har Har du du set sat den den [PERSON_NAME] [PERSON_NAME] serie…" at bounding box center [784, 344] width 892 height 475
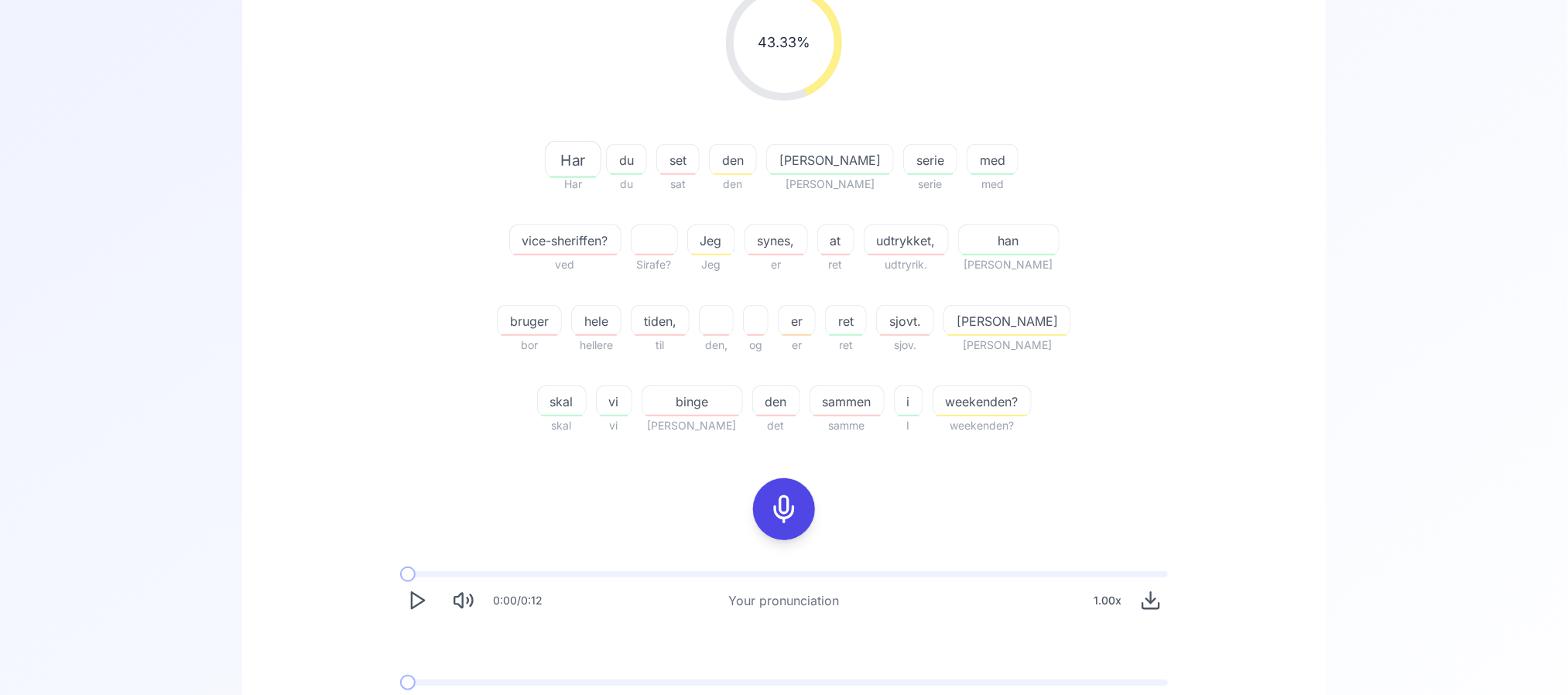
scroll to position [230, 0]
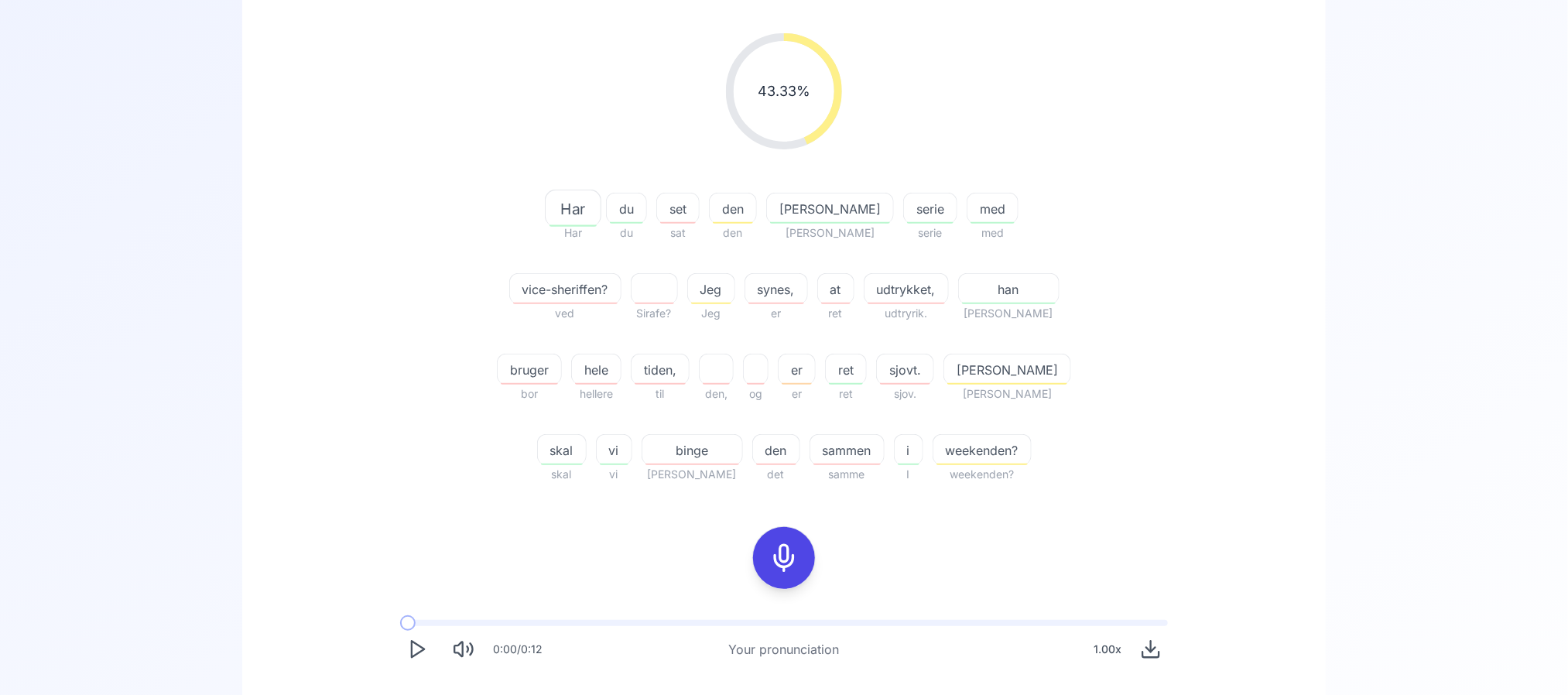
click at [864, 285] on span "udtrykket," at bounding box center [906, 289] width 83 height 18
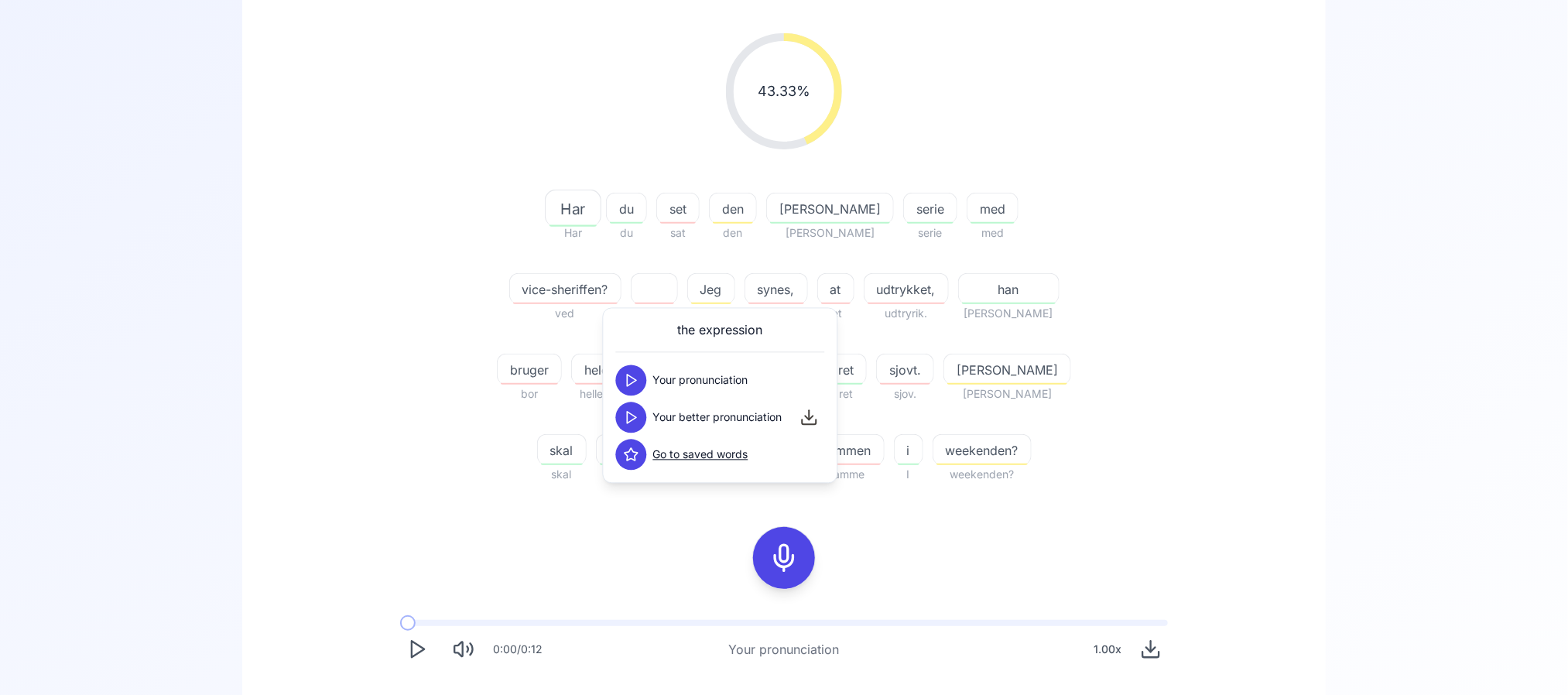
click at [630, 419] on icon at bounding box center [632, 418] width 16 height 16
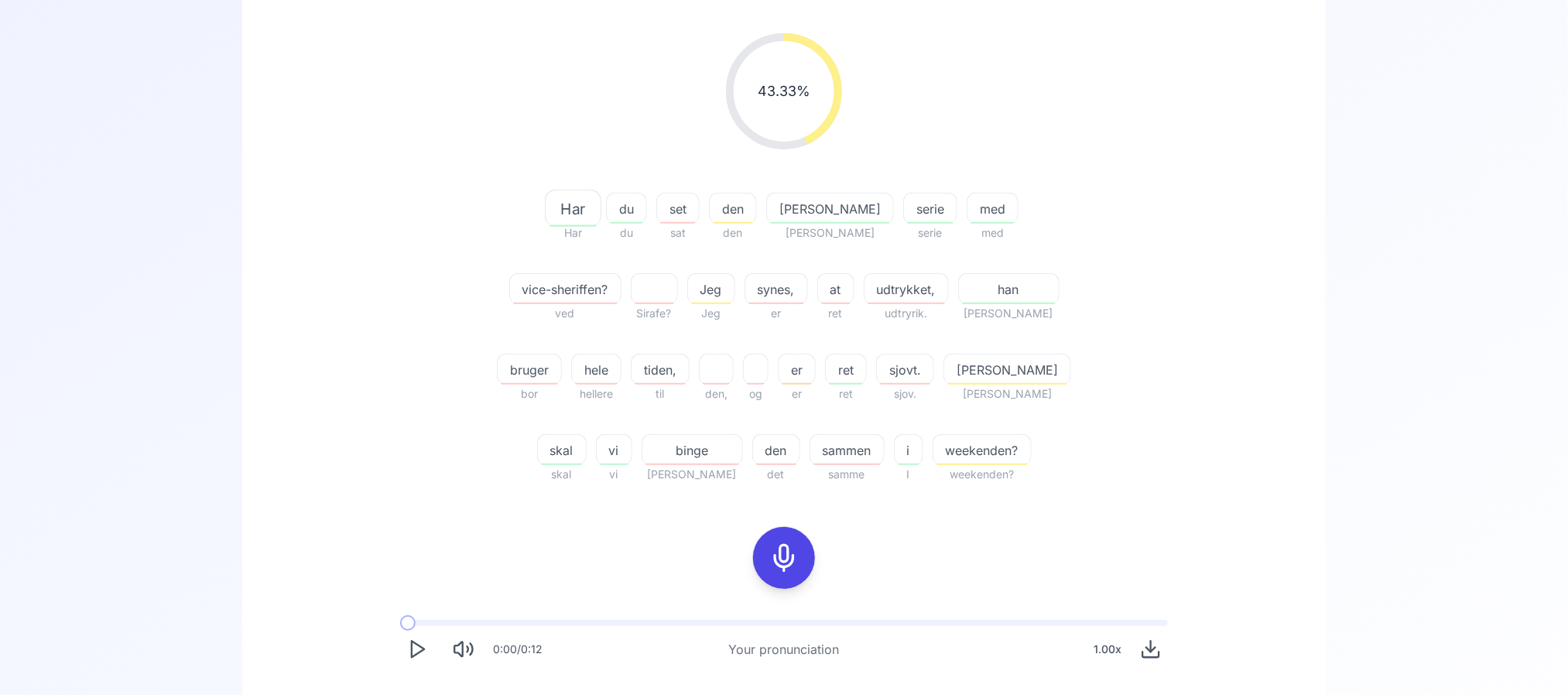
click at [387, 459] on div "43.33 % 43.33 % Har Har du du set sat den den [PERSON_NAME] [PERSON_NAME] serie…" at bounding box center [784, 258] width 892 height 475
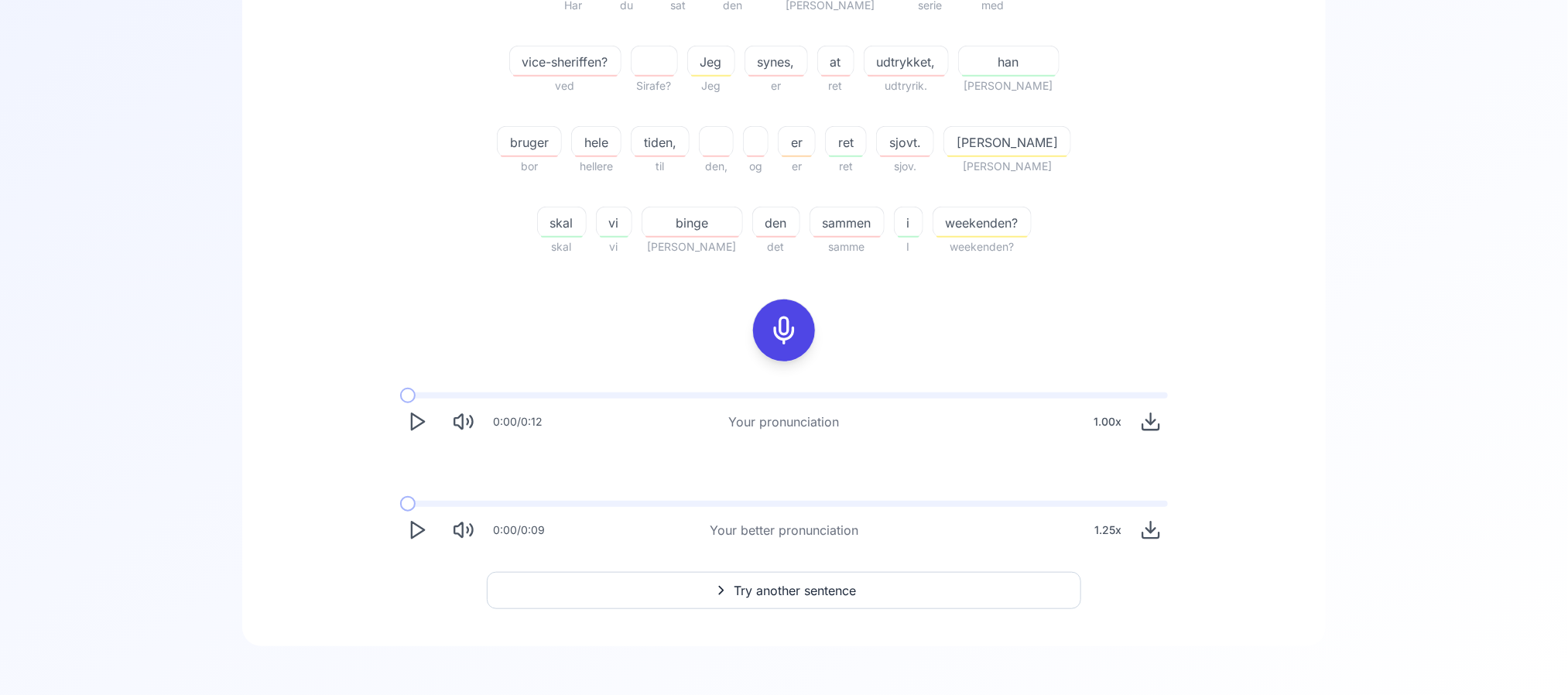
click at [420, 530] on icon "Play" at bounding box center [417, 529] width 22 height 22
click at [561, 133] on span "bruger" at bounding box center [529, 142] width 63 height 18
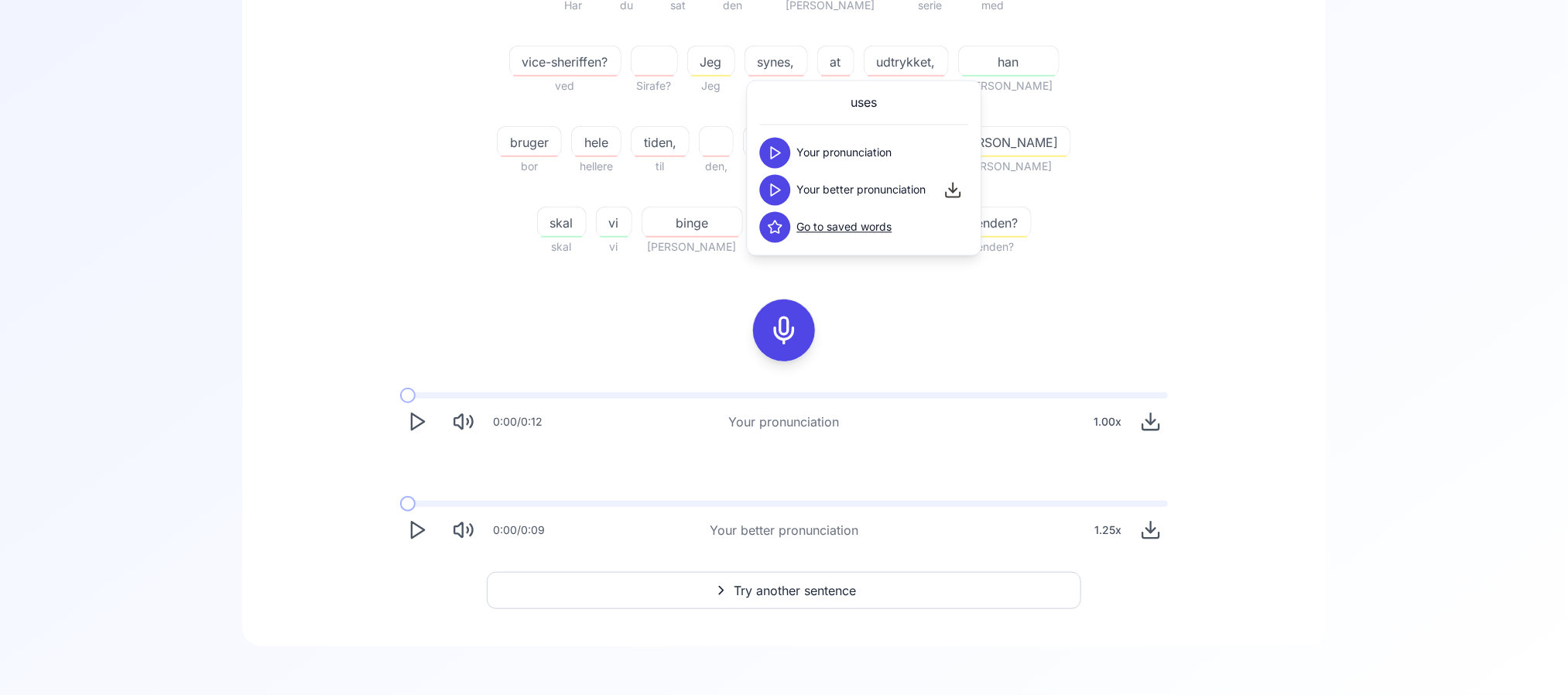
click at [777, 192] on polygon at bounding box center [776, 190] width 10 height 11
click at [558, 258] on div "43.33 % 43.33 % Har Har du du set sat den den [PERSON_NAME] [PERSON_NAME] serie…" at bounding box center [784, 31] width 892 height 475
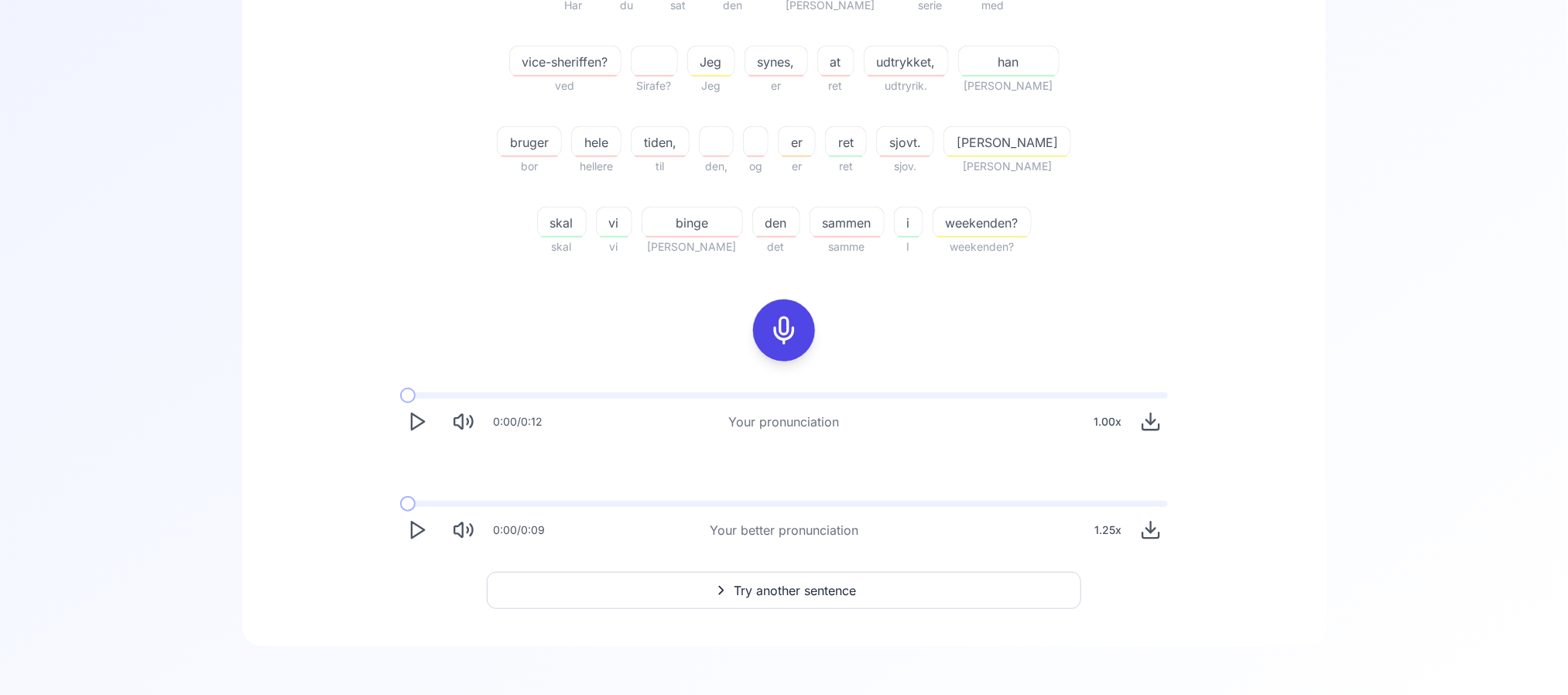
click at [561, 133] on span "bruger" at bounding box center [529, 142] width 63 height 18
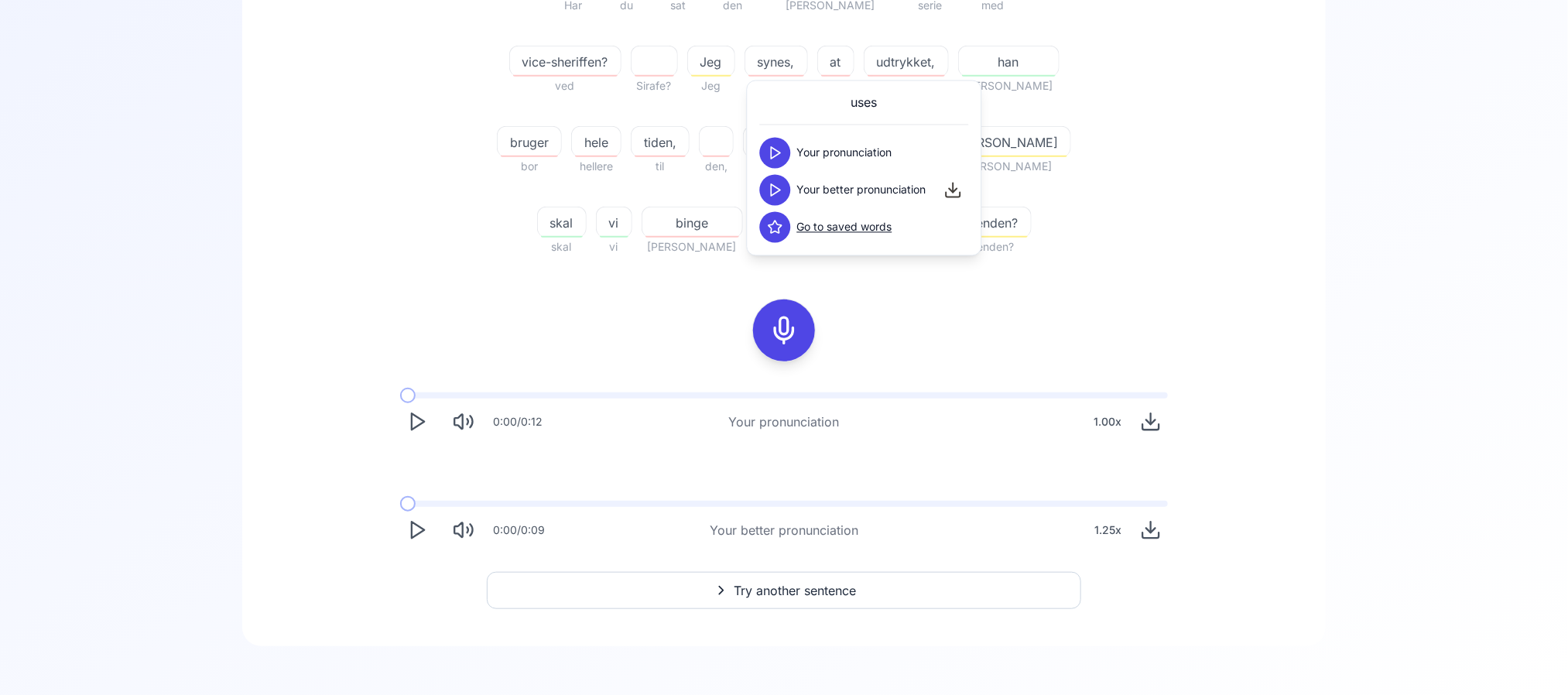
click at [785, 193] on button at bounding box center [776, 191] width 31 height 31
click at [537, 293] on div "43.33 % 43.33 % Har Har du du set sat den den [PERSON_NAME] [PERSON_NAME] serie…" at bounding box center [784, 177] width 1009 height 766
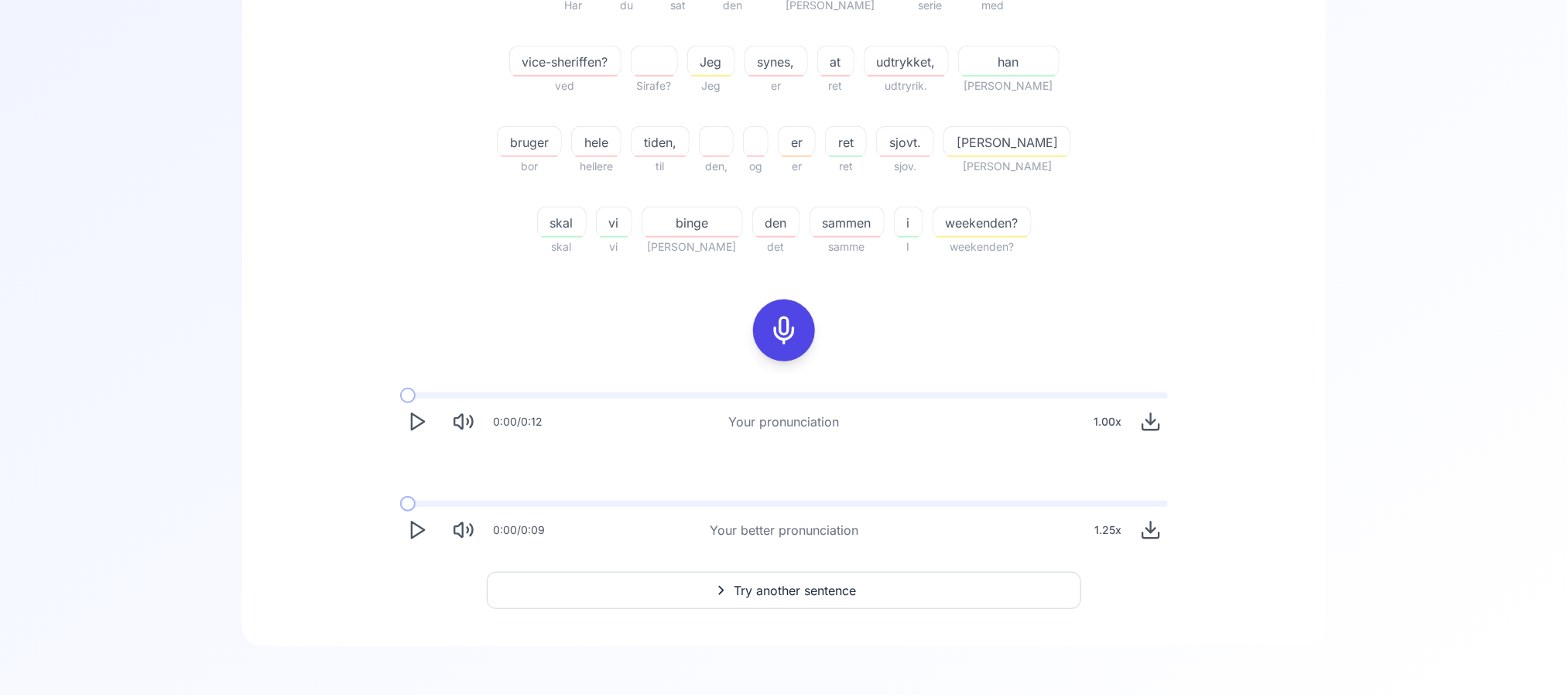
click at [561, 133] on span "bruger" at bounding box center [529, 142] width 63 height 18
click at [1194, 145] on div "43.33 % 43.33 % Har Har du du set sat den den [PERSON_NAME] [PERSON_NAME] serie…" at bounding box center [784, 31] width 892 height 475
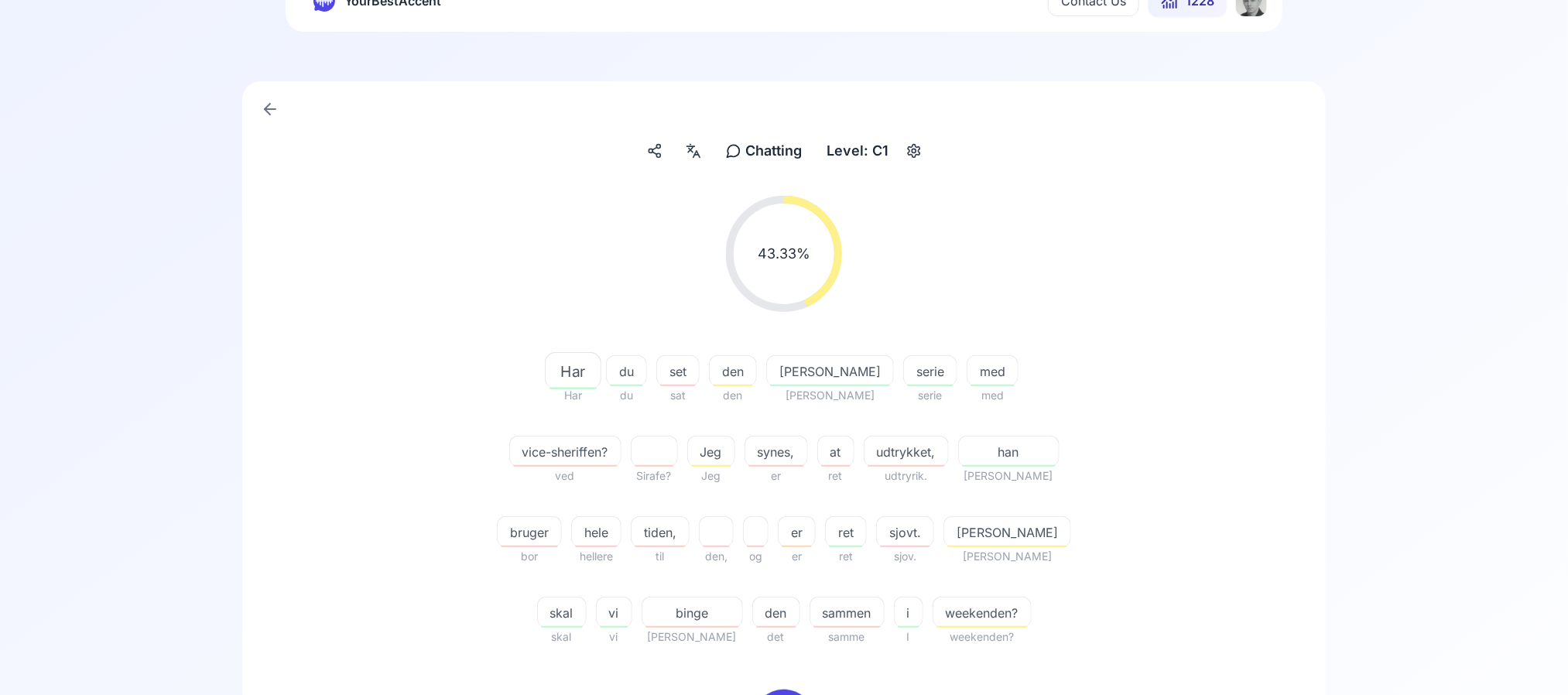
scroll to position [66, 0]
click at [699, 152] on icon at bounding box center [693, 153] width 18 height 16
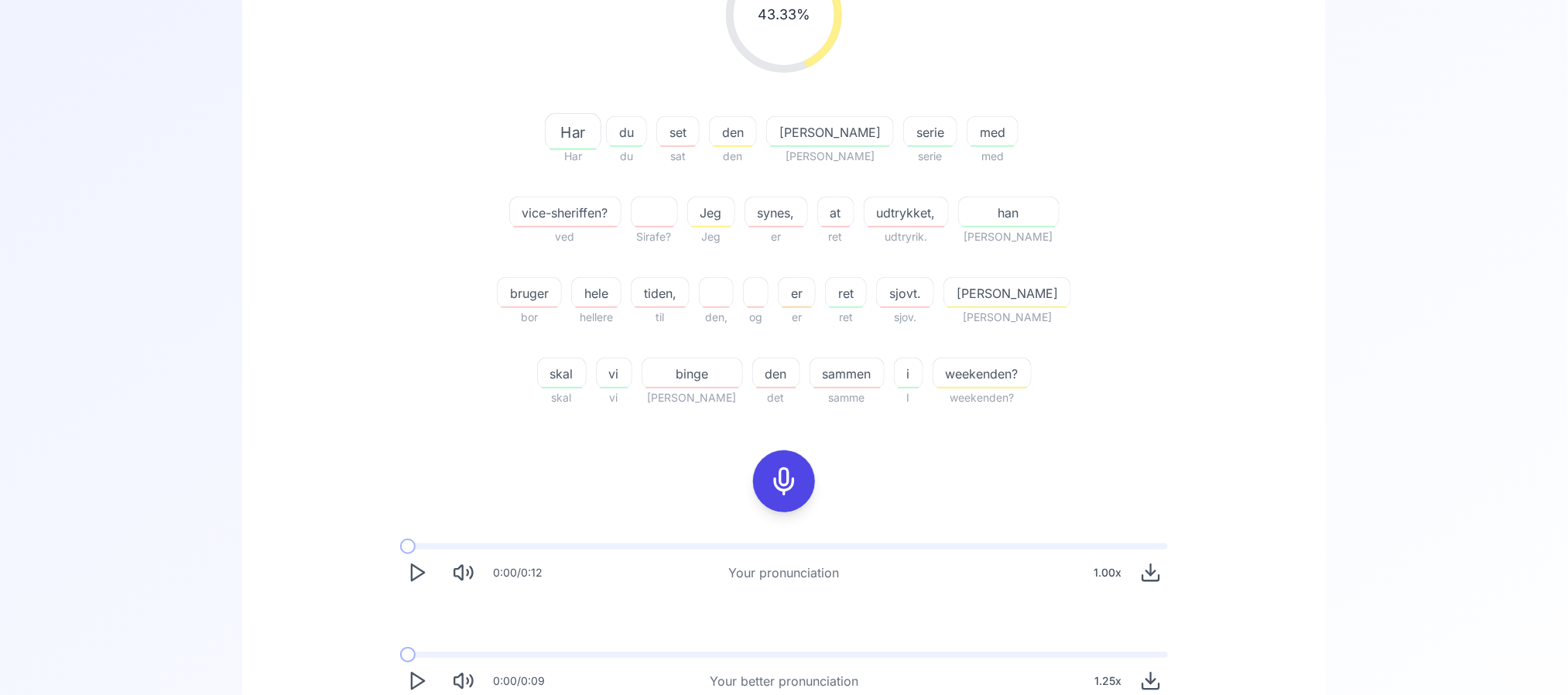
scroll to position [458, 0]
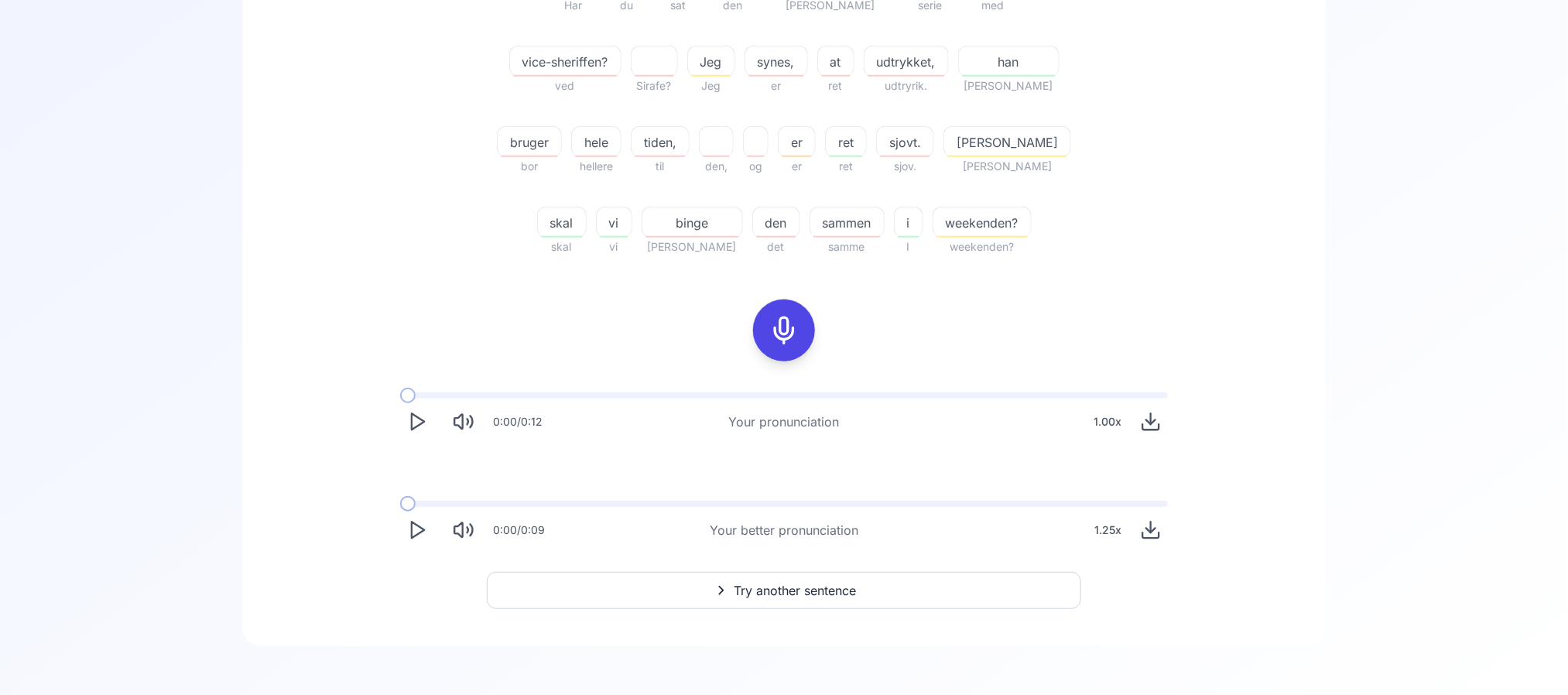
click at [787, 578] on button "Try another sentence" at bounding box center [784, 590] width 595 height 37
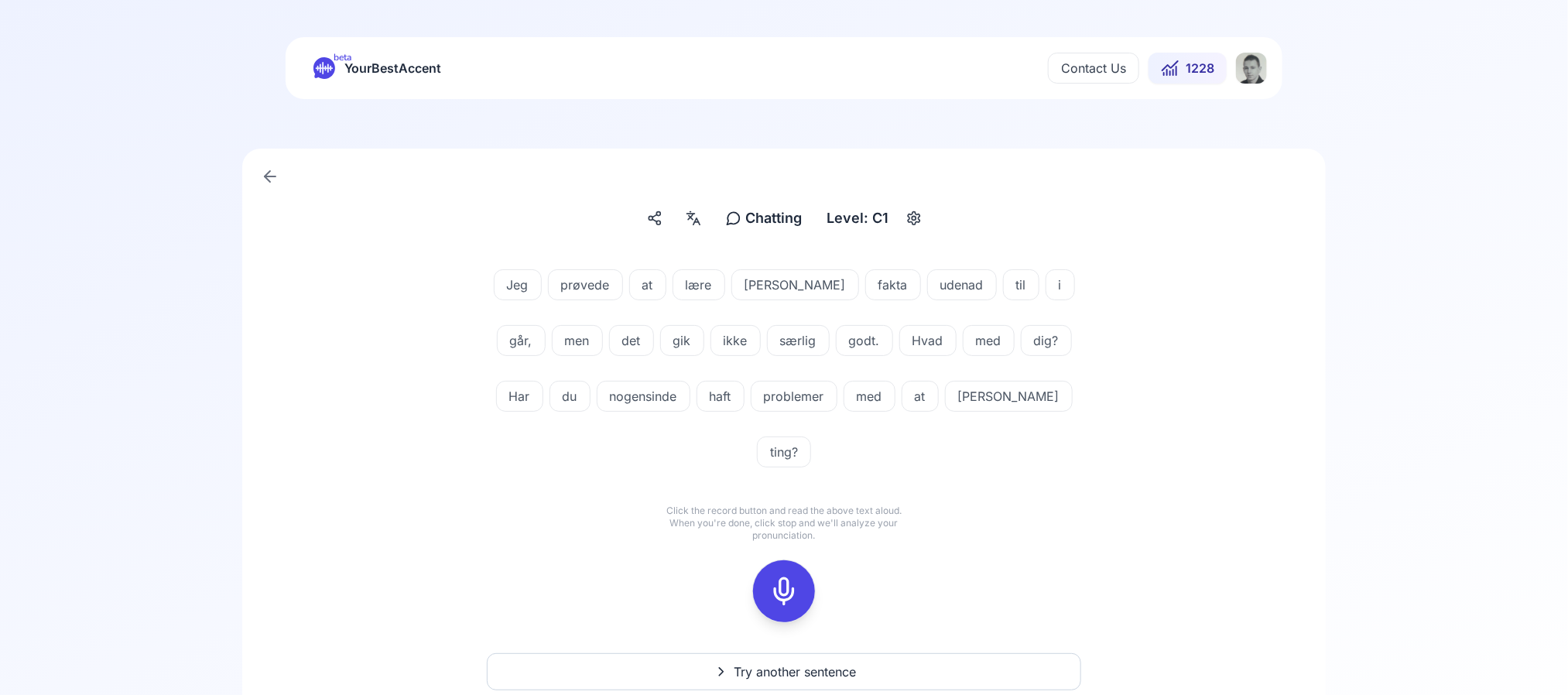
scroll to position [25, 0]
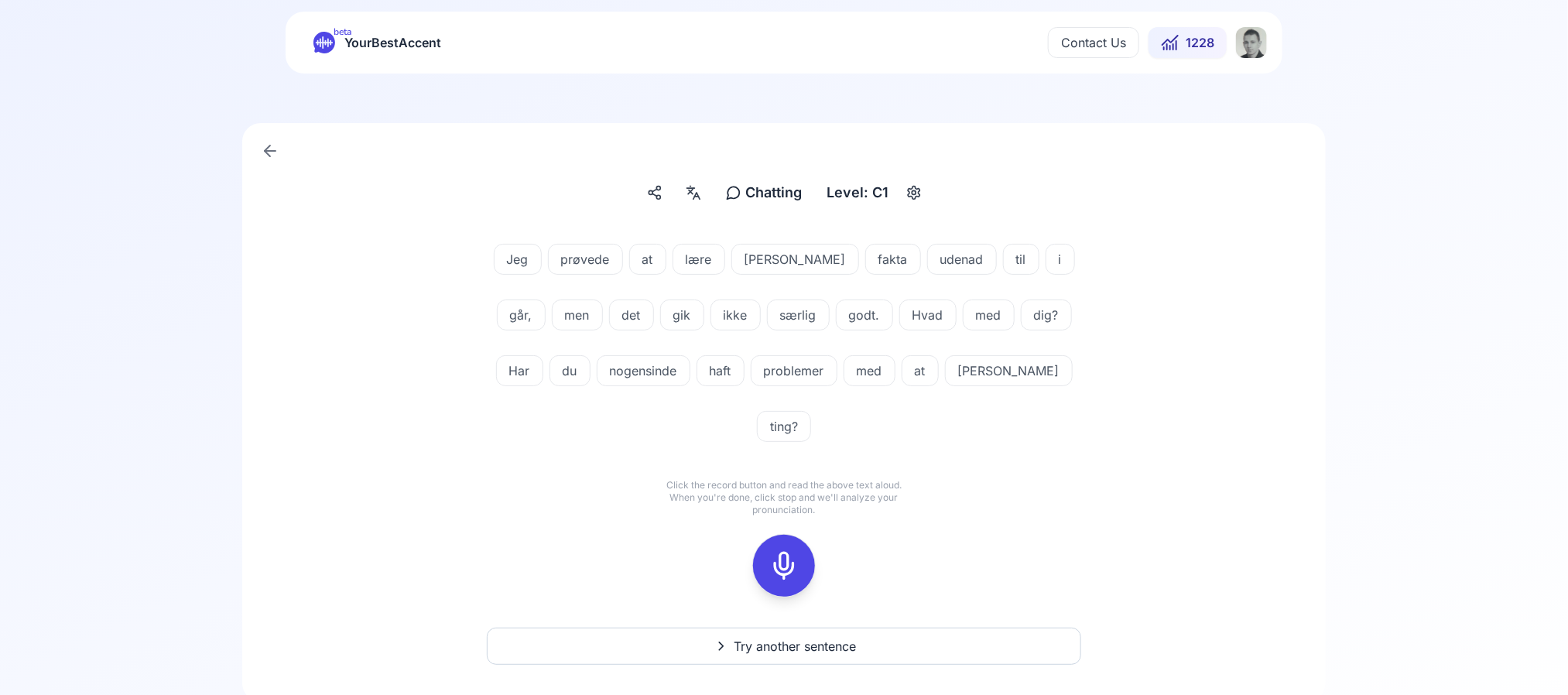
click at [770, 257] on span "[PERSON_NAME]" at bounding box center [796, 258] width 127 height 18
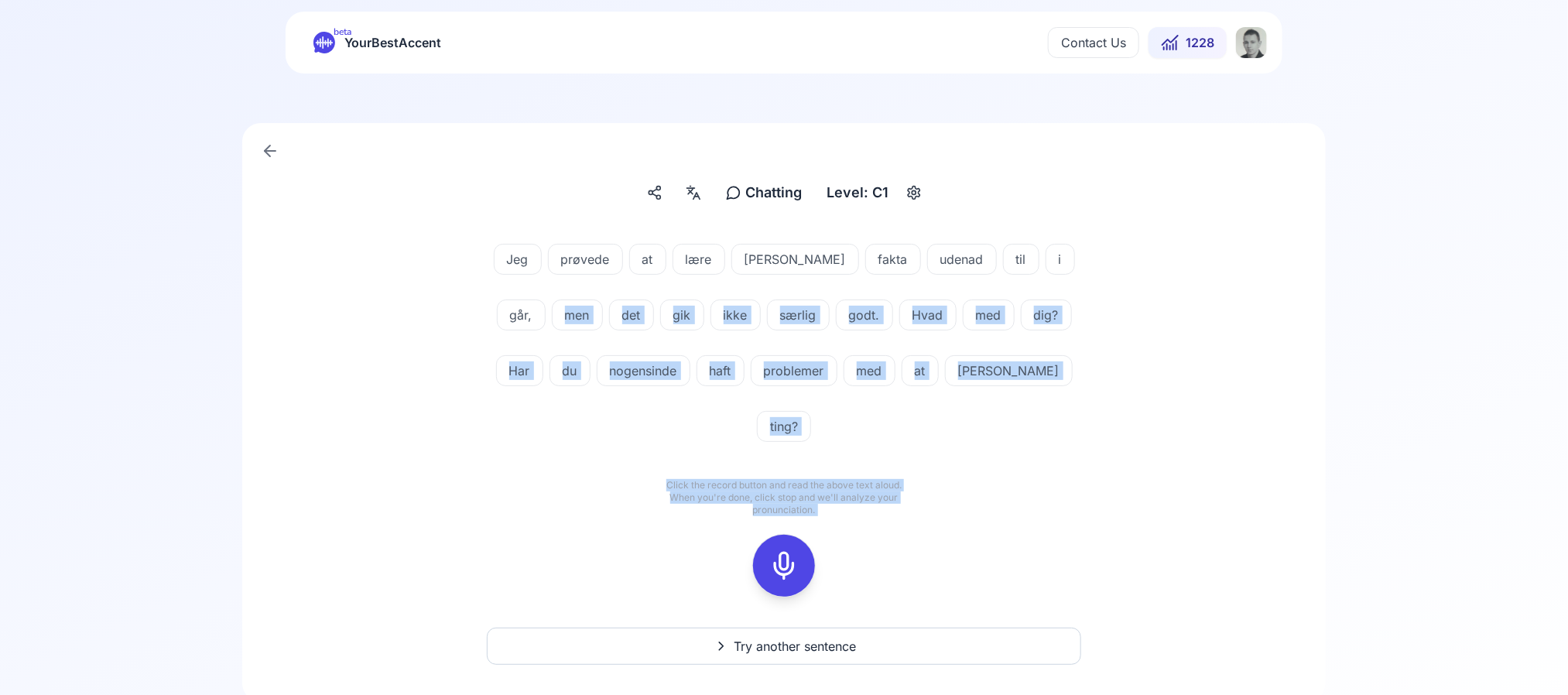
drag, startPoint x: 481, startPoint y: 288, endPoint x: 783, endPoint y: 516, distance: 378.4
click at [783, 516] on div "Jeg prøvede at [PERSON_NAME] fakta udenad til i går, men det gik ikke særlig go…" at bounding box center [784, 420] width 1009 height 390
click at [783, 550] on icon at bounding box center [784, 566] width 31 height 31
click at [460, 483] on div "Jeg prøvede at [PERSON_NAME] fakta udenad til i går, men det gik ikke særlig go…" at bounding box center [784, 420] width 1009 height 390
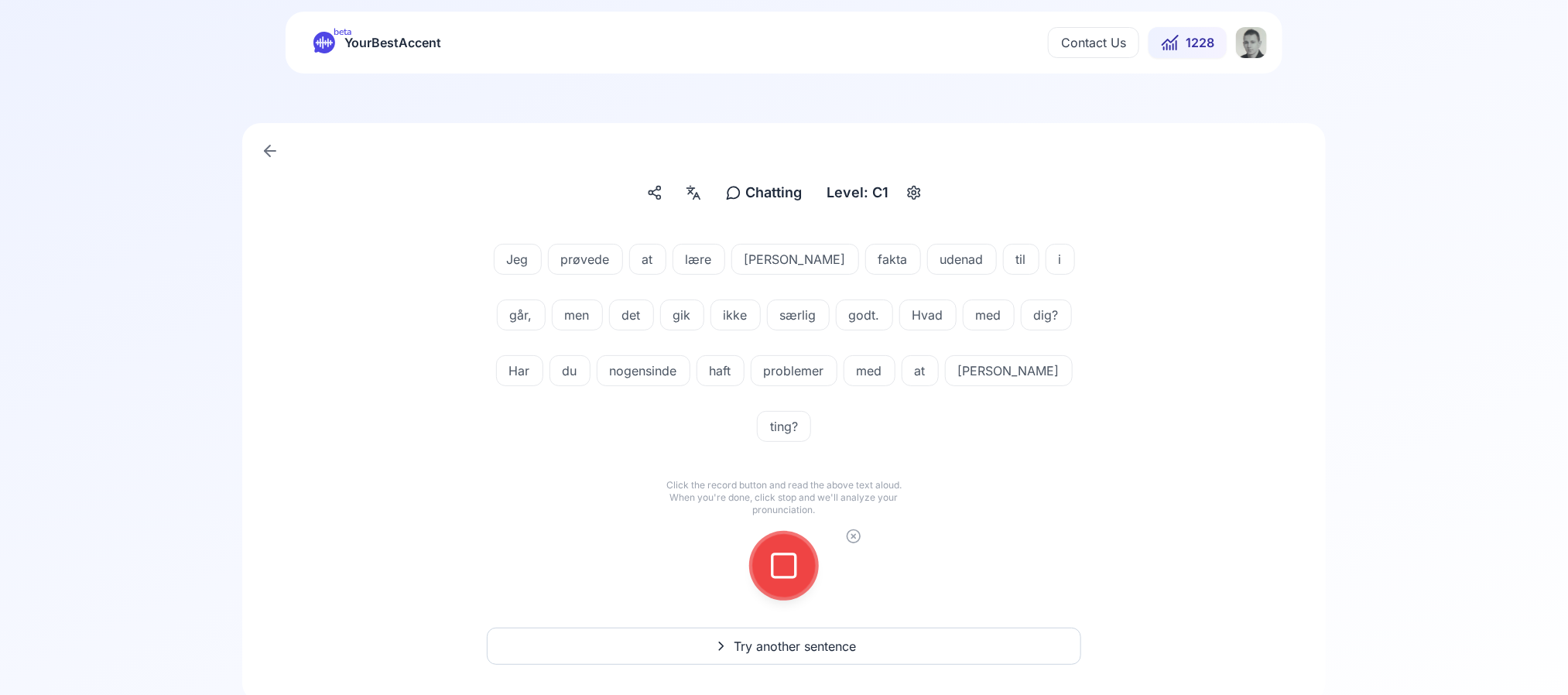
click at [771, 550] on icon at bounding box center [784, 566] width 31 height 31
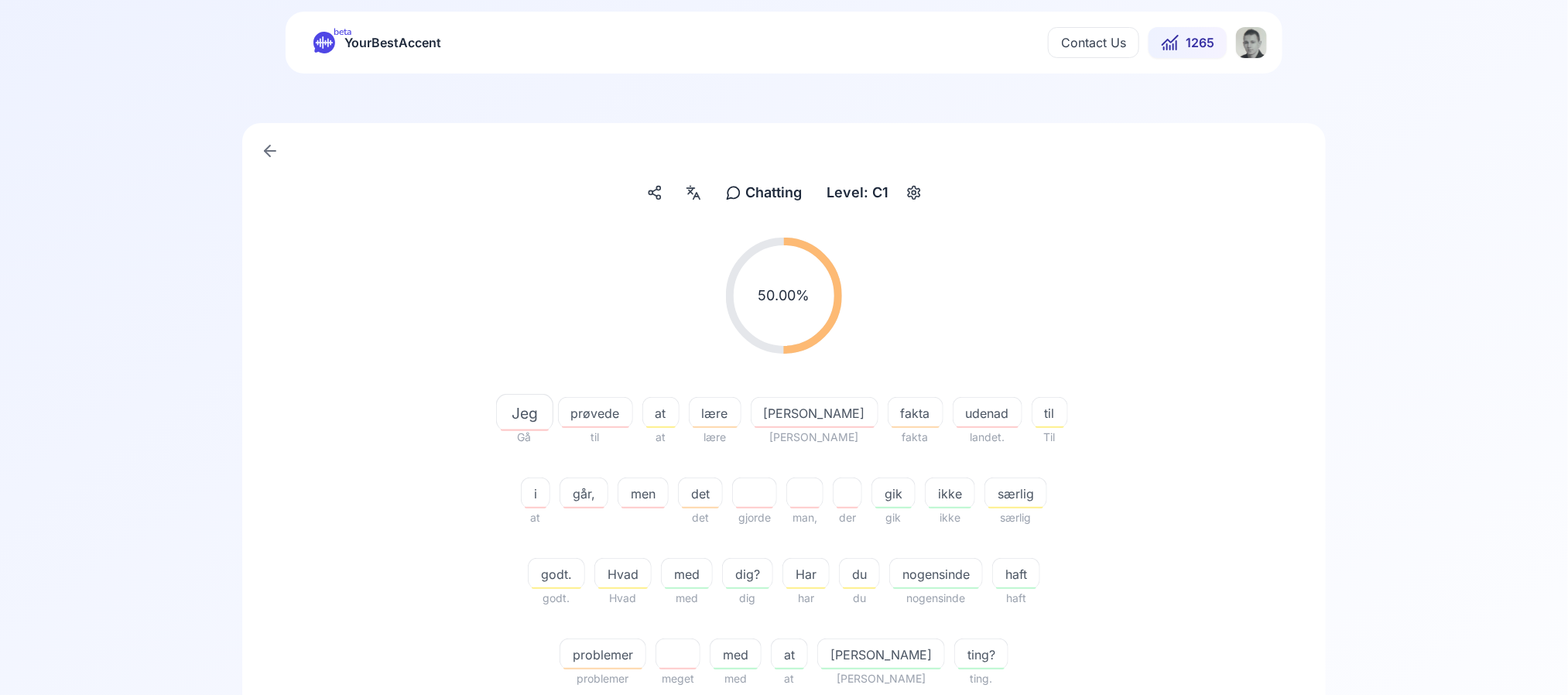
click at [595, 406] on span "prøvede" at bounding box center [595, 412] width 74 height 18
click at [524, 530] on button at bounding box center [520, 541] width 31 height 31
drag, startPoint x: 394, startPoint y: 474, endPoint x: 344, endPoint y: 349, distance: 134.6
click at [344, 349] on div "50.00 % 50.00 %" at bounding box center [784, 296] width 892 height 141
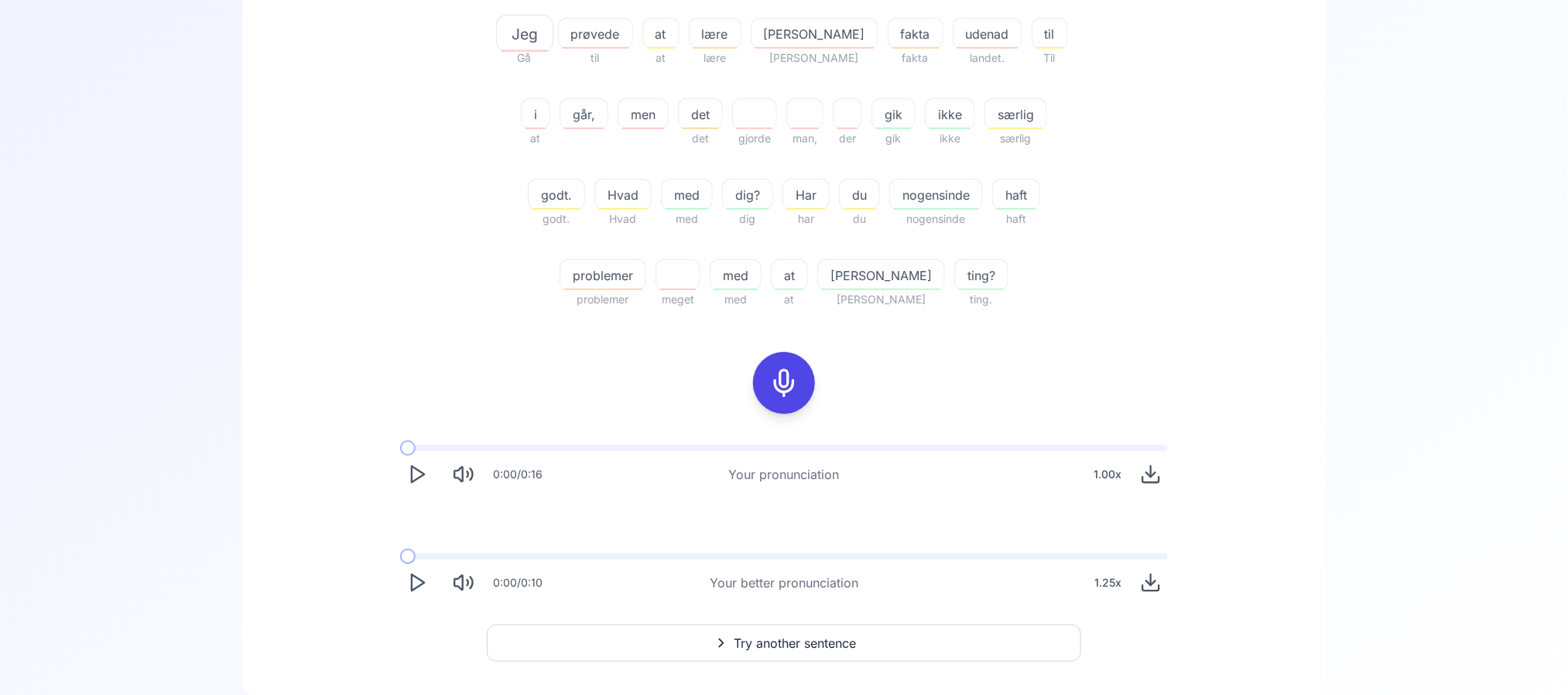
scroll to position [406, 0]
click at [408, 578] on icon "Play" at bounding box center [417, 581] width 22 height 22
click at [408, 578] on icon "Pause" at bounding box center [417, 581] width 22 height 22
click at [401, 548] on div "0:01 / 0:10 Your better pronunciation 1.25 x" at bounding box center [784, 575] width 792 height 71
click at [408, 558] on div "0:01 / 0:10 Your better pronunciation 1.25 x" at bounding box center [784, 575] width 792 height 71
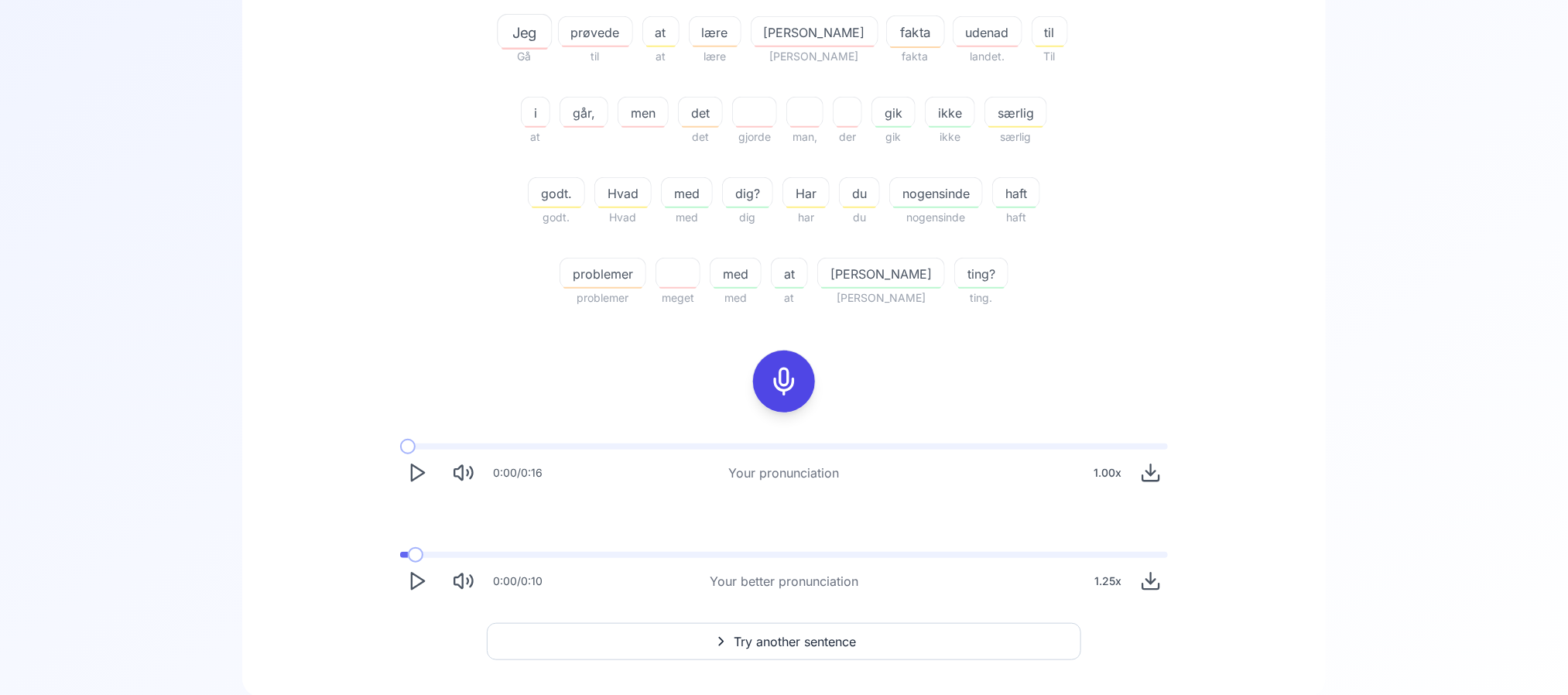
click at [407, 553] on span at bounding box center [404, 555] width 8 height 6
click at [419, 578] on icon "Play" at bounding box center [417, 581] width 22 height 22
click at [319, 367] on div "50.00 % 50.00 % Jeg Gå prøvede til at at lære [PERSON_NAME] fakta fakta udenad …" at bounding box center [784, 228] width 1009 height 766
click at [953, 36] on span "udenad" at bounding box center [987, 32] width 68 height 18
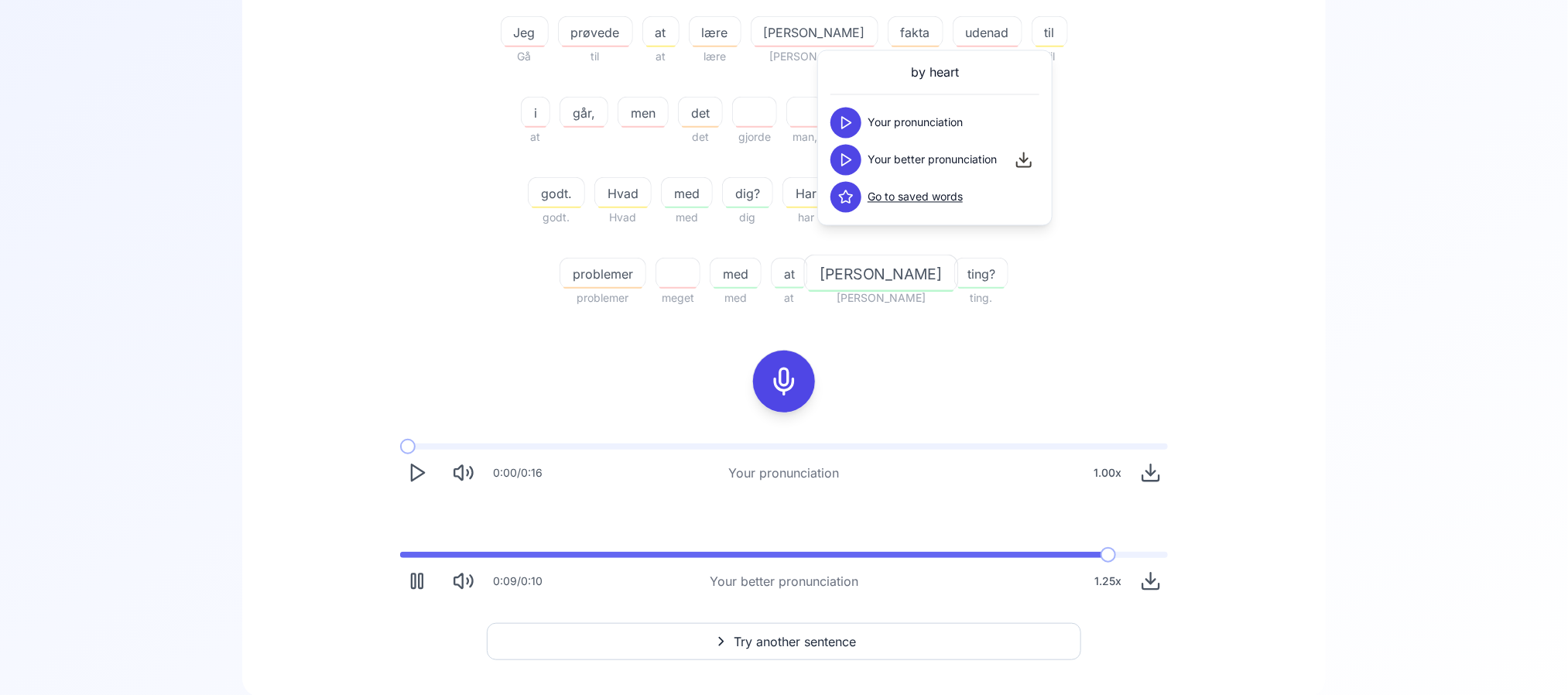
click at [1260, 168] on div "50.00 % 50.00 % Jeg Gå prøvede til at at lære [PERSON_NAME] fakta fakta udenad …" at bounding box center [784, 228] width 1009 height 766
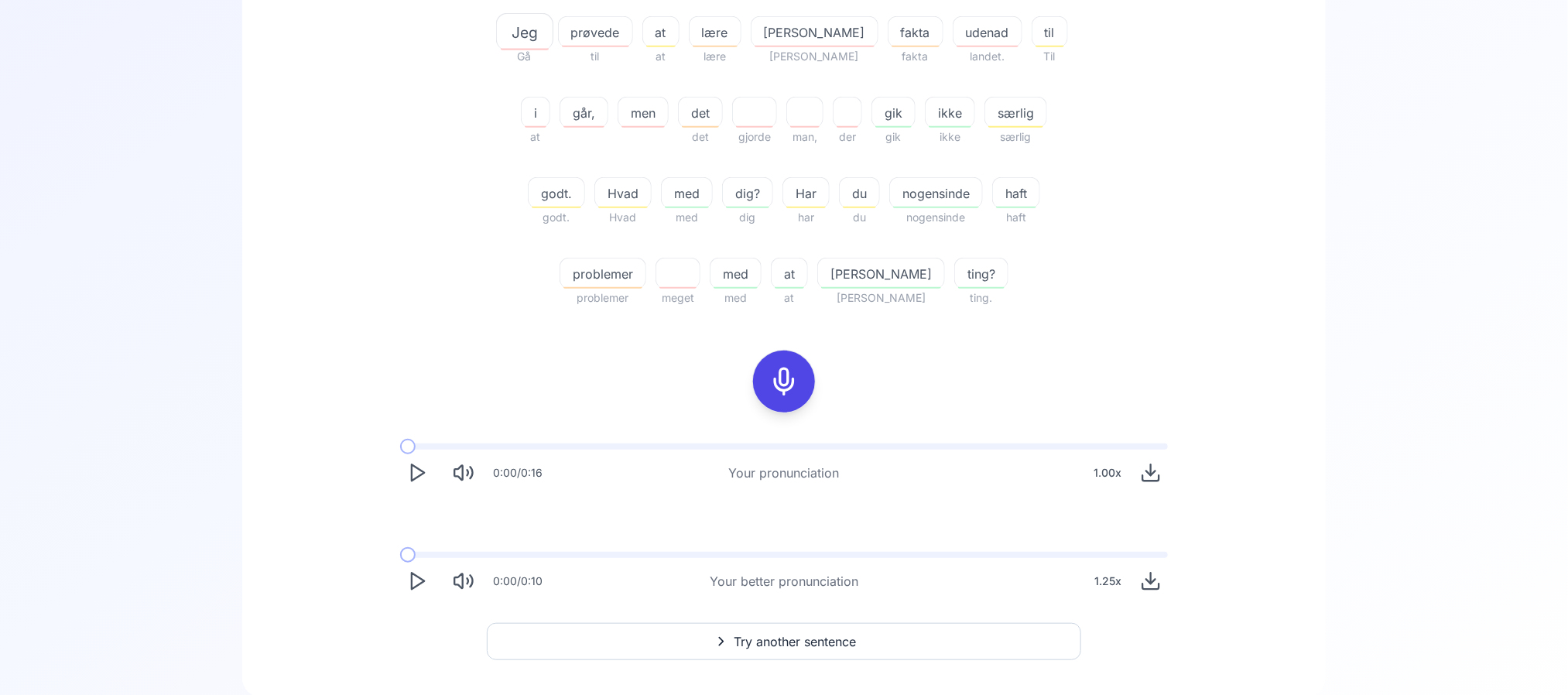
click at [953, 35] on span "udenad" at bounding box center [987, 32] width 68 height 18
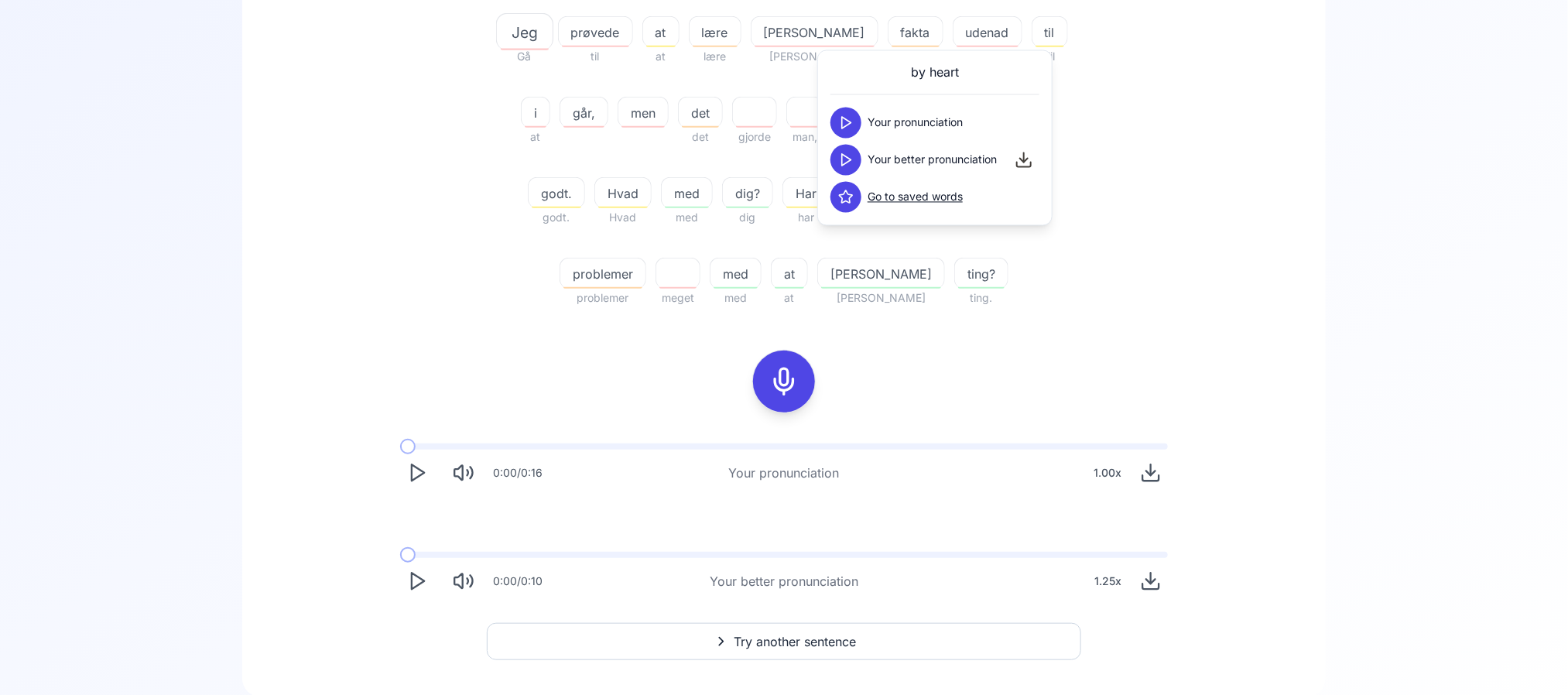
click at [846, 188] on button at bounding box center [846, 198] width 31 height 31
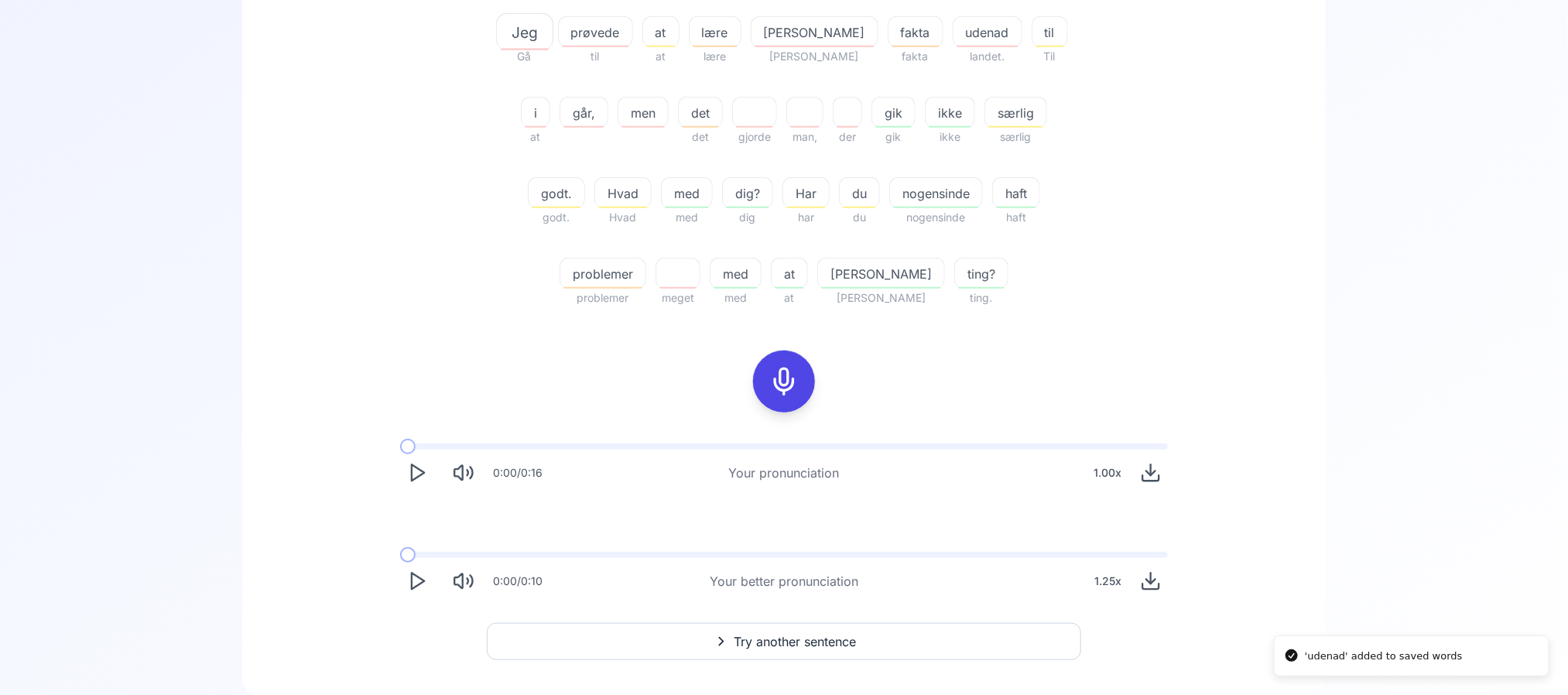
click at [1219, 258] on div "50.00 % 50.00 % Jeg Gå prøvede til at at lære [PERSON_NAME] fakta fakta udenad …" at bounding box center [784, 82] width 892 height 475
click at [614, 14] on div at bounding box center [595, 6] width 75 height 18
click at [610, 19] on div "prøvede" at bounding box center [595, 32] width 75 height 31
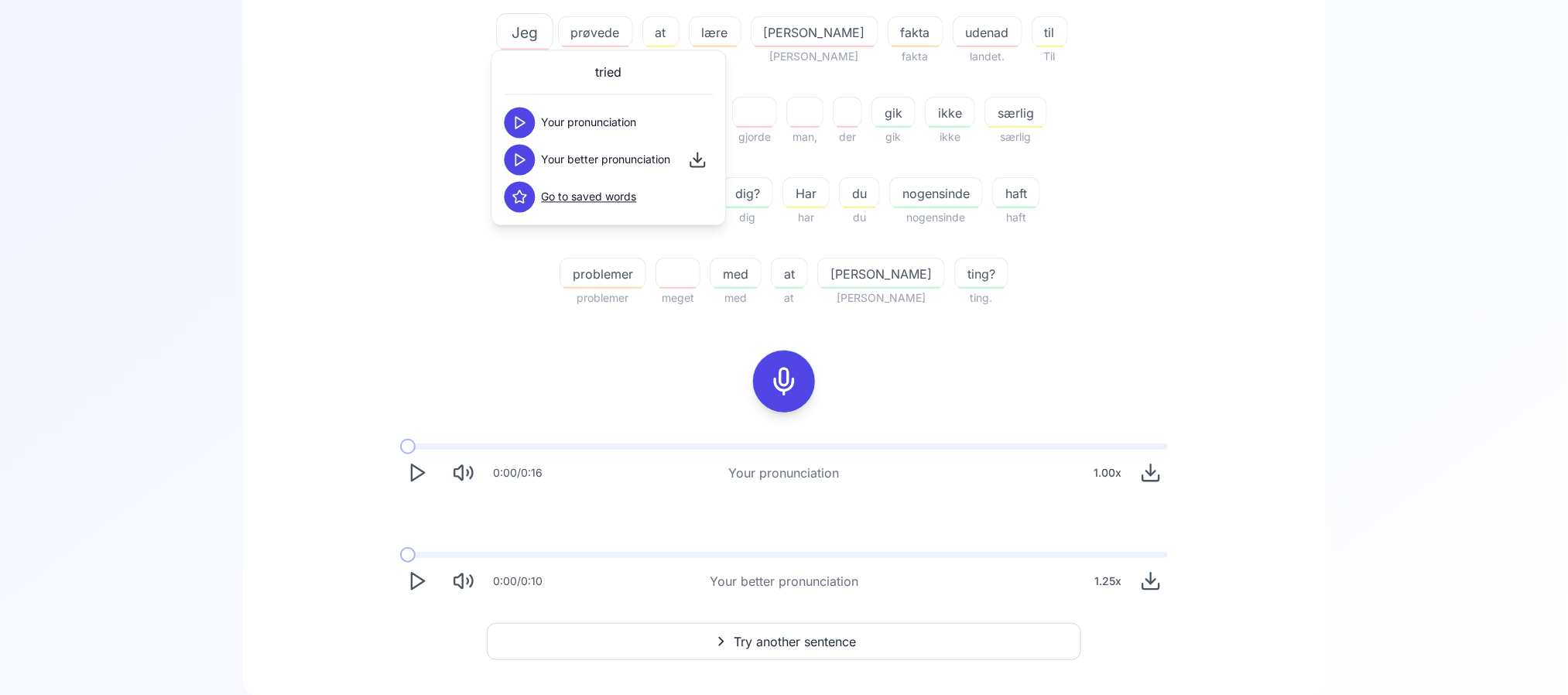
click at [512, 156] on icon at bounding box center [520, 160] width 16 height 16
click at [372, 247] on div "50.00 % 50.00 % Jeg Gå prøvede til at at lære [PERSON_NAME] fakta fakta udenad …" at bounding box center [784, 82] width 892 height 475
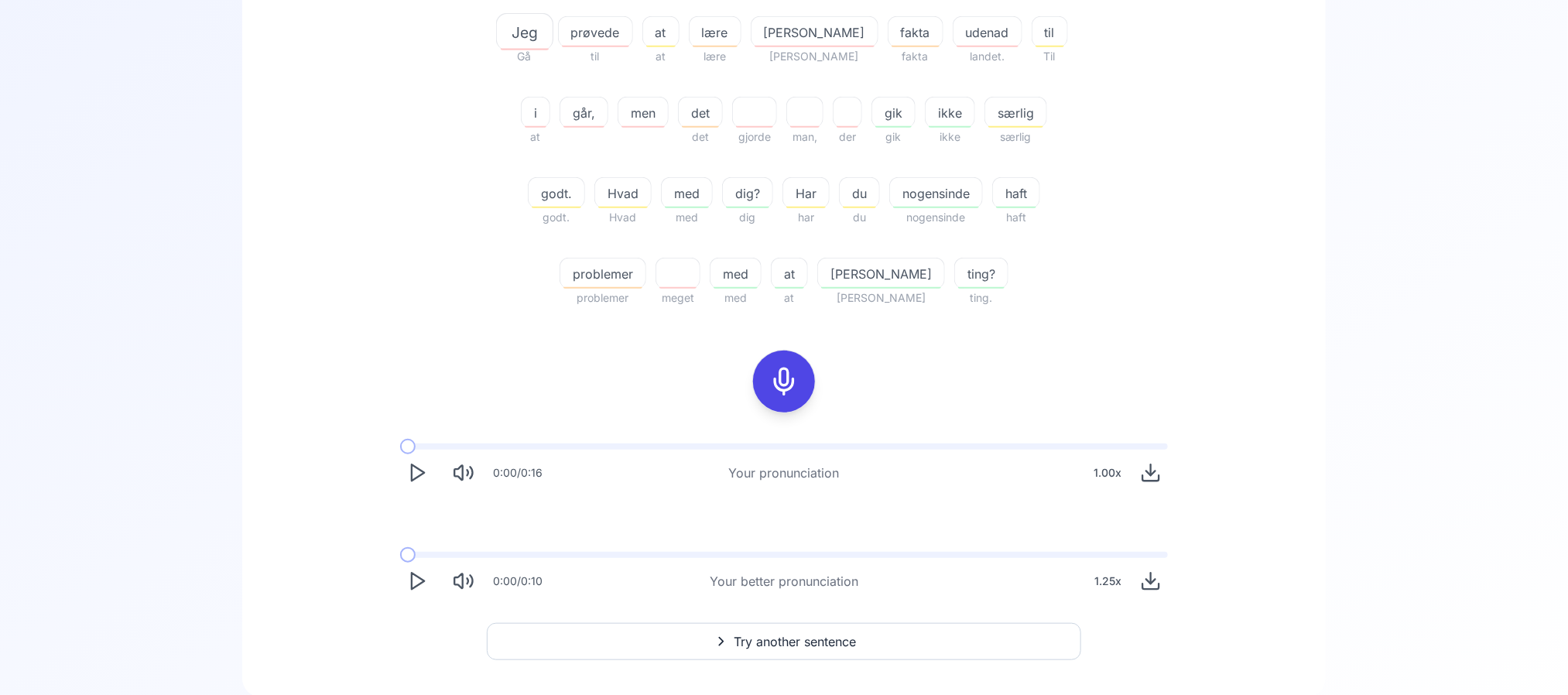
click at [415, 578] on icon "Play" at bounding box center [417, 581] width 22 height 22
click at [415, 578] on rect "Pause" at bounding box center [413, 581] width 3 height 15
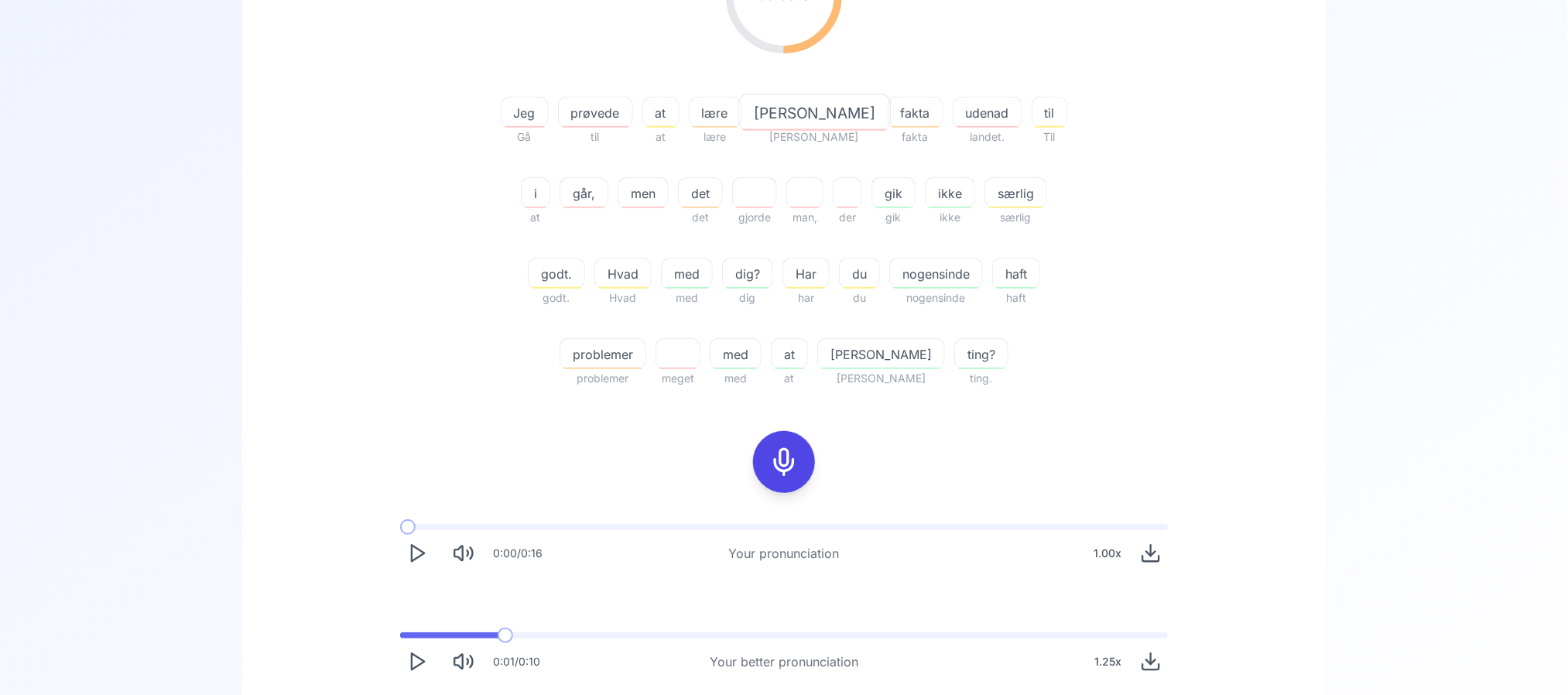
scroll to position [325, 0]
click at [621, 110] on span "prøvede" at bounding box center [595, 114] width 74 height 18
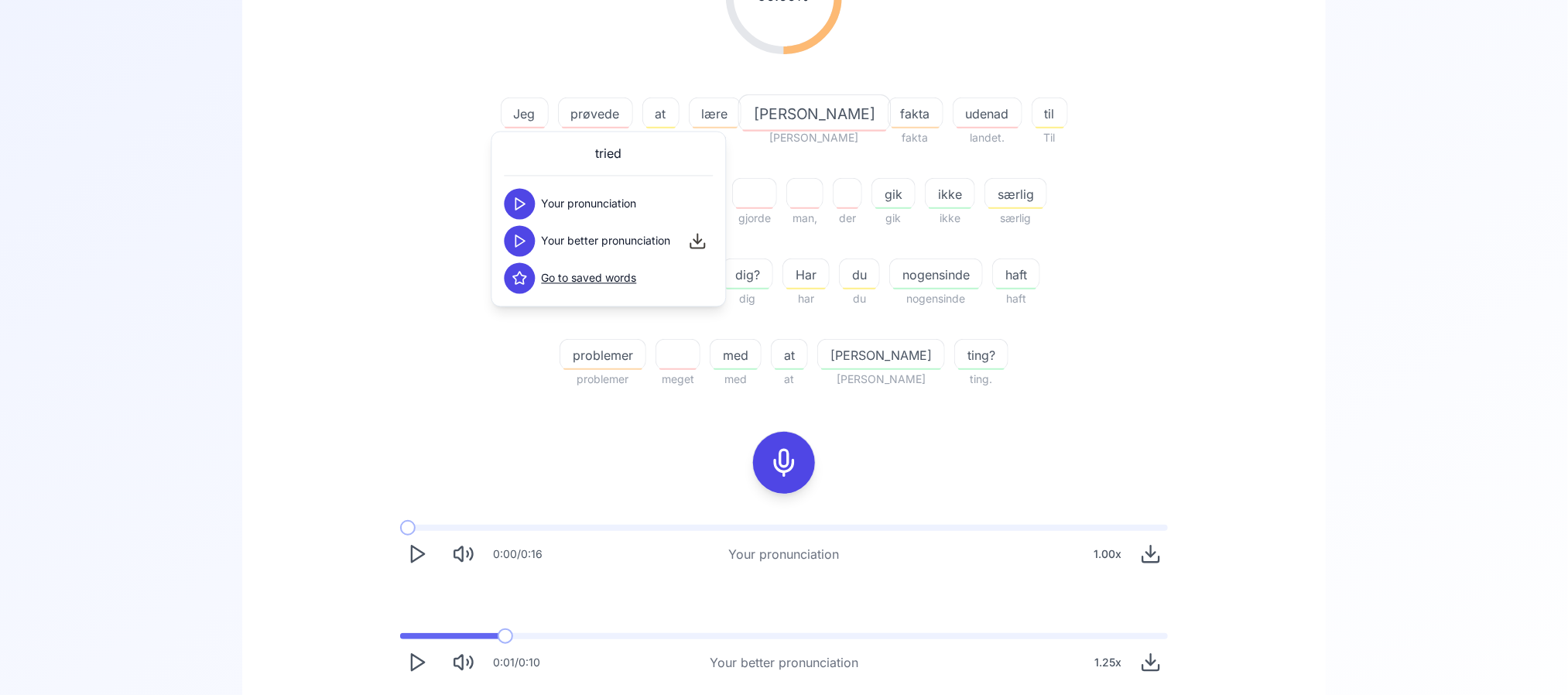
click at [524, 244] on icon at bounding box center [520, 242] width 16 height 16
click at [358, 242] on div "50.00 % 50.00 % Jeg Gå prøvede til at at lære [PERSON_NAME] fakta fakta udenad …" at bounding box center [784, 163] width 892 height 475
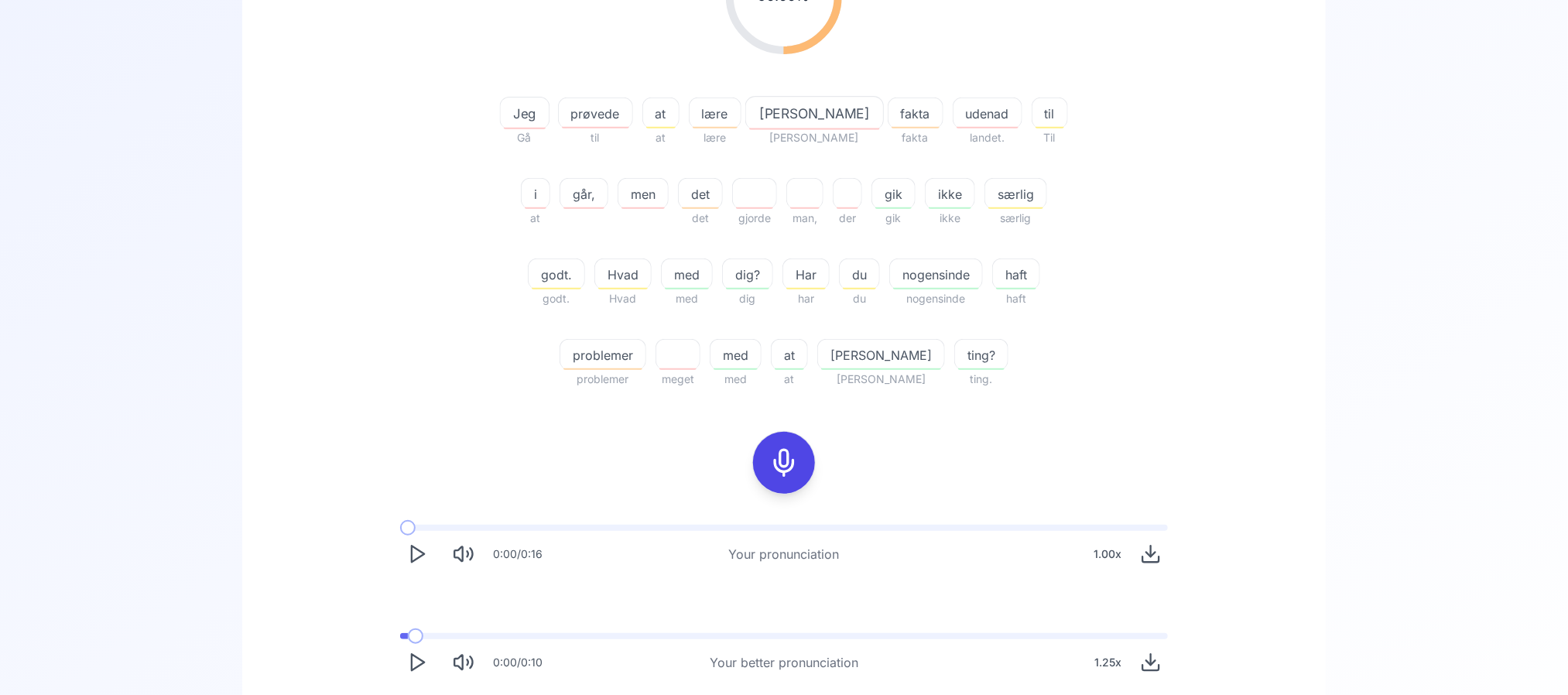
click at [407, 578] on span at bounding box center [404, 635] width 8 height 6
click at [412, 578] on polygon "Play" at bounding box center [418, 662] width 12 height 16
click at [412, 578] on rect "Pause" at bounding box center [413, 662] width 3 height 15
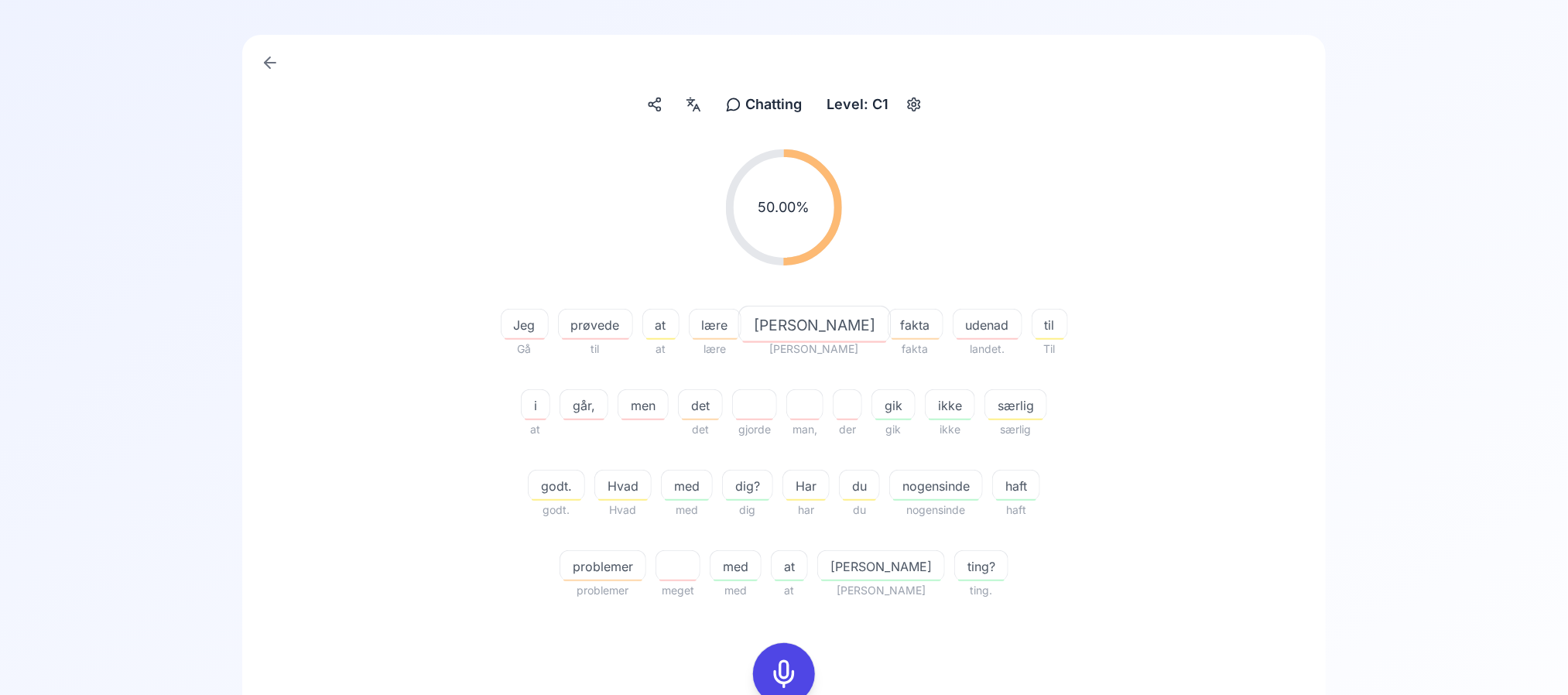
scroll to position [112, 0]
click at [690, 99] on icon at bounding box center [693, 107] width 18 height 16
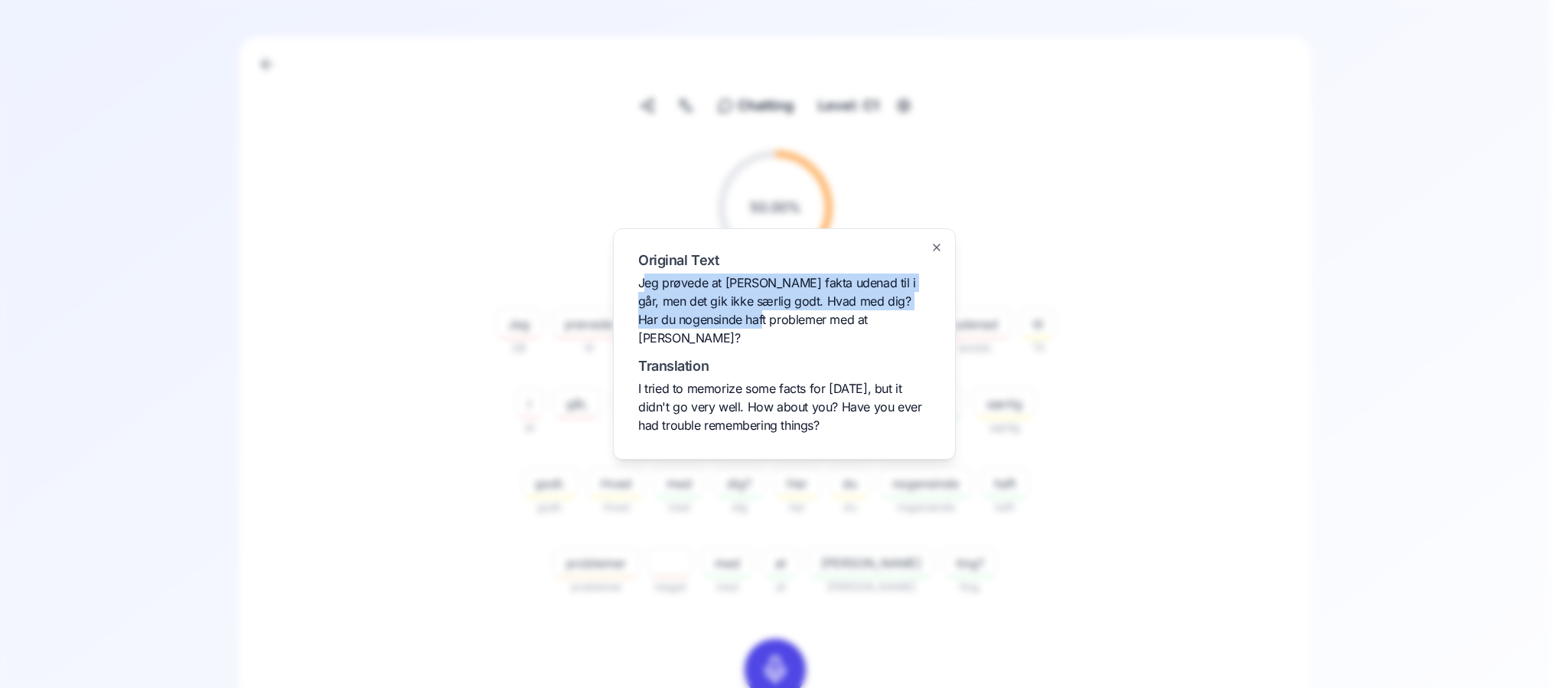
drag, startPoint x: 641, startPoint y: 295, endPoint x: 740, endPoint y: 329, distance: 104.7
click at [740, 329] on span "Jeg prøvede at [PERSON_NAME] fakta udenad til i går, men det gik ikke særlig go…" at bounding box center [778, 311] width 278 height 70
click at [652, 312] on span "Jeg prøvede at [PERSON_NAME] fakta udenad til i går, men det gik ikke særlig go…" at bounding box center [778, 311] width 278 height 70
drag, startPoint x: 639, startPoint y: 290, endPoint x: 896, endPoint y: 324, distance: 259.2
click at [896, 324] on div "Original Text Jeg prøvede at [PERSON_NAME] fakta udenad til i går, men det gik …" at bounding box center [784, 300] width 292 height 94
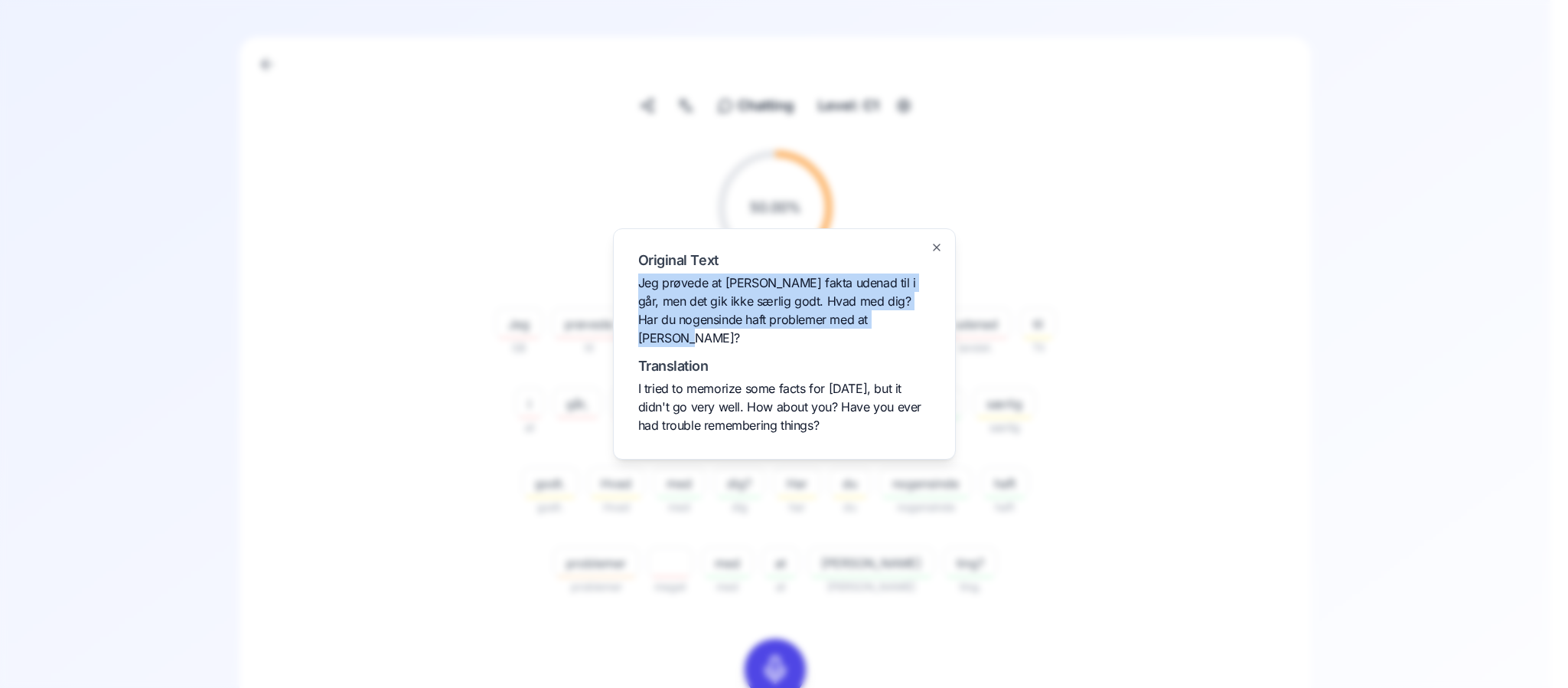
copy span "Jeg prøvede at [PERSON_NAME] fakta udenad til i går, men det gik ikke særlig go…"
click at [762, 304] on span "Jeg prøvede at [PERSON_NAME] fakta udenad til i går, men det gik ikke særlig go…" at bounding box center [778, 311] width 278 height 70
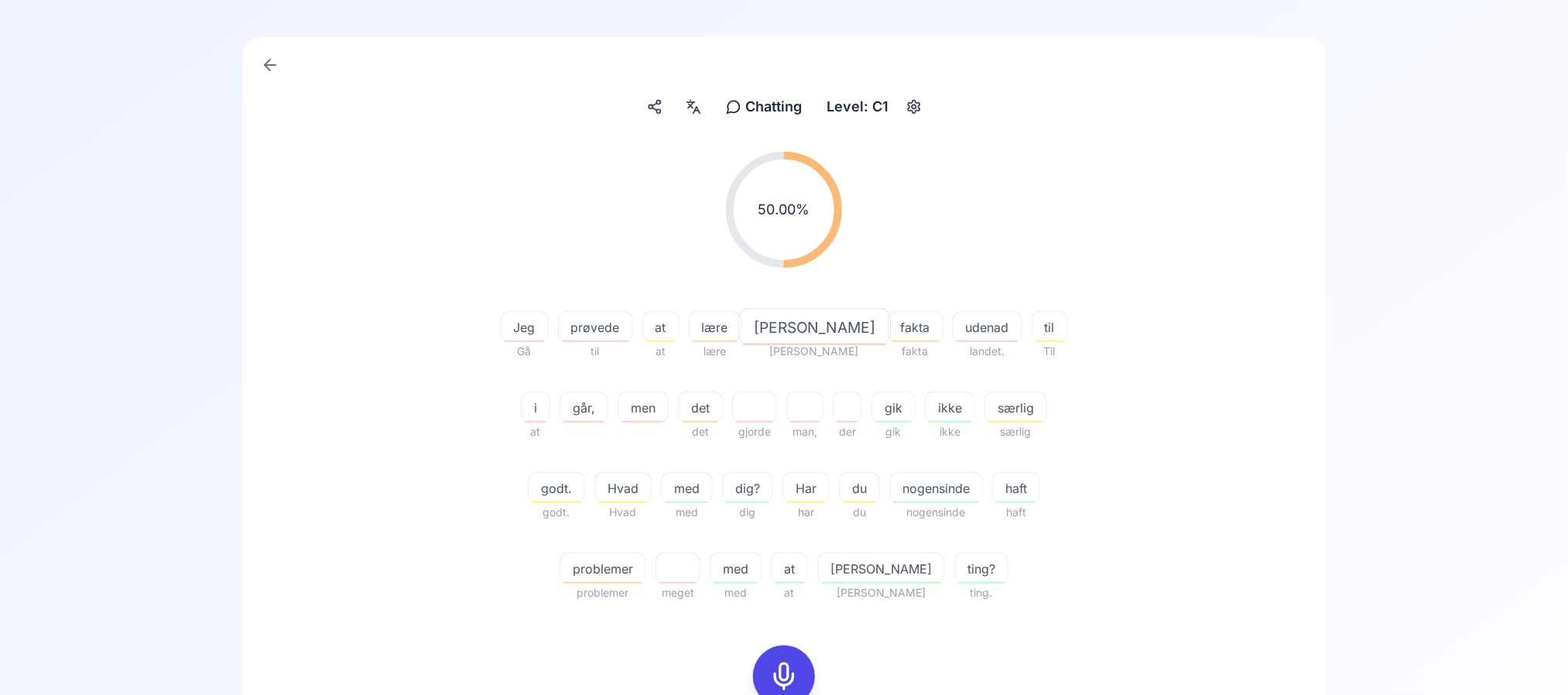
click at [953, 335] on span "udenad" at bounding box center [987, 327] width 68 height 18
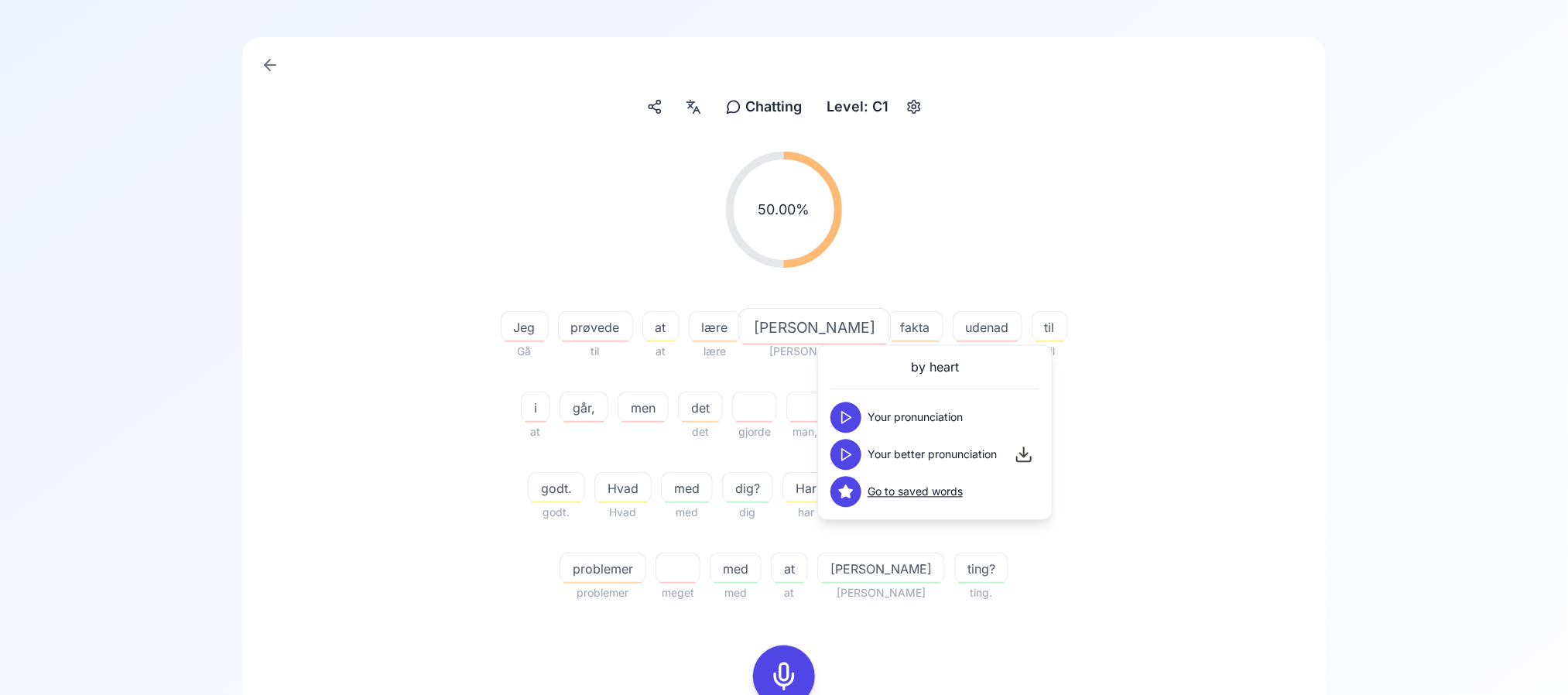
click at [839, 439] on button at bounding box center [846, 455] width 31 height 31
click at [376, 253] on div "50.00 % 50.00 %" at bounding box center [784, 210] width 892 height 141
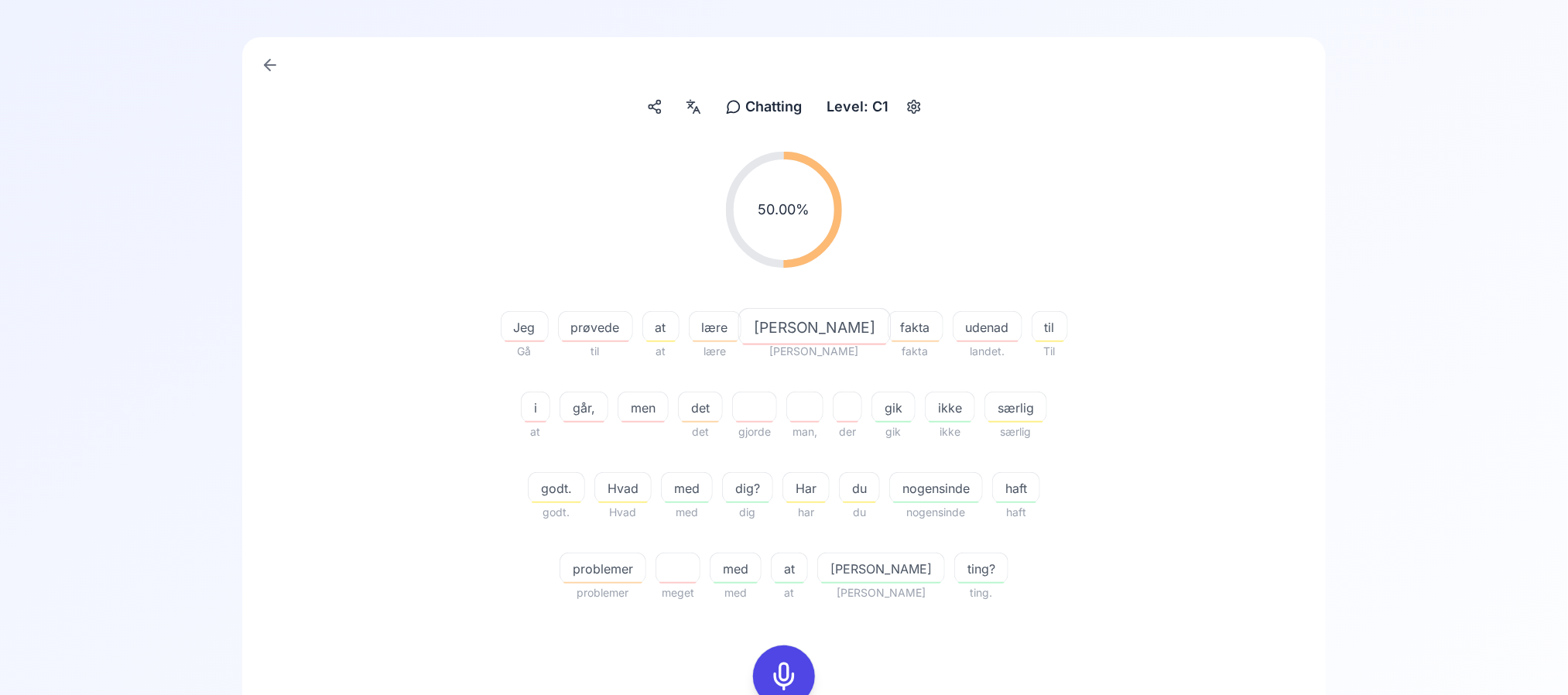
click at [953, 319] on span "udenad" at bounding box center [987, 327] width 68 height 18
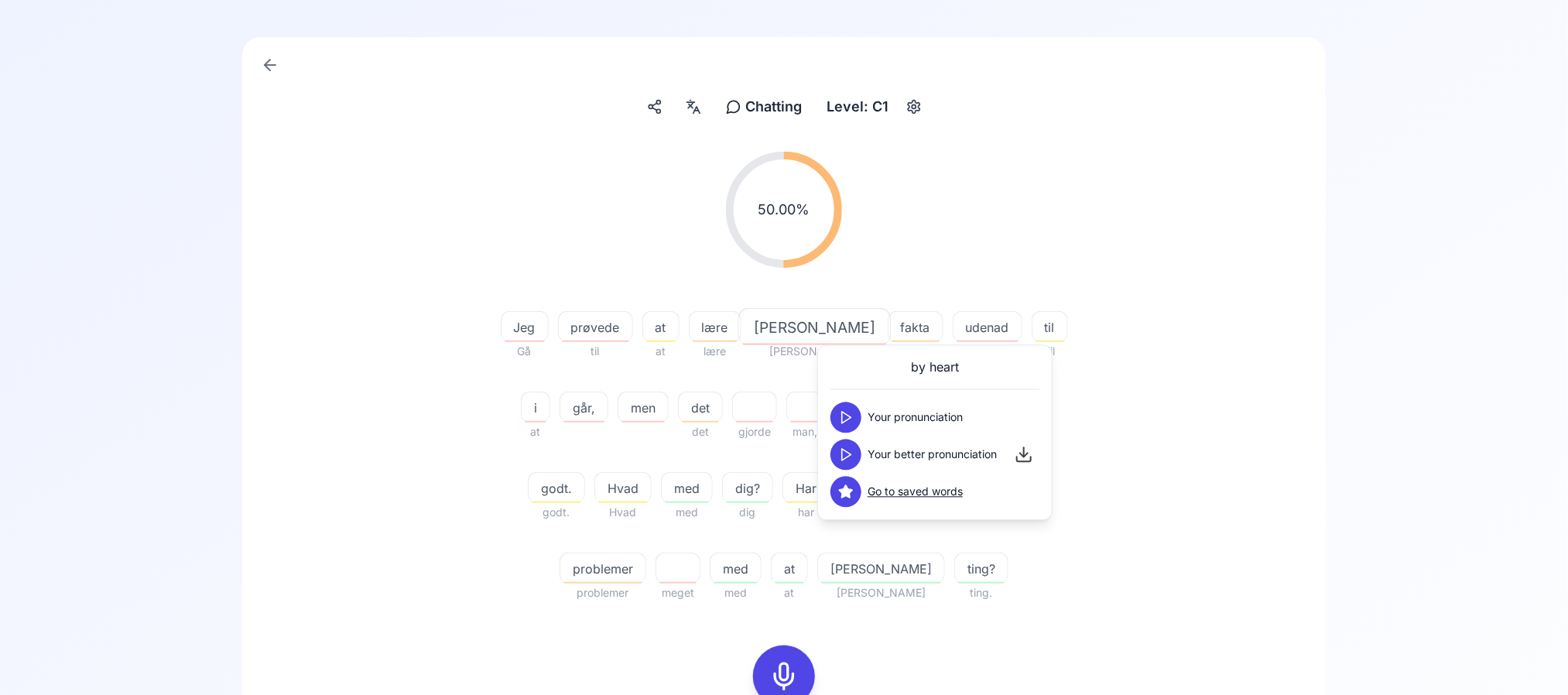
click at [1265, 256] on div "50.00 % 50.00 % Jeg Gå prøvede til at at lære [PERSON_NAME] fakta fakta udenad …" at bounding box center [784, 523] width 1009 height 766
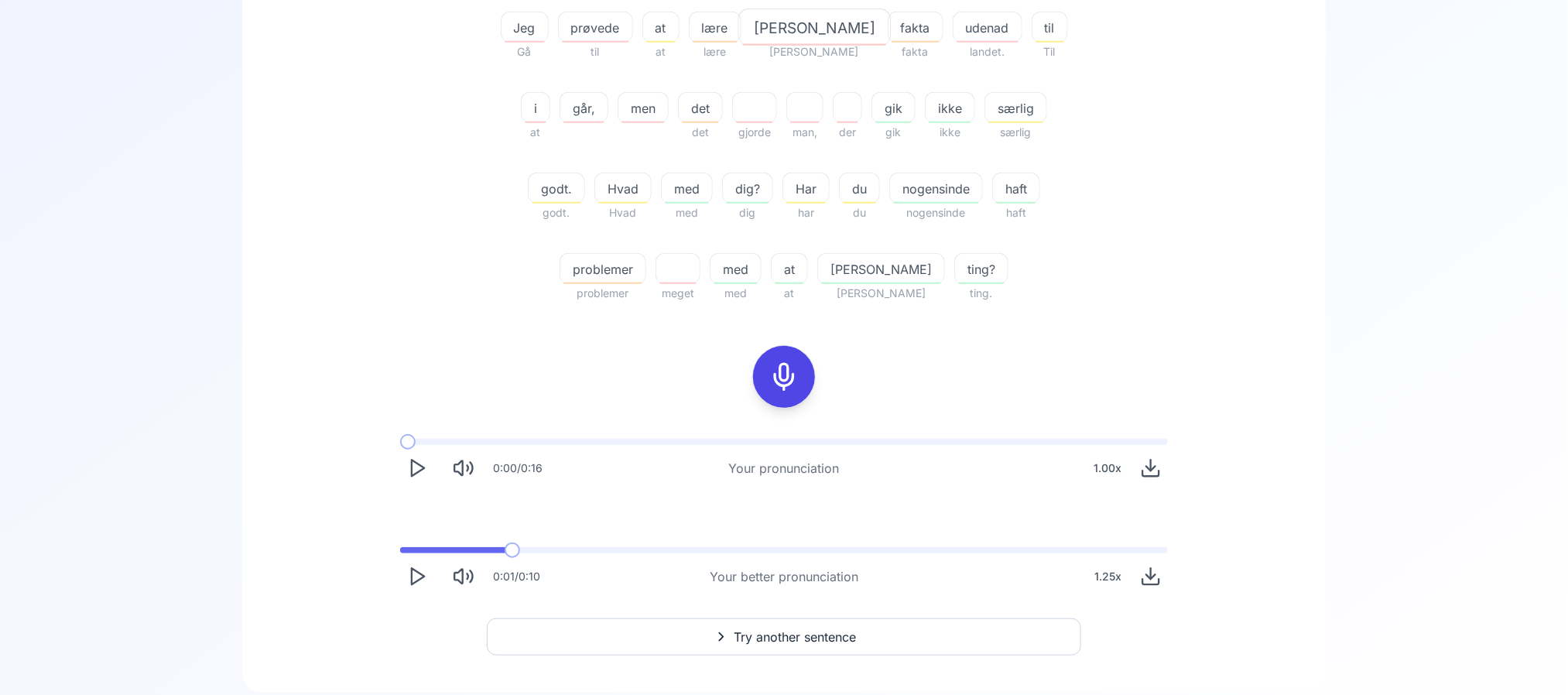
scroll to position [412, 0]
click at [797, 362] on icon at bounding box center [784, 376] width 31 height 31
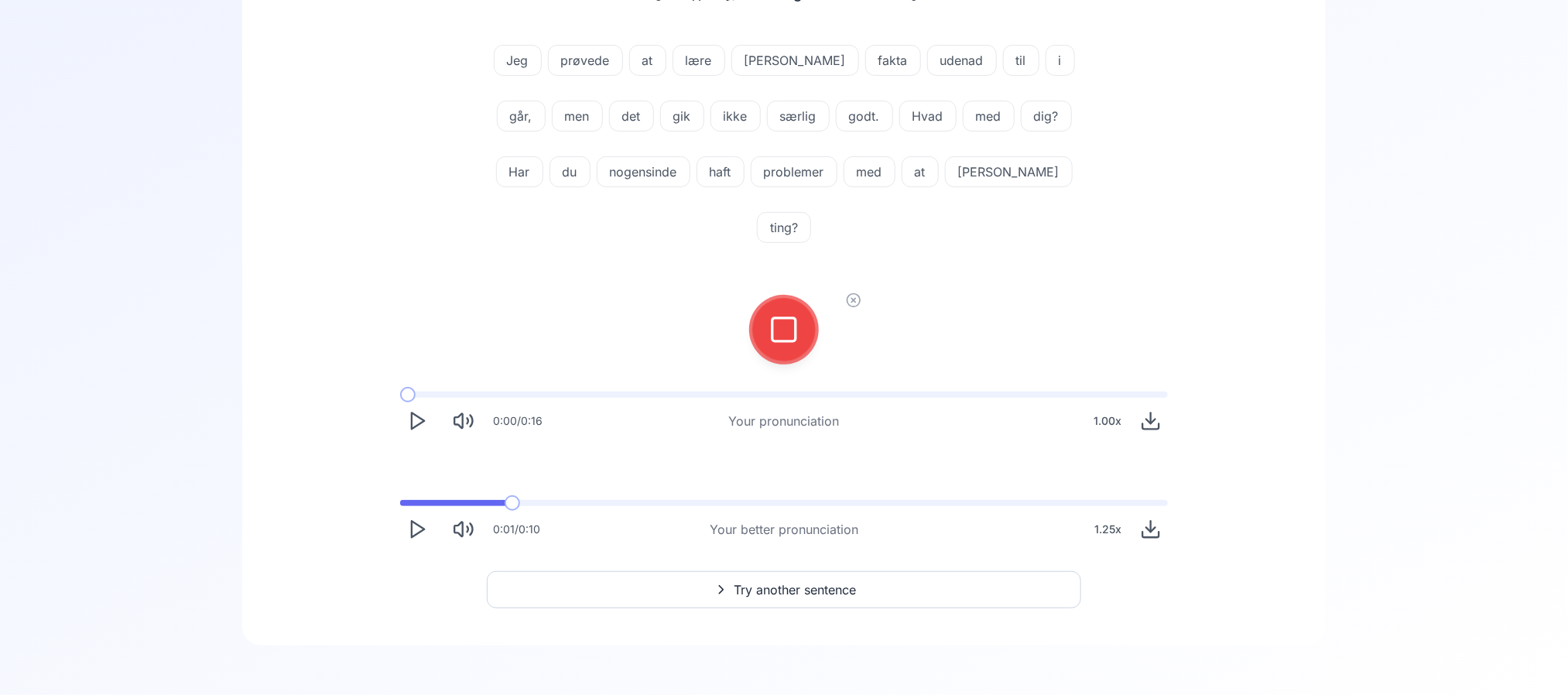
scroll to position [168, 0]
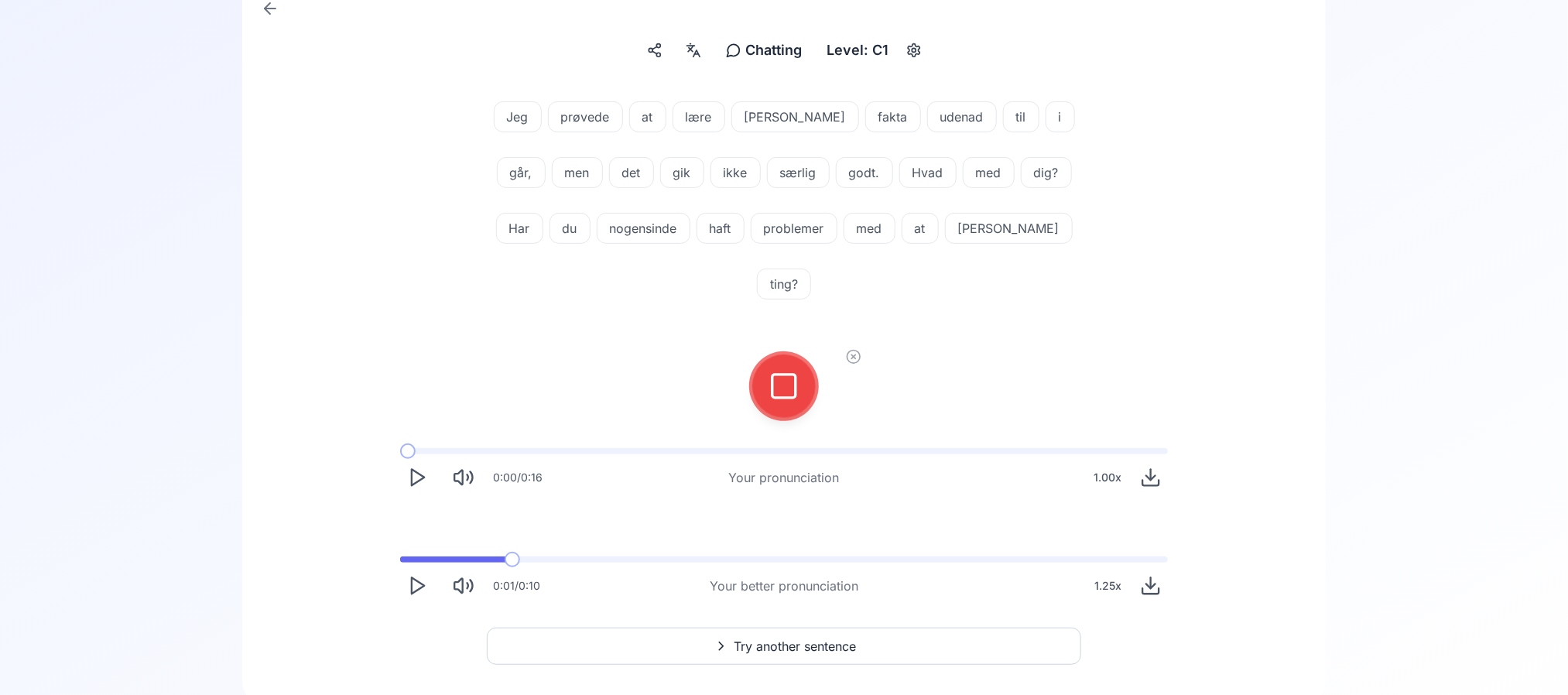
click at [764, 355] on button at bounding box center [784, 386] width 62 height 62
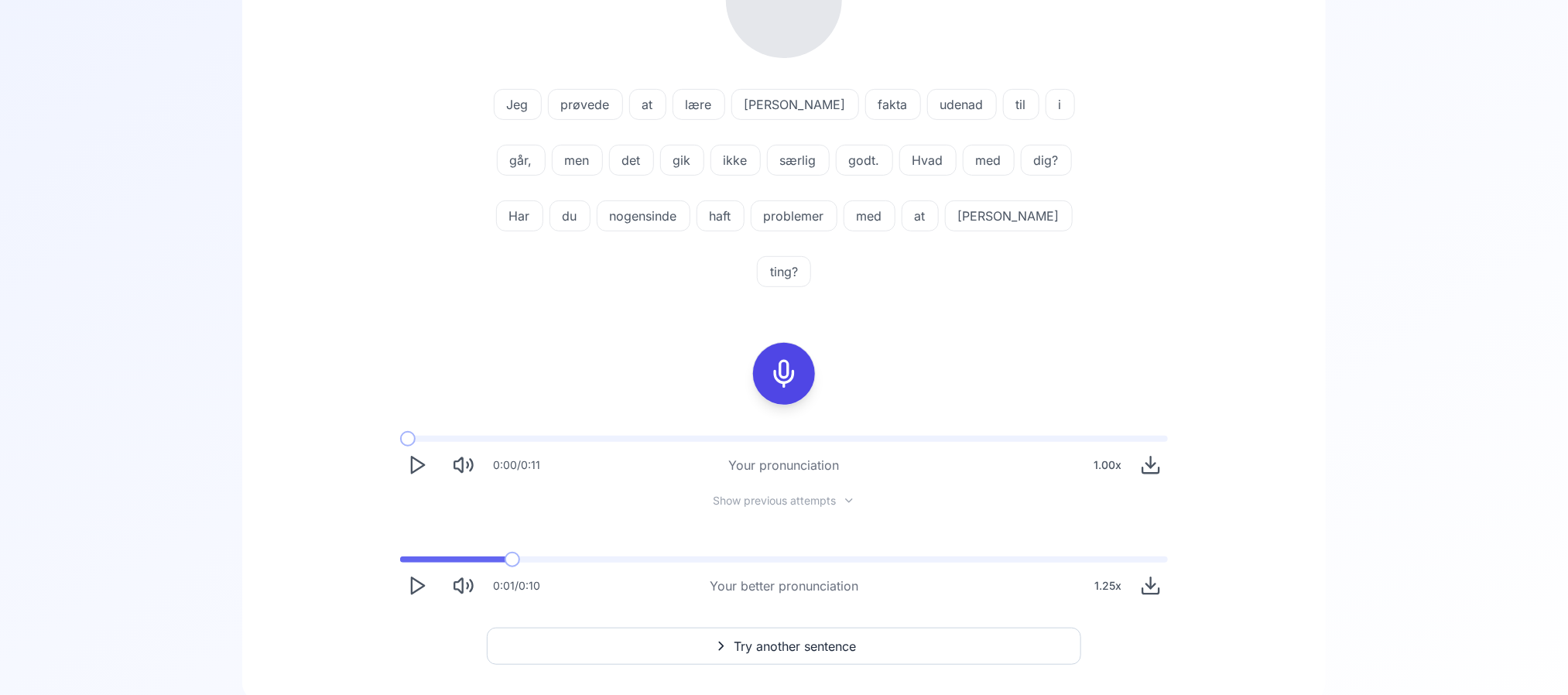
scroll to position [295, 0]
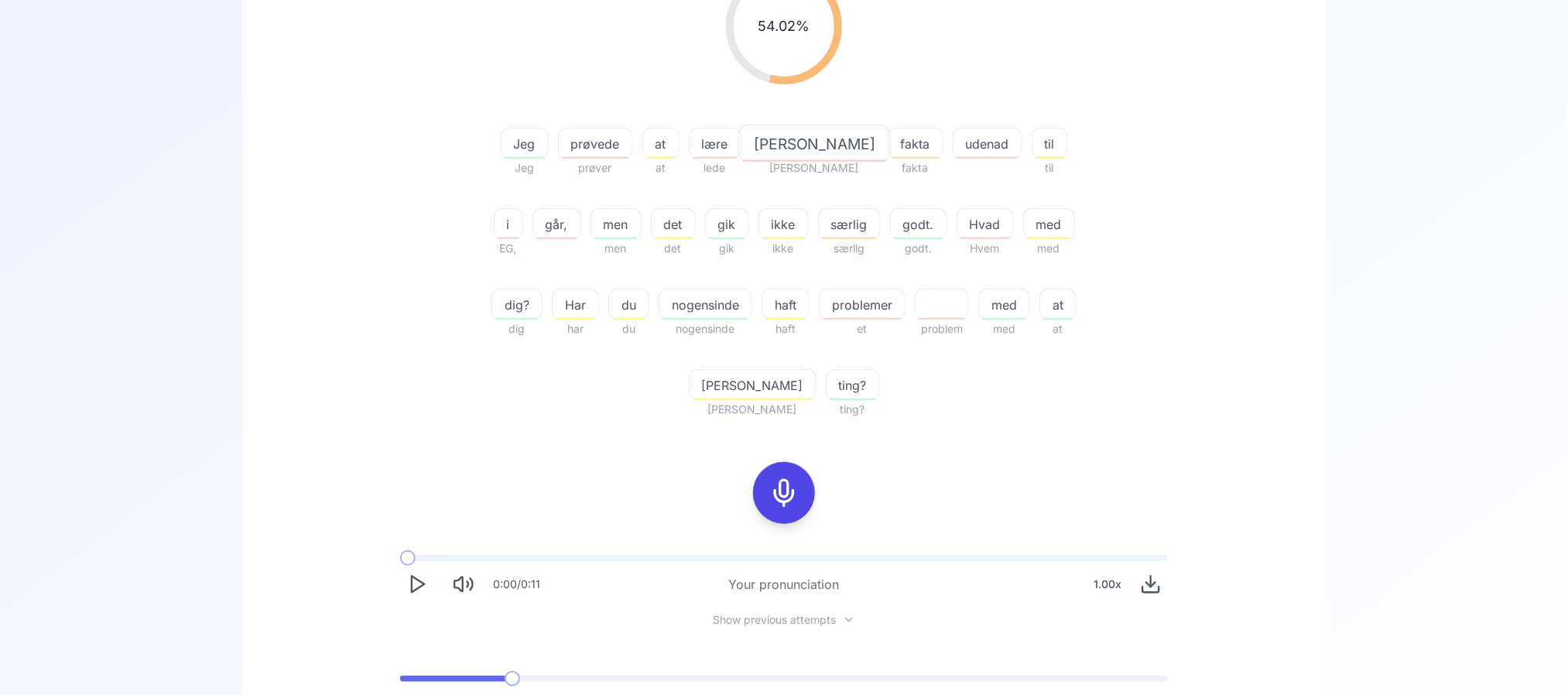
click at [604, 147] on span "prøvede" at bounding box center [595, 143] width 74 height 18
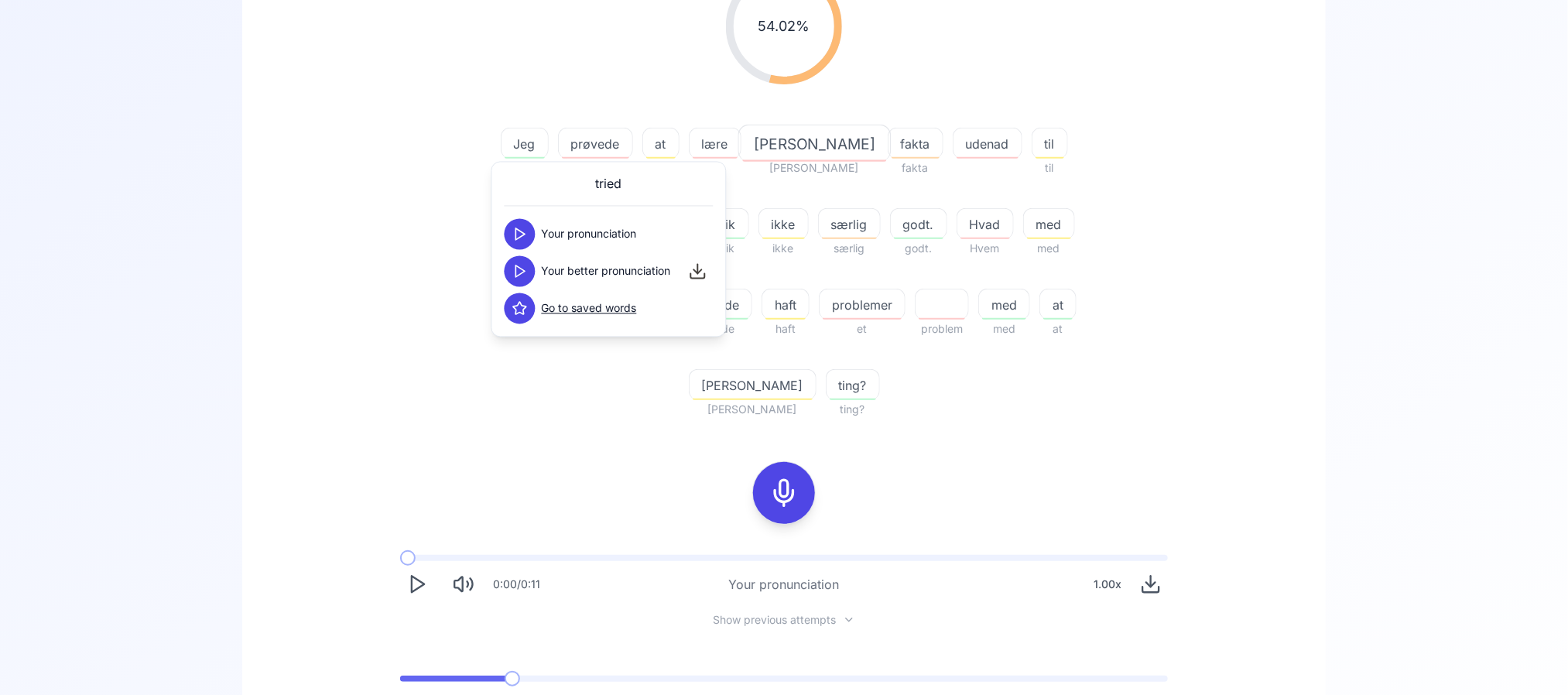
click at [523, 264] on icon at bounding box center [520, 271] width 16 height 16
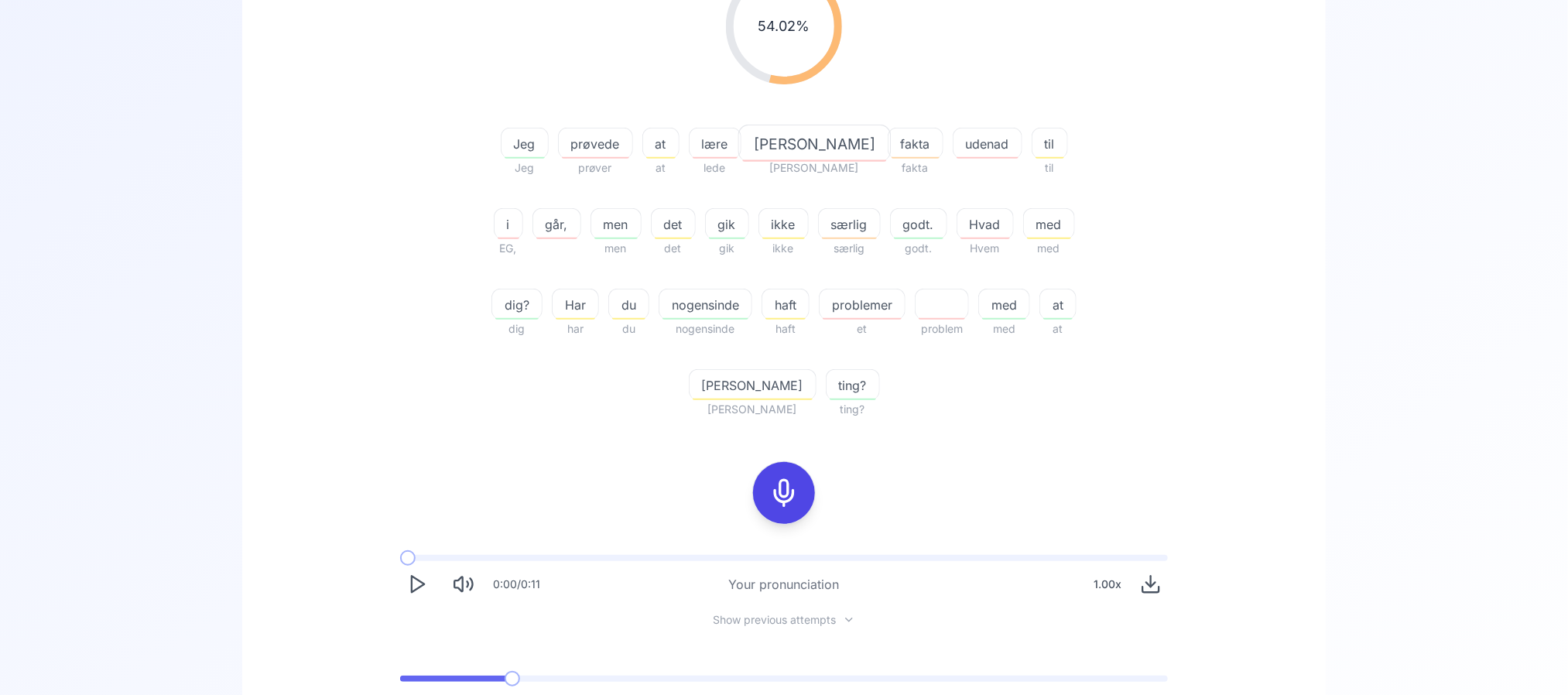
click at [408, 275] on div "54.02 % 54.02 % Jeg Jeg prøvede prøver at at lære lede [PERSON_NAME] [PERSON_NA…" at bounding box center [784, 193] width 892 height 475
click at [784, 486] on icon at bounding box center [784, 493] width 31 height 31
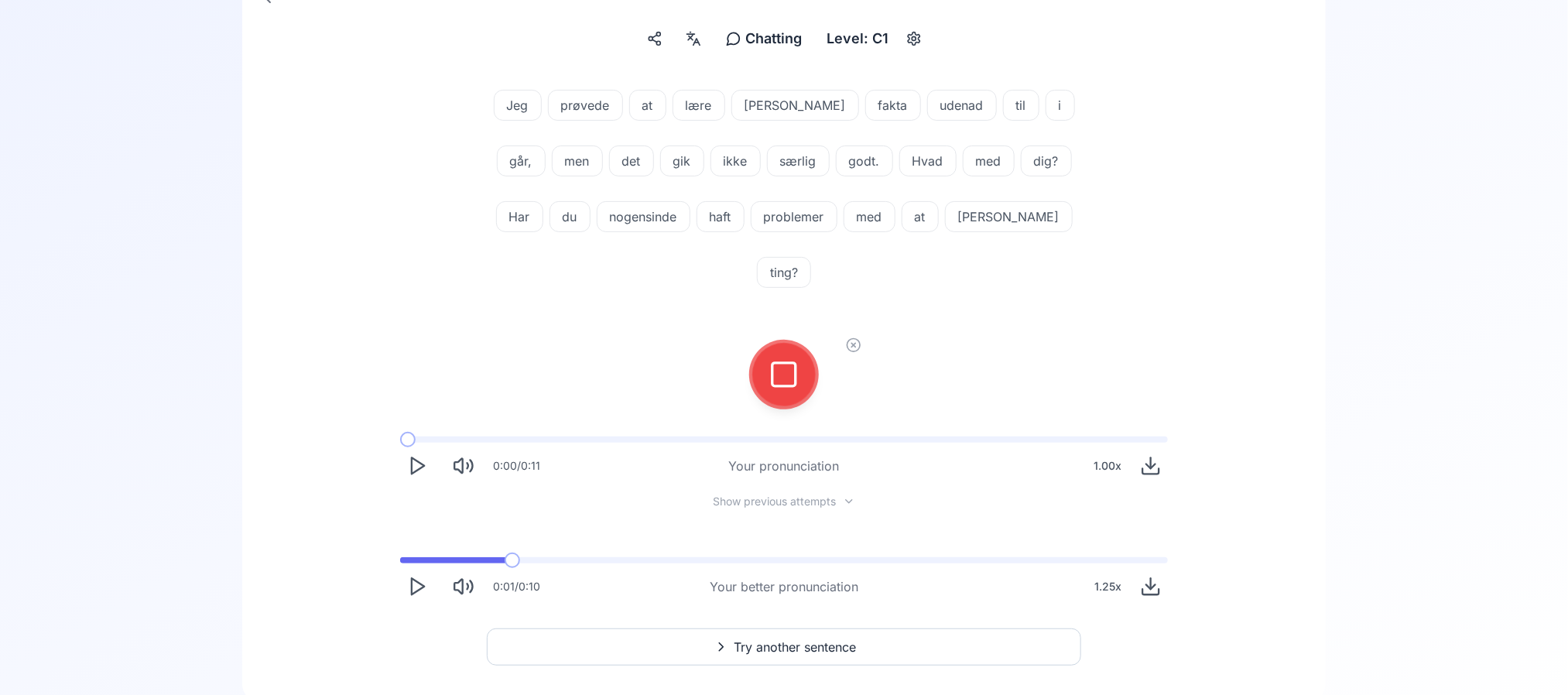
click at [801, 343] on div at bounding box center [784, 373] width 37 height 62
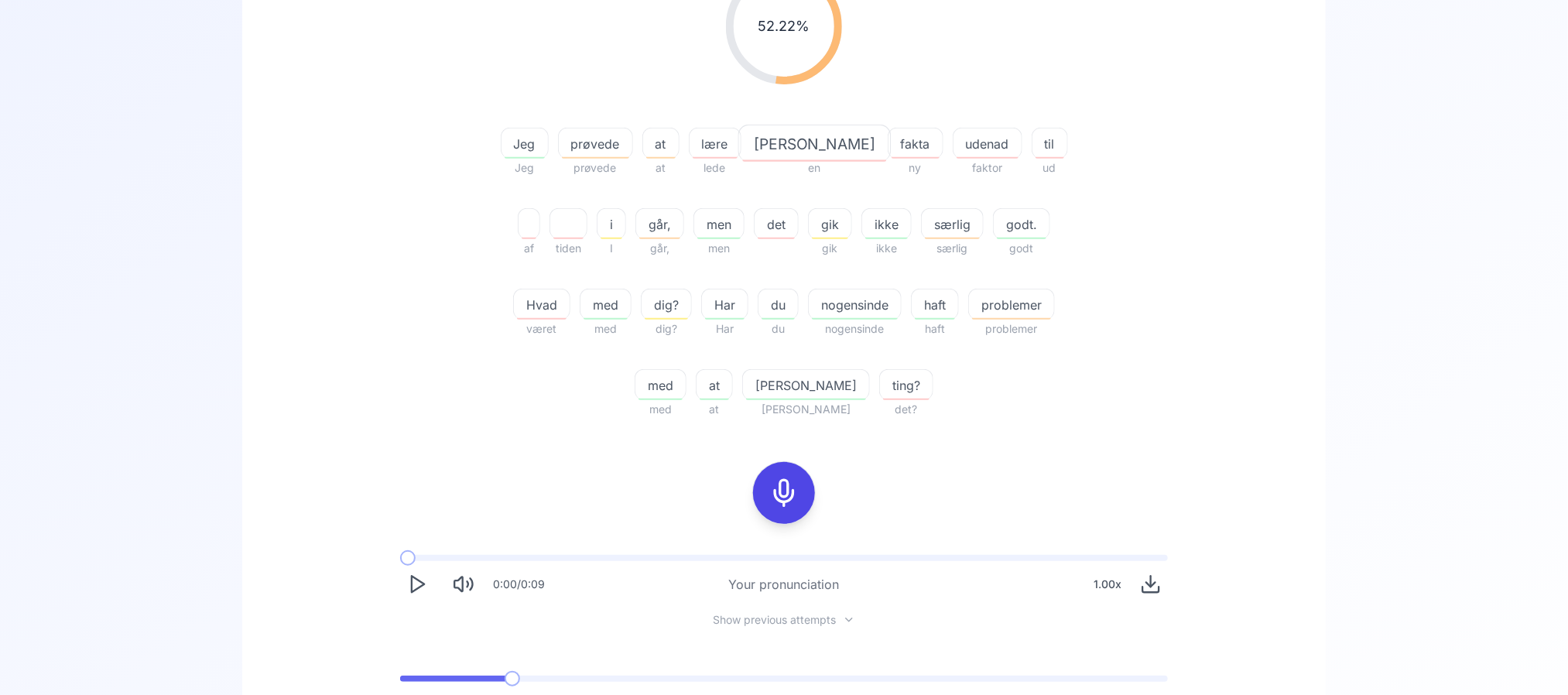
click at [608, 137] on span "prøvede" at bounding box center [595, 143] width 74 height 18
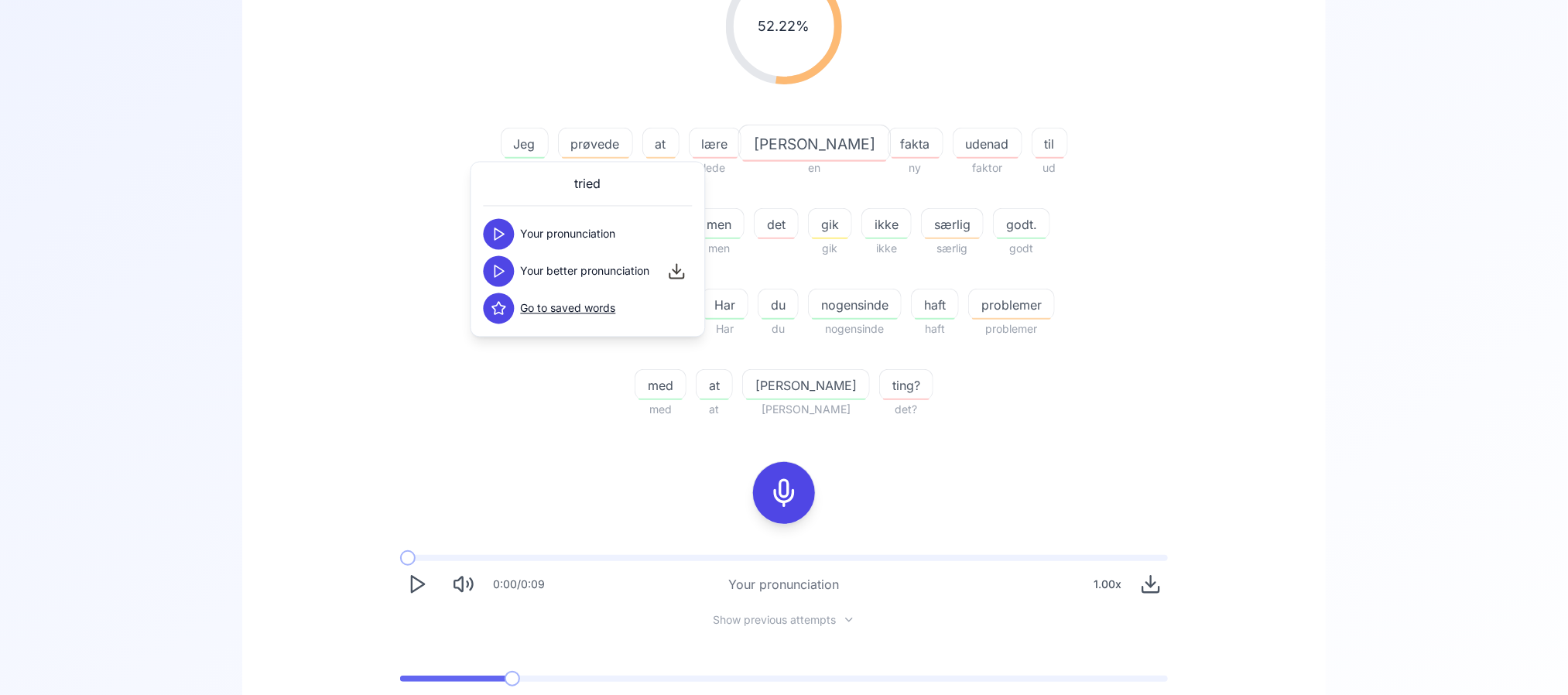
click at [504, 267] on icon at bounding box center [499, 271] width 16 height 16
click at [363, 253] on div "52.22 % 52.22 % Jeg Jeg prøvede prøvede at at lære lede [PERSON_NAME] en fakta …" at bounding box center [784, 193] width 892 height 475
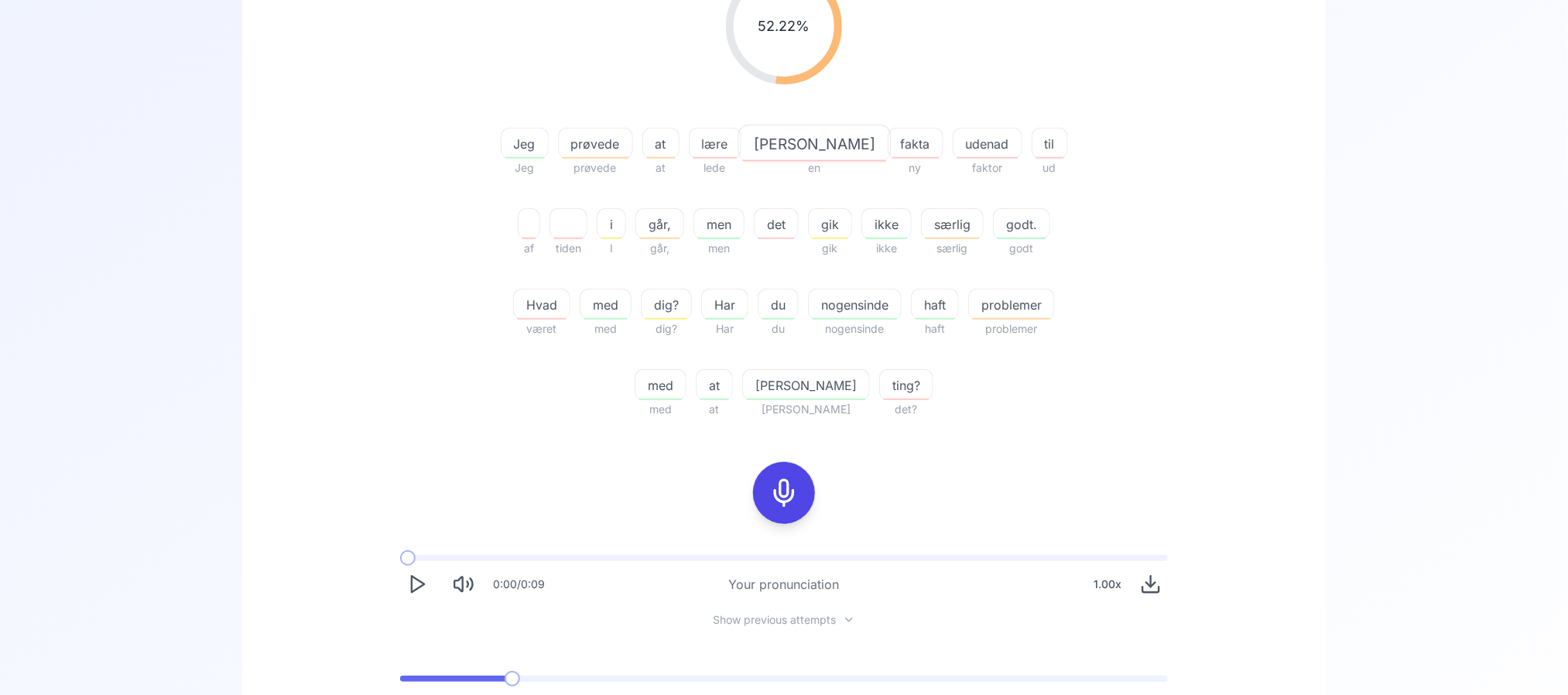
scroll to position [470, 0]
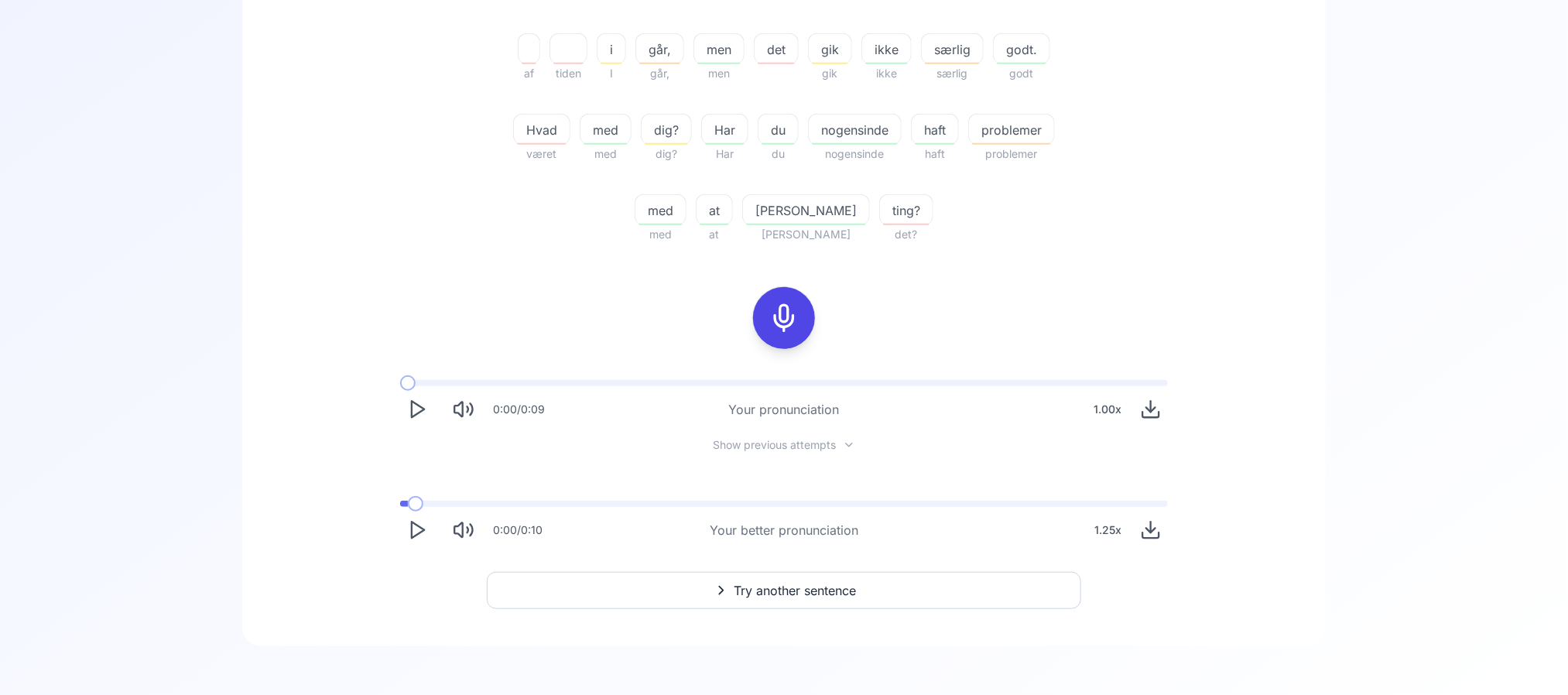
click at [408, 503] on span at bounding box center [404, 503] width 8 height 6
click at [419, 539] on icon "Play" at bounding box center [417, 529] width 22 height 22
click at [419, 539] on icon "Pause" at bounding box center [417, 529] width 22 height 22
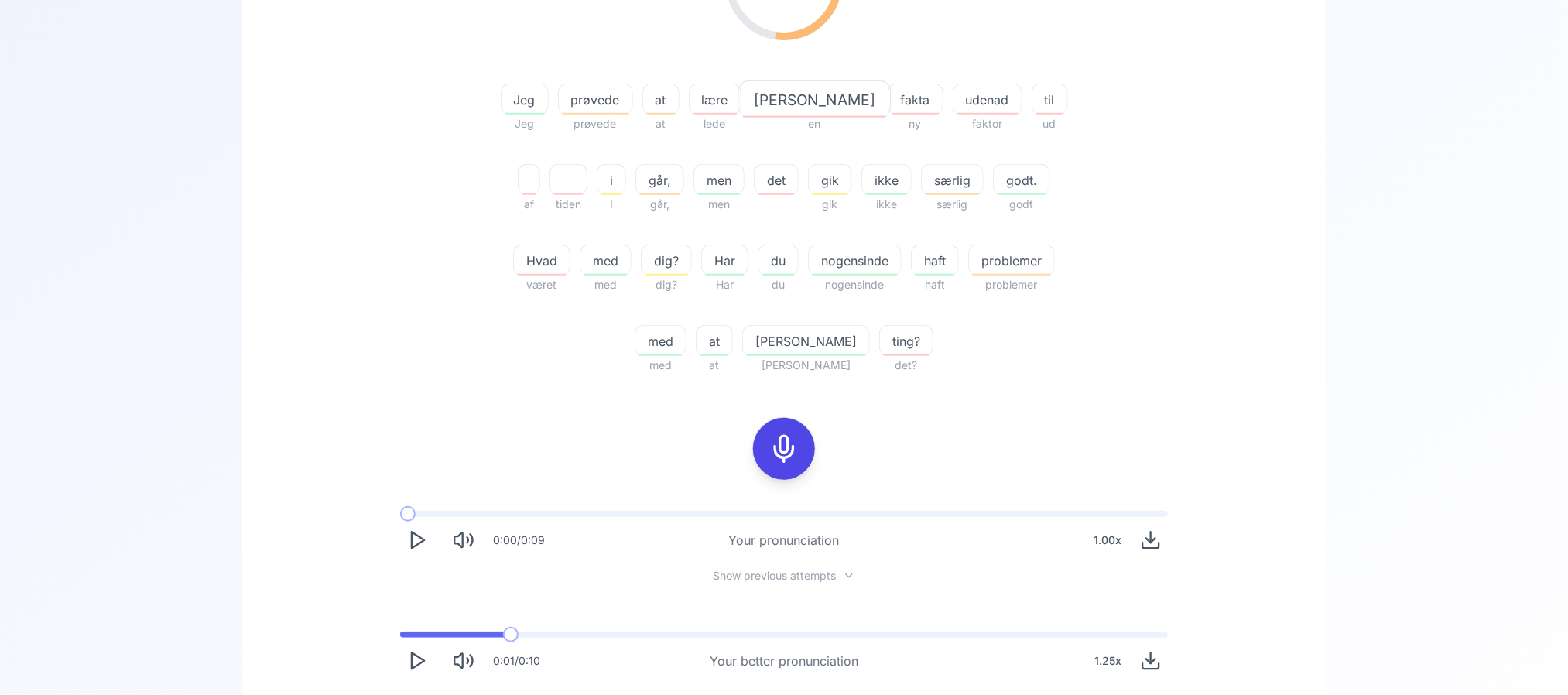
scroll to position [337, 0]
click at [590, 98] on span "prøvede" at bounding box center [595, 101] width 74 height 18
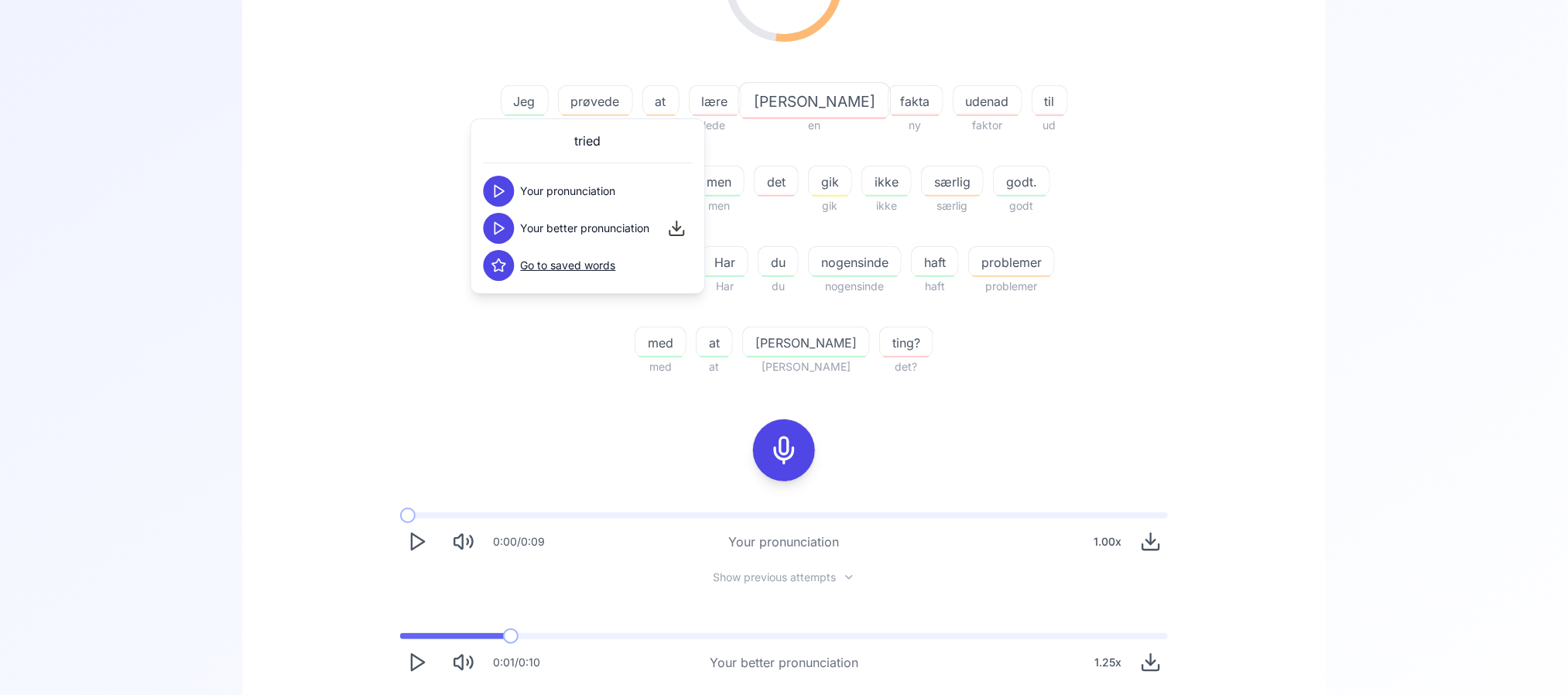
click at [497, 230] on icon at bounding box center [499, 228] width 16 height 16
click at [348, 309] on div "52.22 % 52.22 % Jeg Jeg prøvede prøvede at at lære lede [PERSON_NAME] en fakta …" at bounding box center [784, 151] width 892 height 475
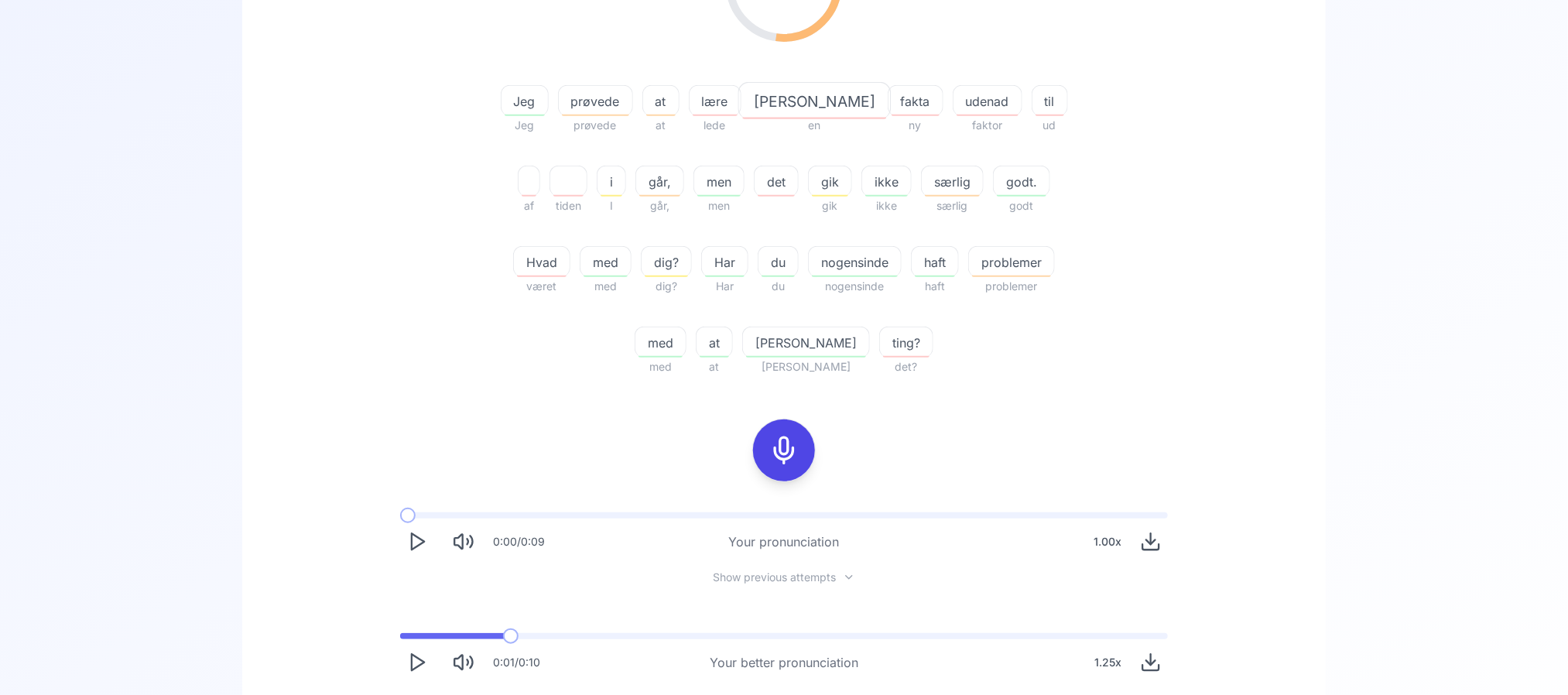
click at [781, 87] on div "[PERSON_NAME]" at bounding box center [814, 101] width 153 height 37
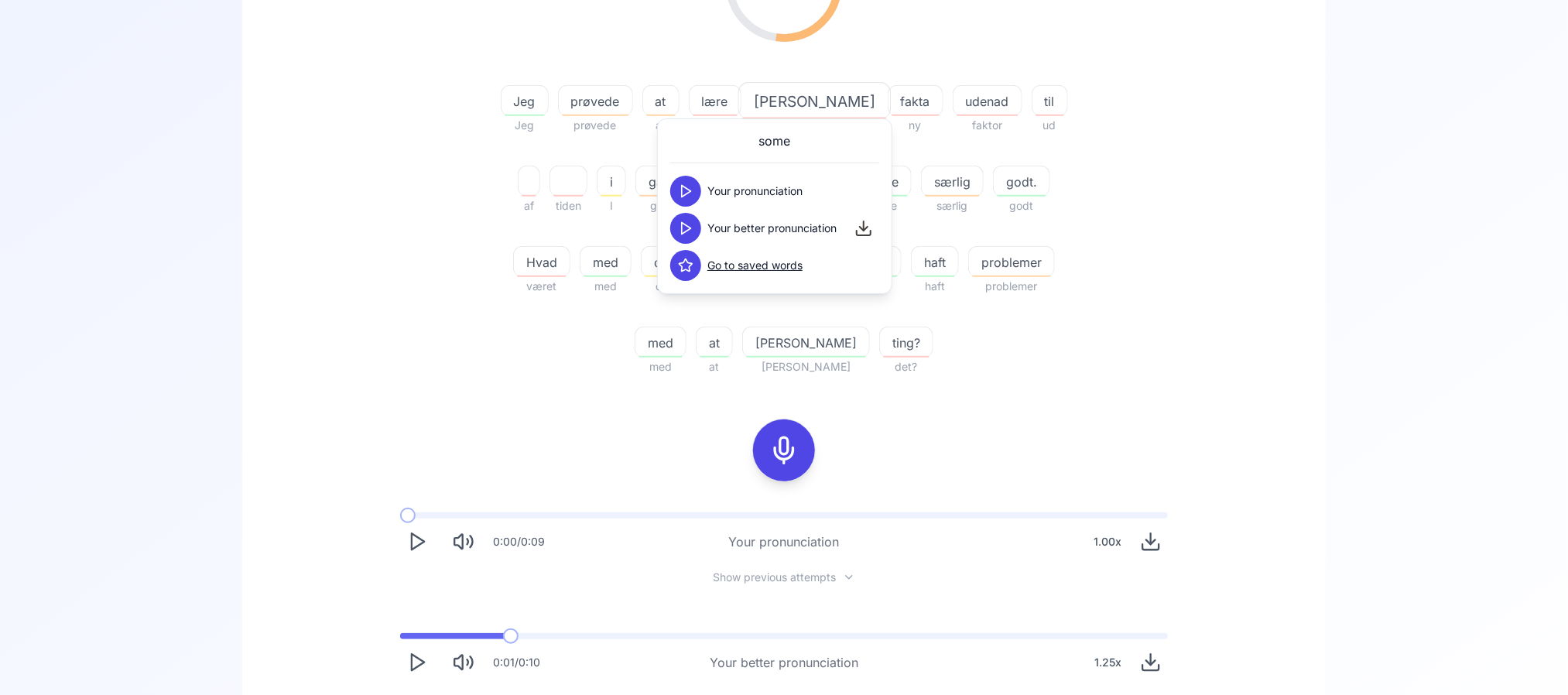
click at [685, 225] on polygon at bounding box center [686, 228] width 10 height 11
click at [277, 275] on div "52.22 % 52.22 % Jeg Jeg prøvede prøvede at at lære lede [PERSON_NAME] en fakta …" at bounding box center [784, 328] width 1022 height 841
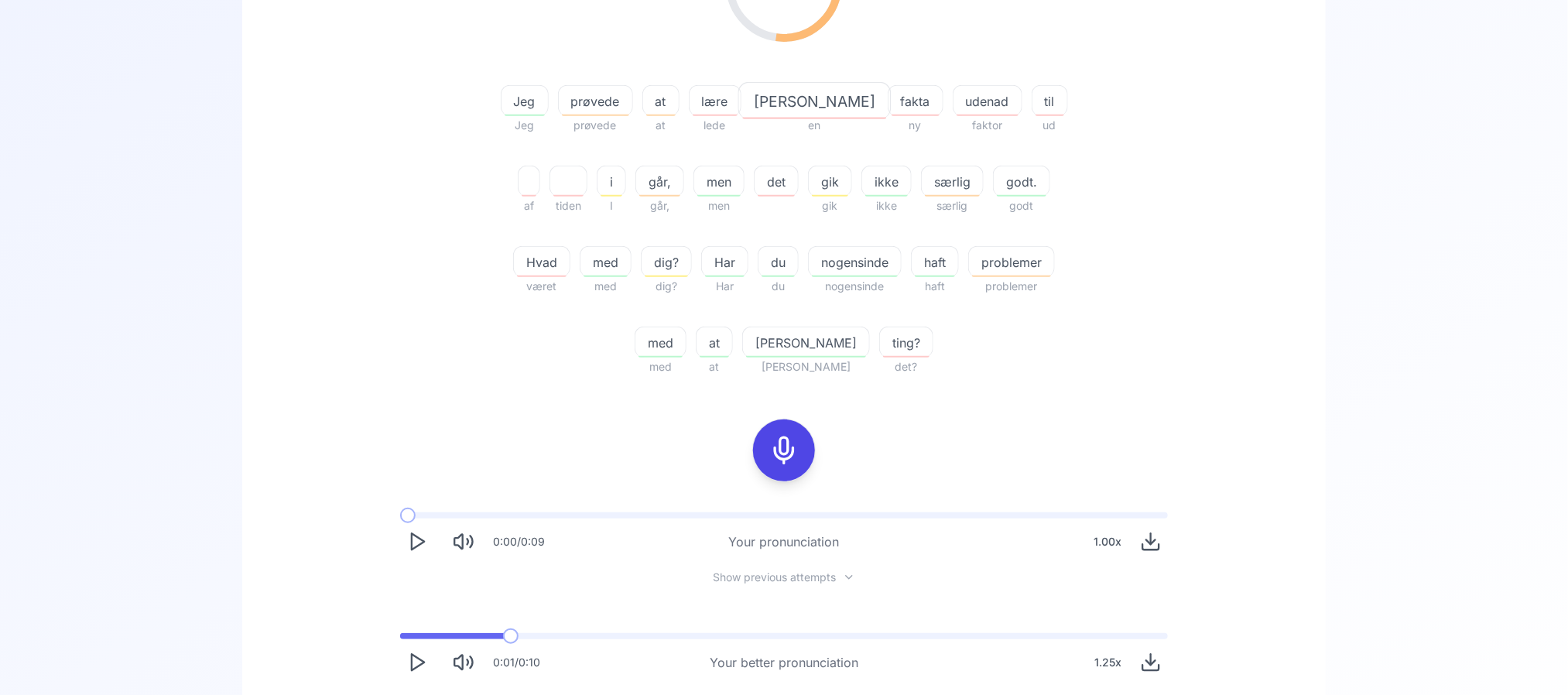
click at [809, 270] on span "nogensinde" at bounding box center [855, 262] width 92 height 18
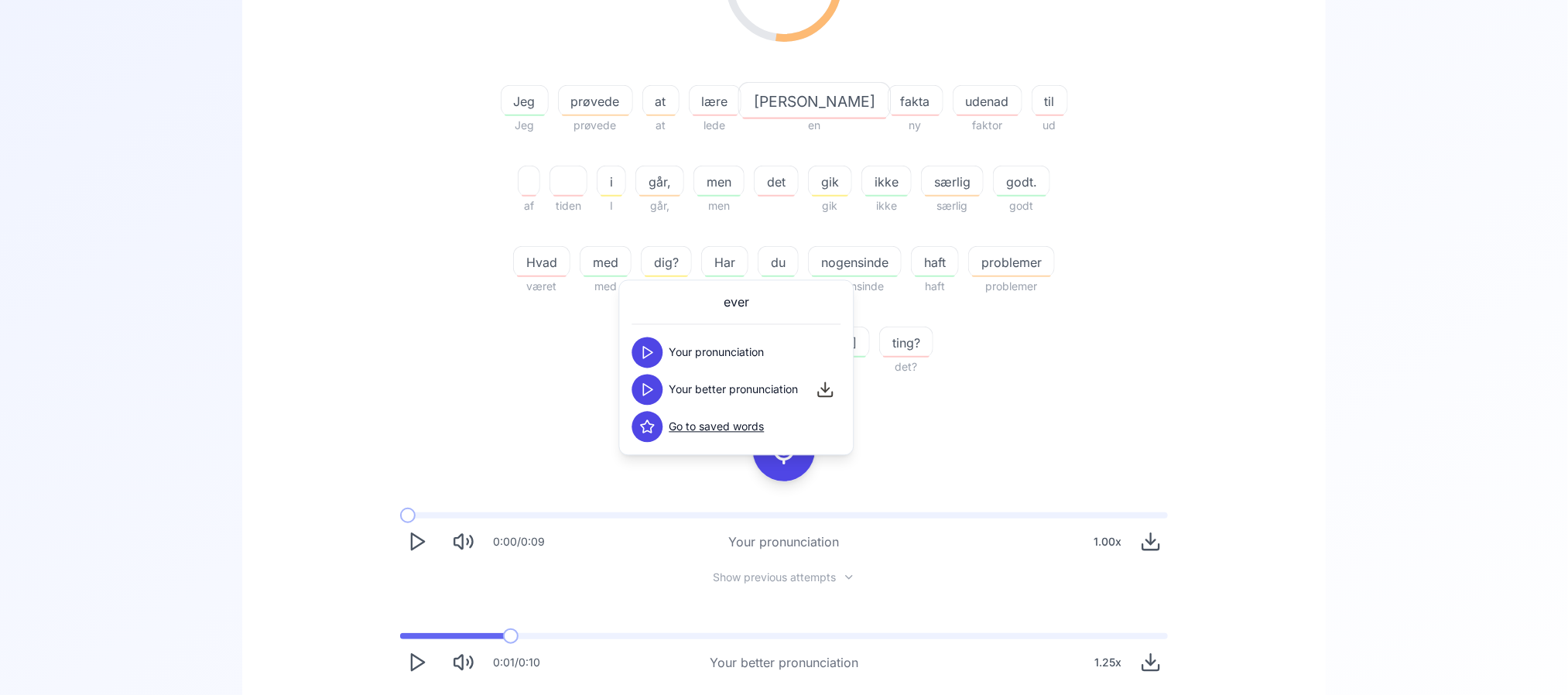
click at [654, 358] on icon at bounding box center [647, 353] width 16 height 16
click at [449, 369] on div "52.22 % 52.22 % Jeg Jeg prøvede prøvede at at lære lede [PERSON_NAME] en fakta …" at bounding box center [784, 151] width 892 height 475
